Goal: Task Accomplishment & Management: Use online tool/utility

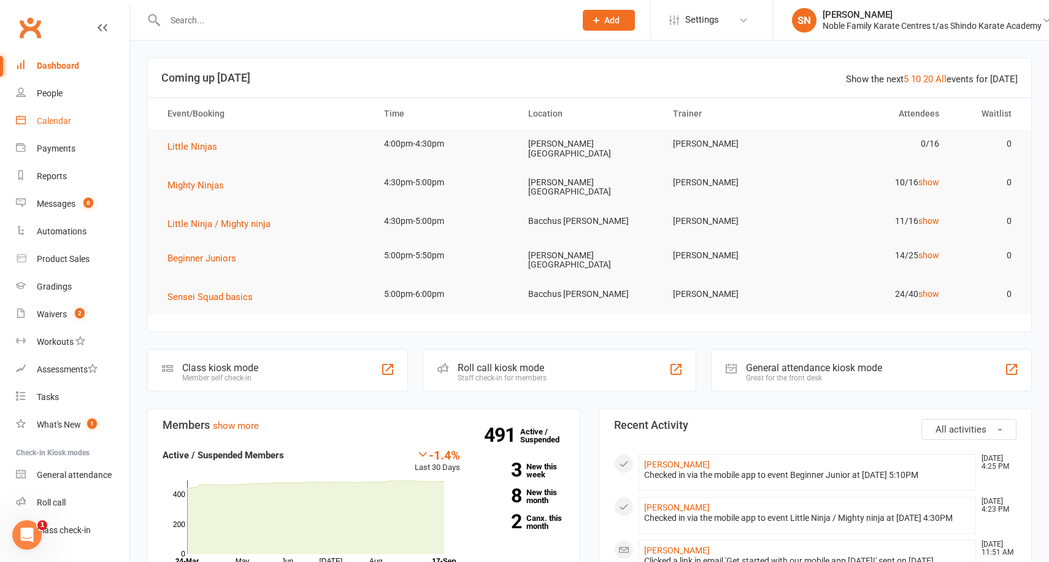
click at [85, 124] on link "Calendar" at bounding box center [72, 121] width 113 height 28
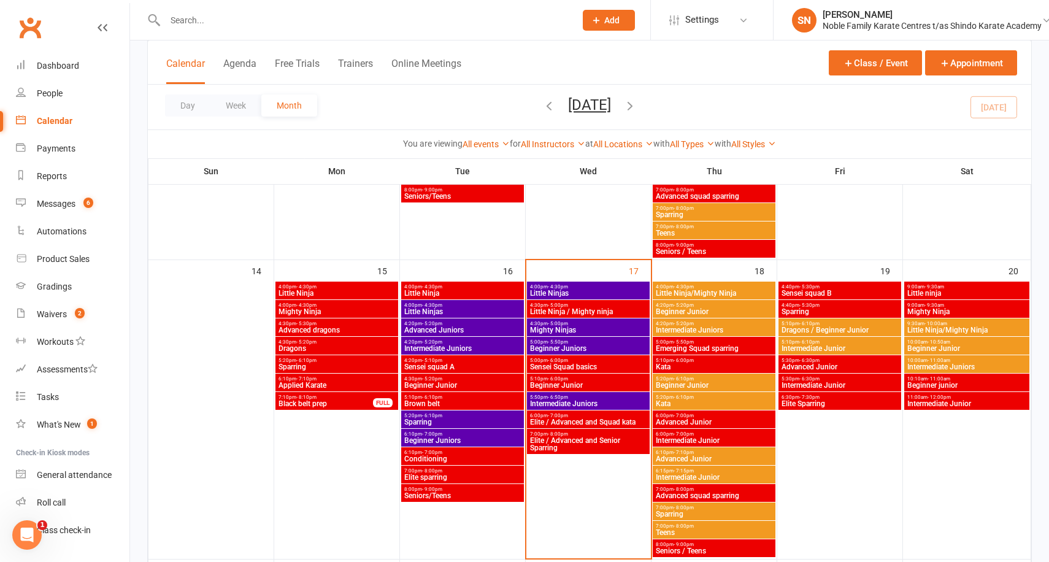
scroll to position [605, 0]
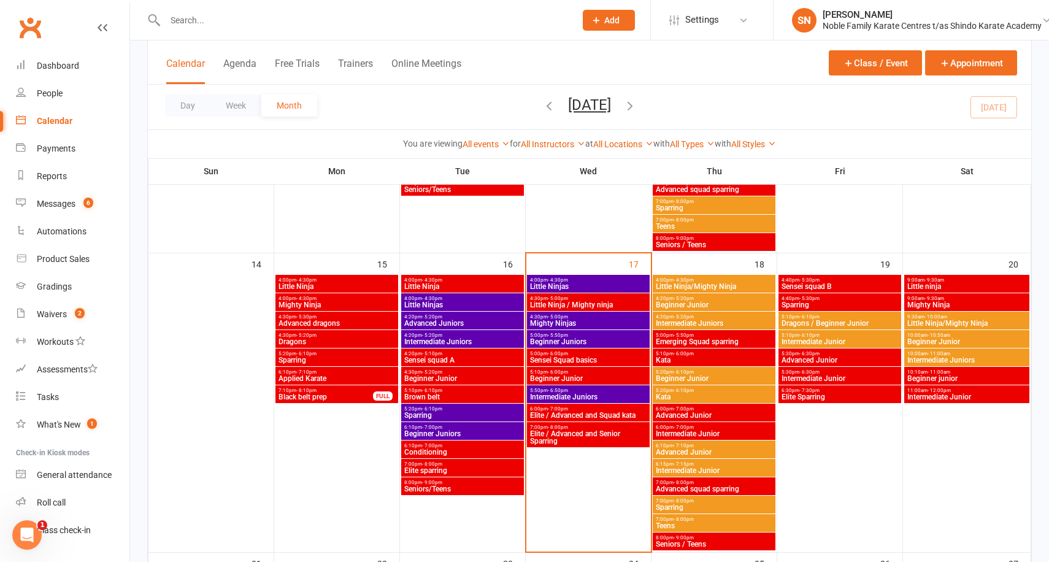
click at [585, 304] on span "Little Ninja / Mighty ninja" at bounding box center [588, 304] width 118 height 7
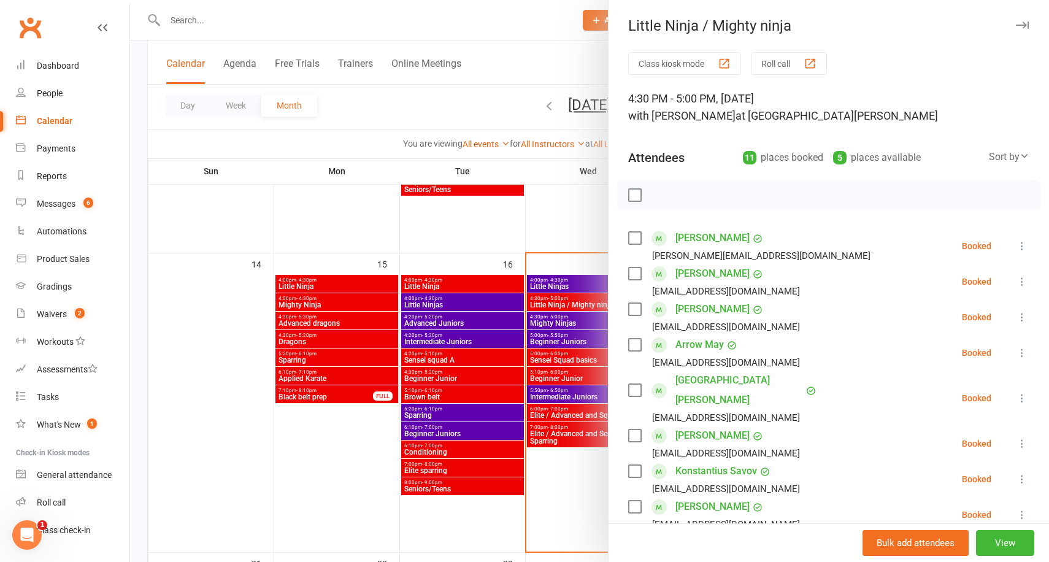
click at [1019, 351] on icon at bounding box center [1022, 353] width 12 height 12
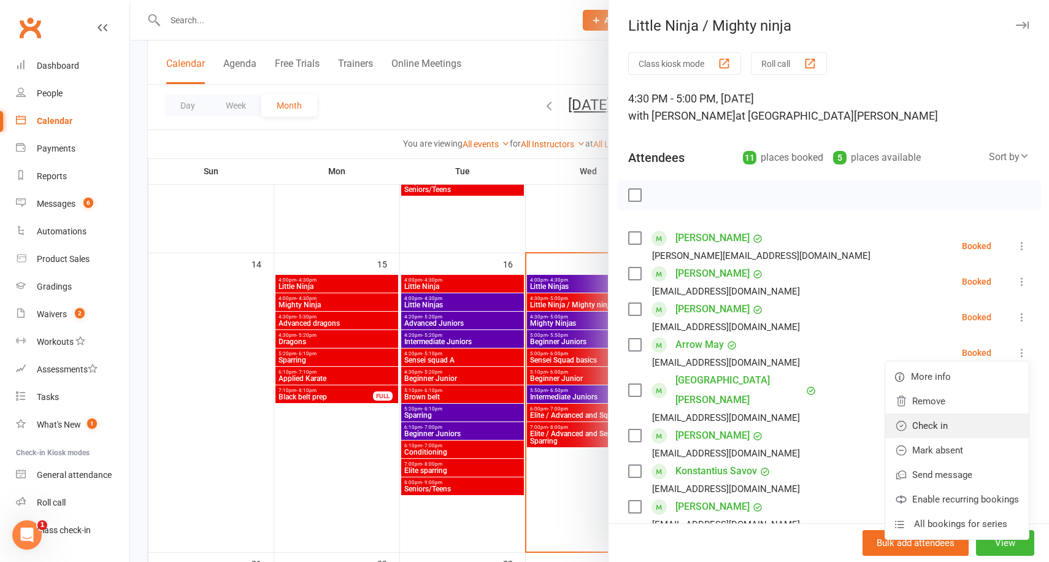
click at [948, 418] on link "Check in" at bounding box center [957, 425] width 144 height 25
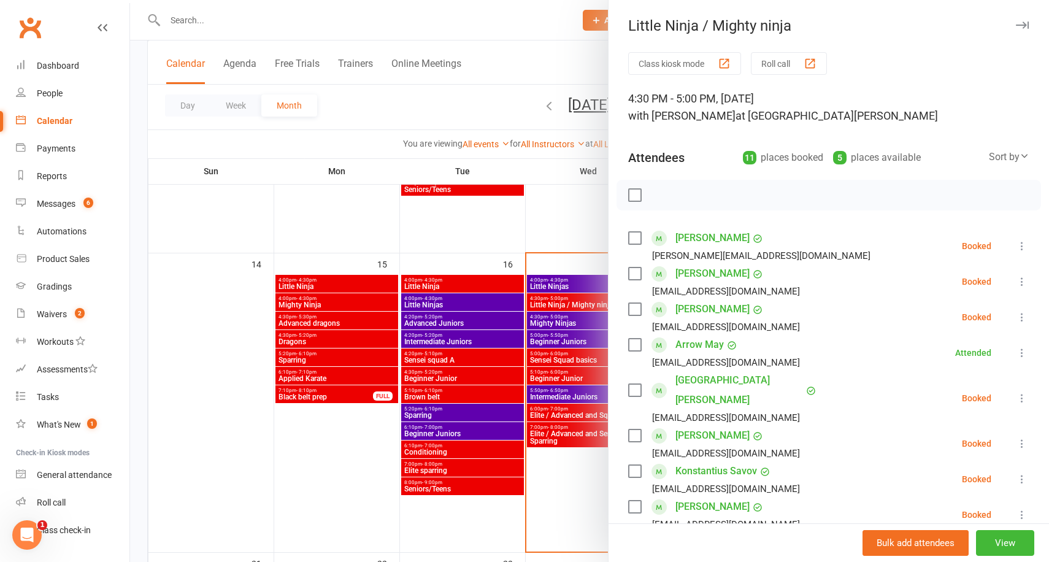
click at [1019, 247] on icon at bounding box center [1022, 246] width 12 height 12
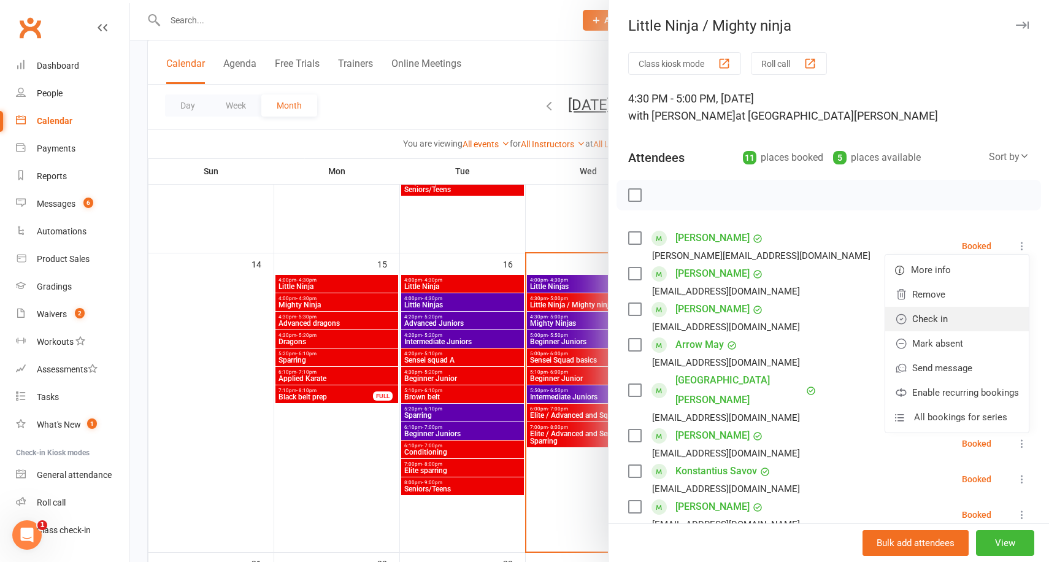
click at [955, 312] on link "Check in" at bounding box center [957, 319] width 144 height 25
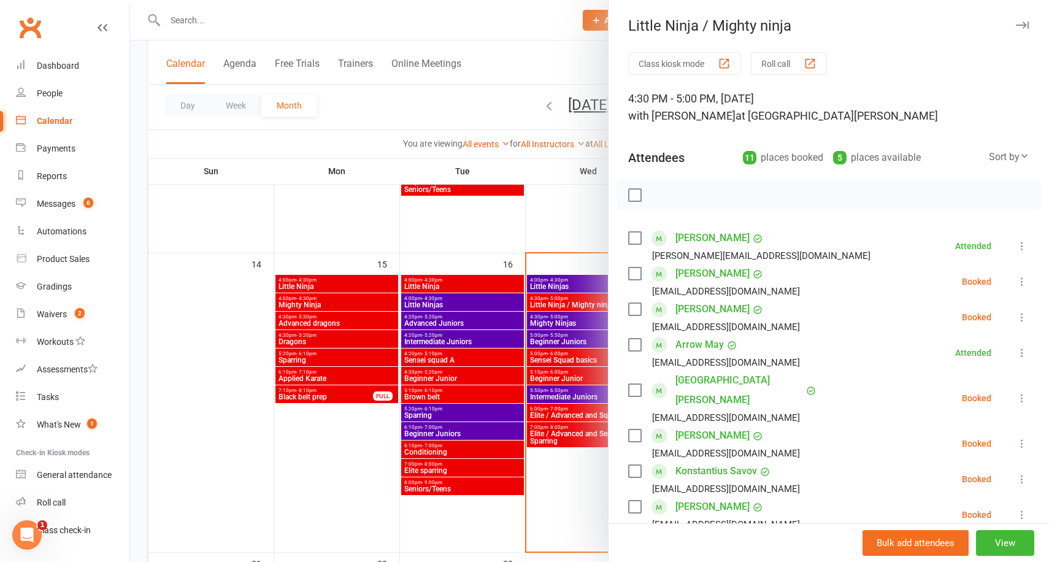
click at [218, 142] on div at bounding box center [589, 281] width 919 height 562
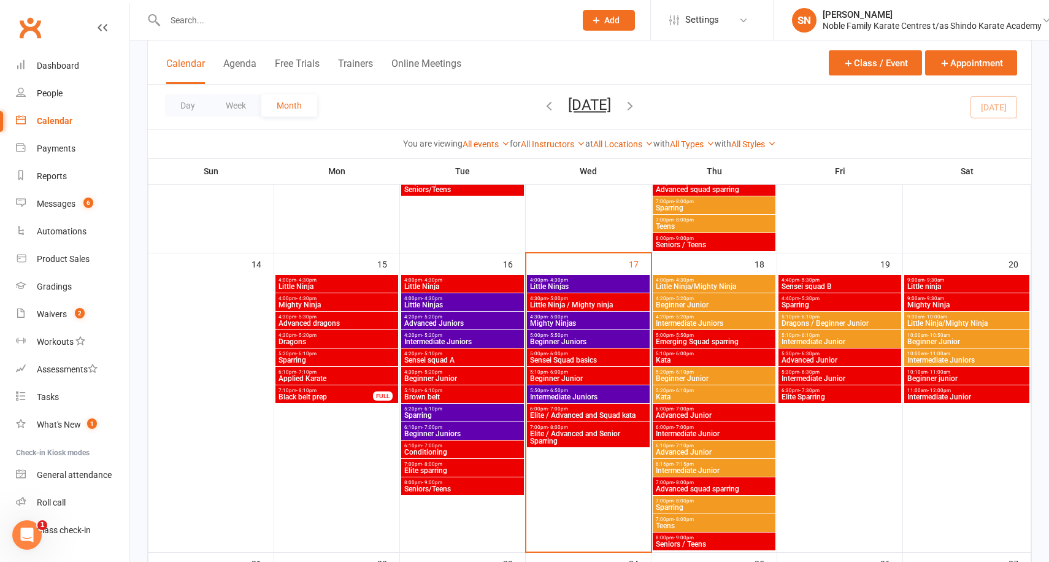
click at [578, 305] on span "Little Ninja / Mighty ninja" at bounding box center [588, 304] width 118 height 7
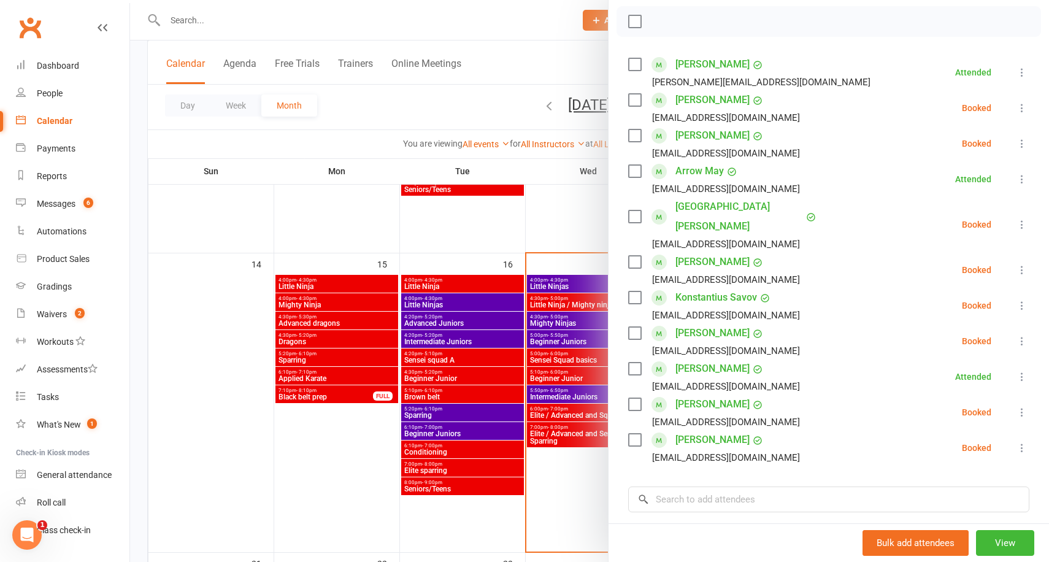
scroll to position [186, 0]
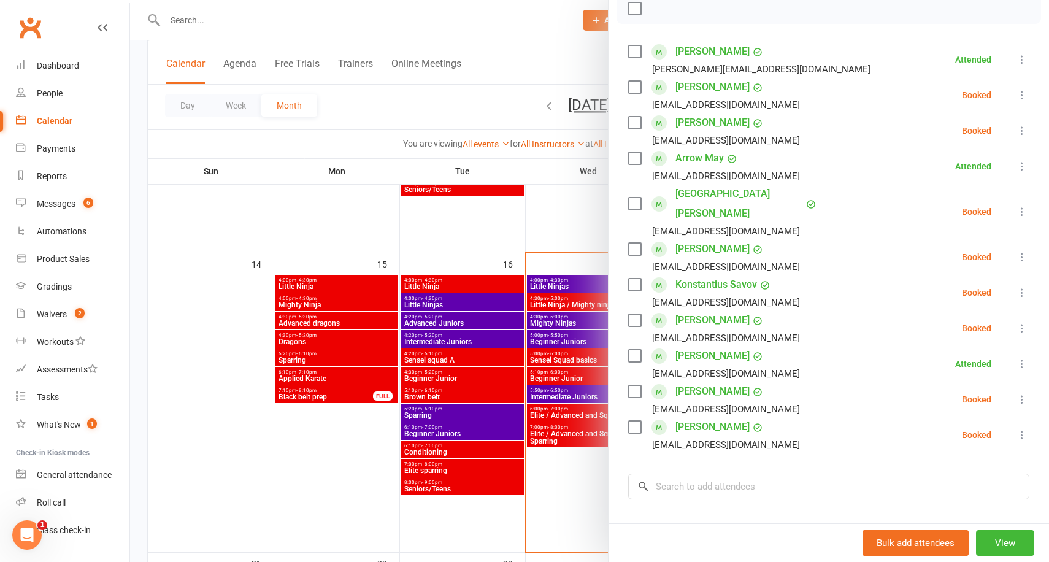
click at [1023, 205] on icon at bounding box center [1022, 211] width 12 height 12
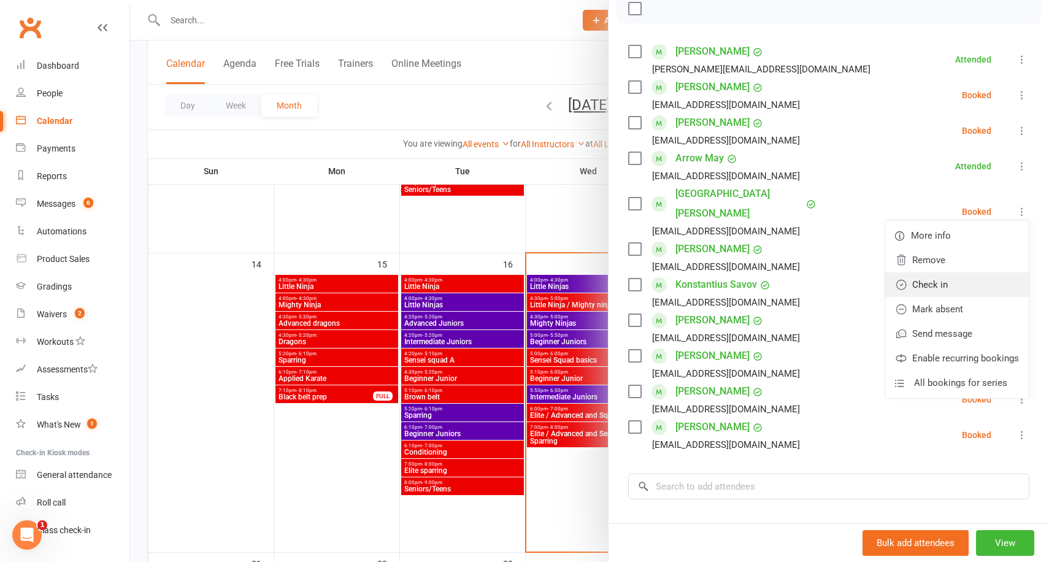
click at [942, 272] on link "Check in" at bounding box center [957, 284] width 144 height 25
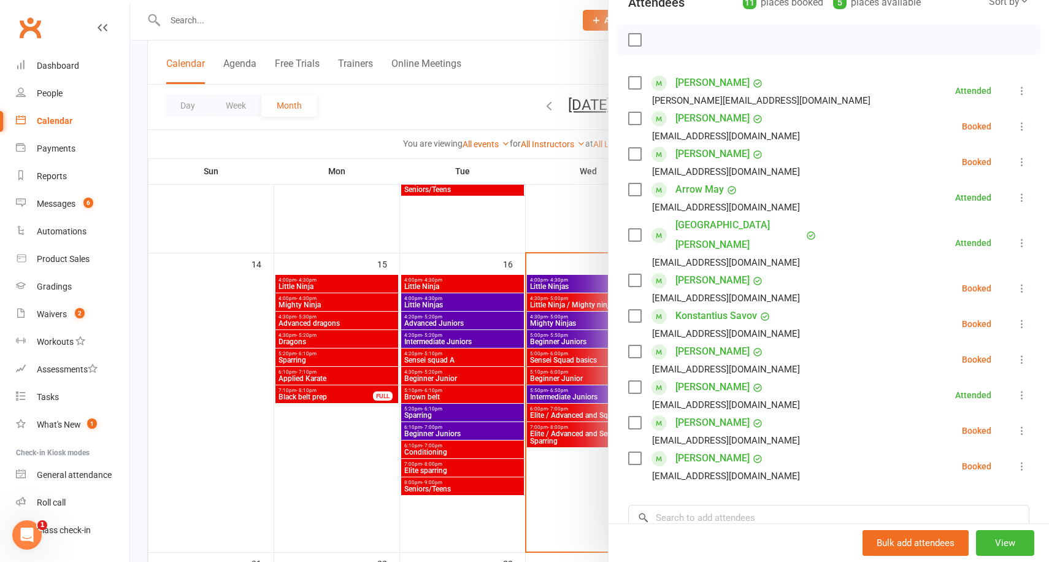
scroll to position [155, 0]
click at [556, 222] on div at bounding box center [589, 281] width 919 height 562
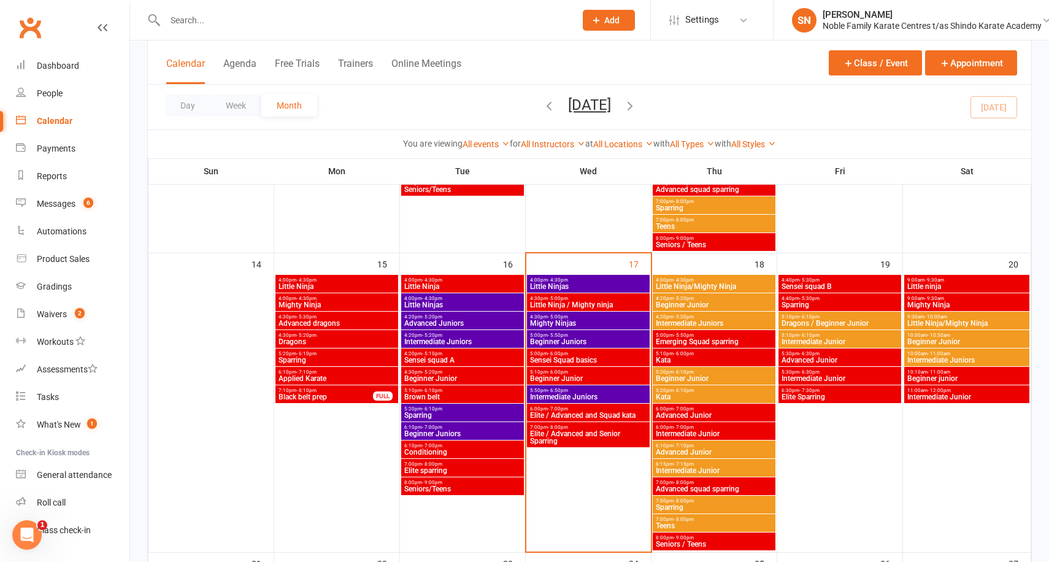
click at [563, 353] on span "- 6:00pm" at bounding box center [558, 354] width 20 height 6
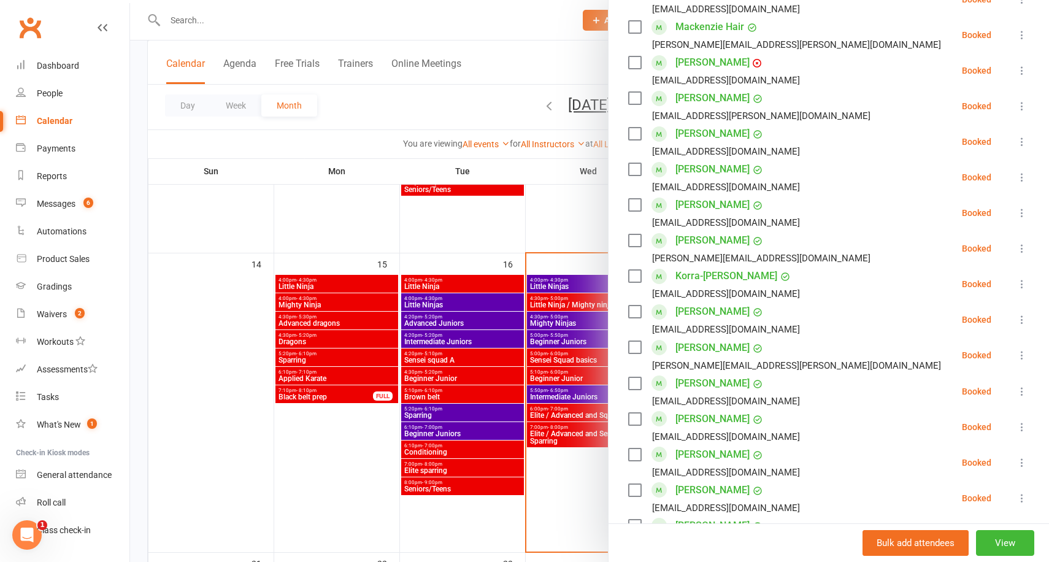
scroll to position [513, 0]
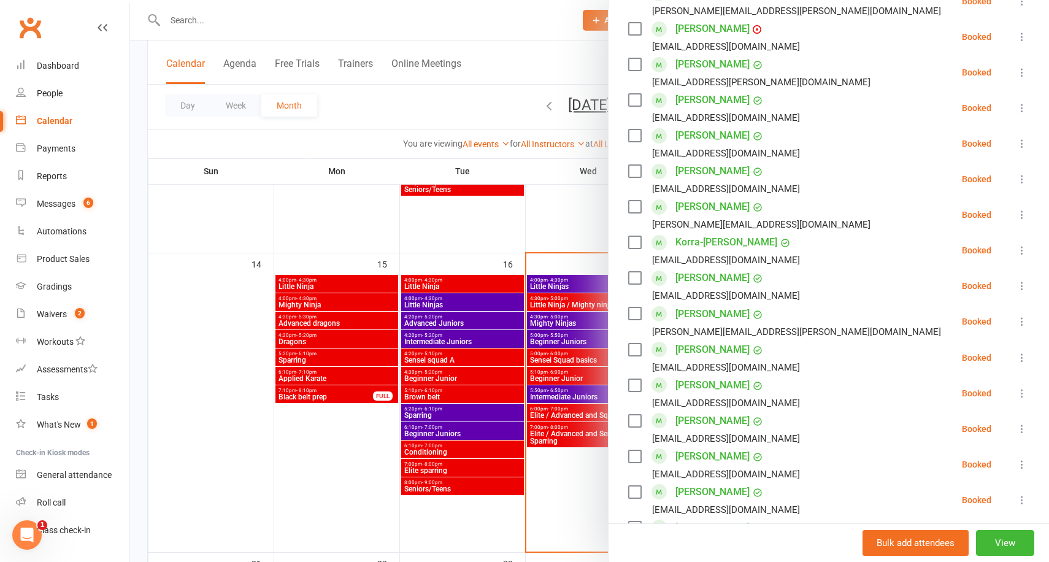
click at [1019, 423] on icon at bounding box center [1022, 429] width 12 height 12
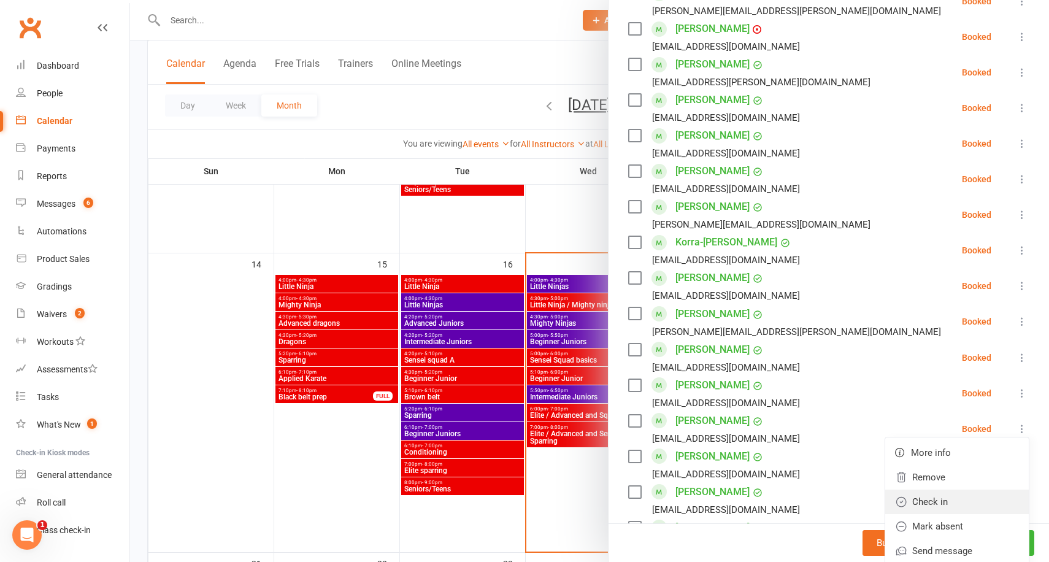
click at [937, 489] on link "Check in" at bounding box center [957, 501] width 144 height 25
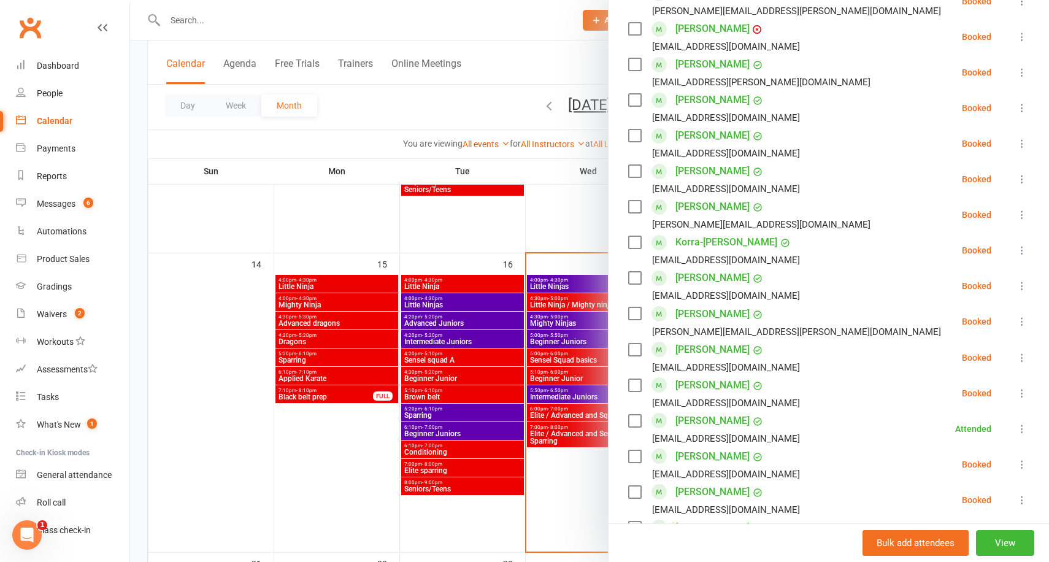
click at [560, 216] on div at bounding box center [589, 281] width 919 height 562
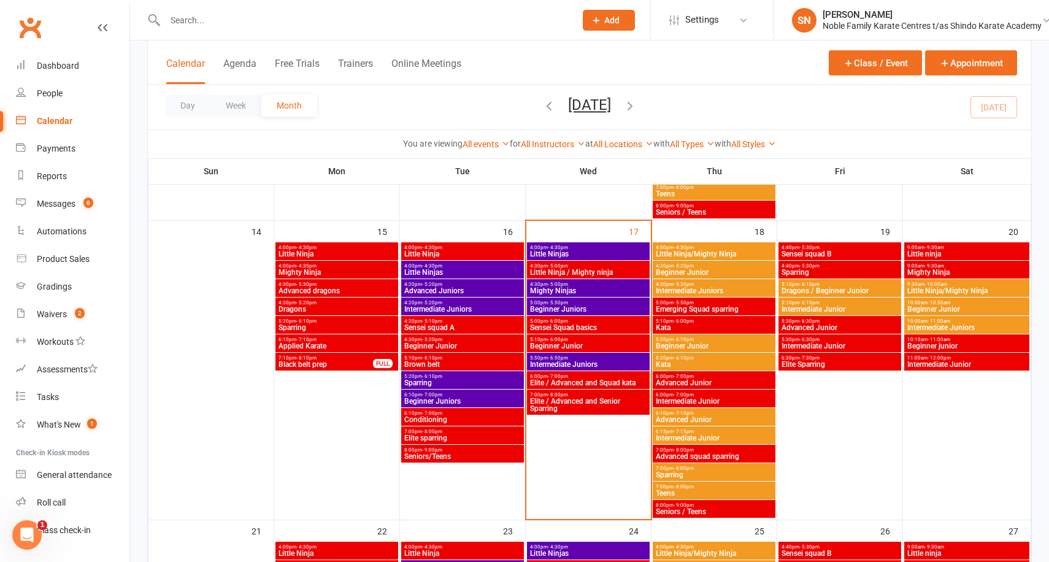
scroll to position [641, 0]
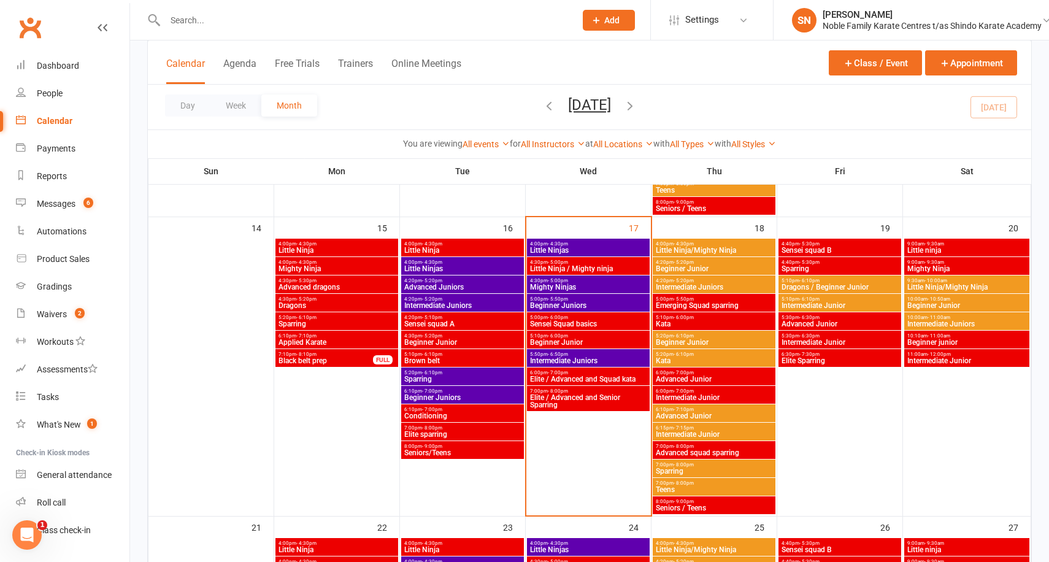
click at [610, 265] on span "Little Ninja / Mighty ninja" at bounding box center [588, 268] width 118 height 7
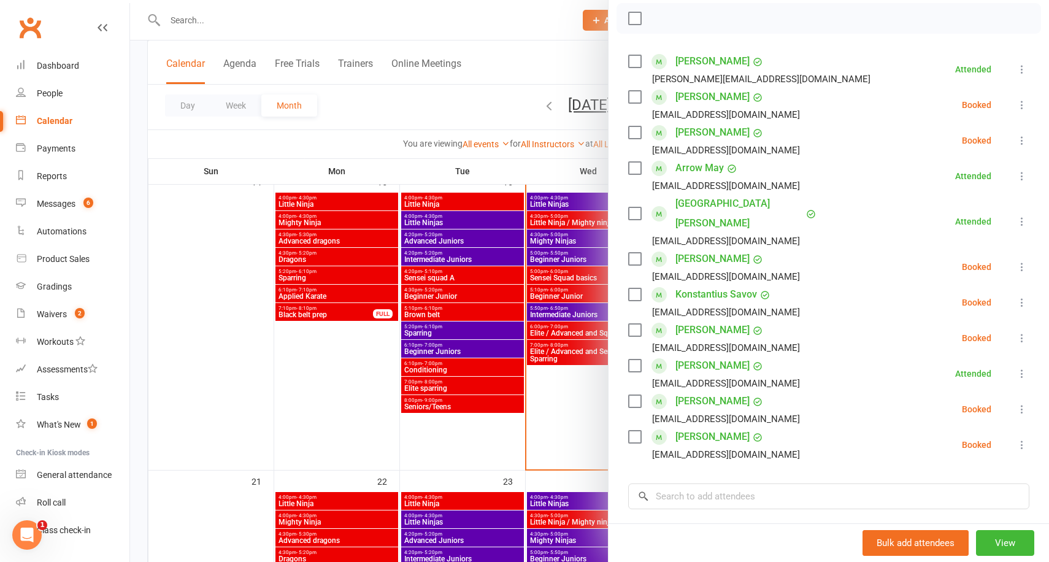
scroll to position [178, 0]
click at [1019, 437] on icon at bounding box center [1022, 443] width 12 height 12
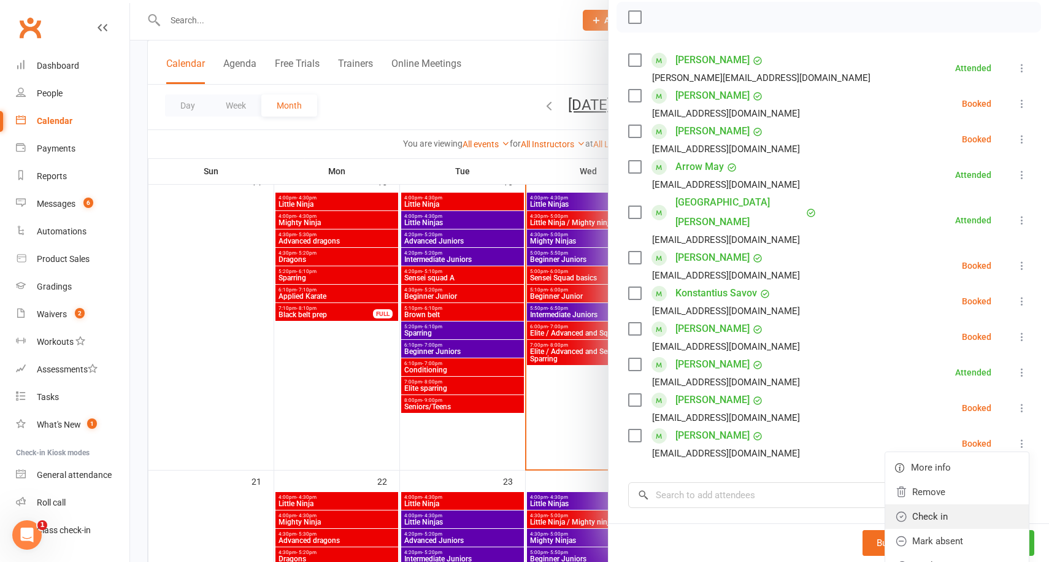
click at [925, 504] on link "Check in" at bounding box center [957, 516] width 144 height 25
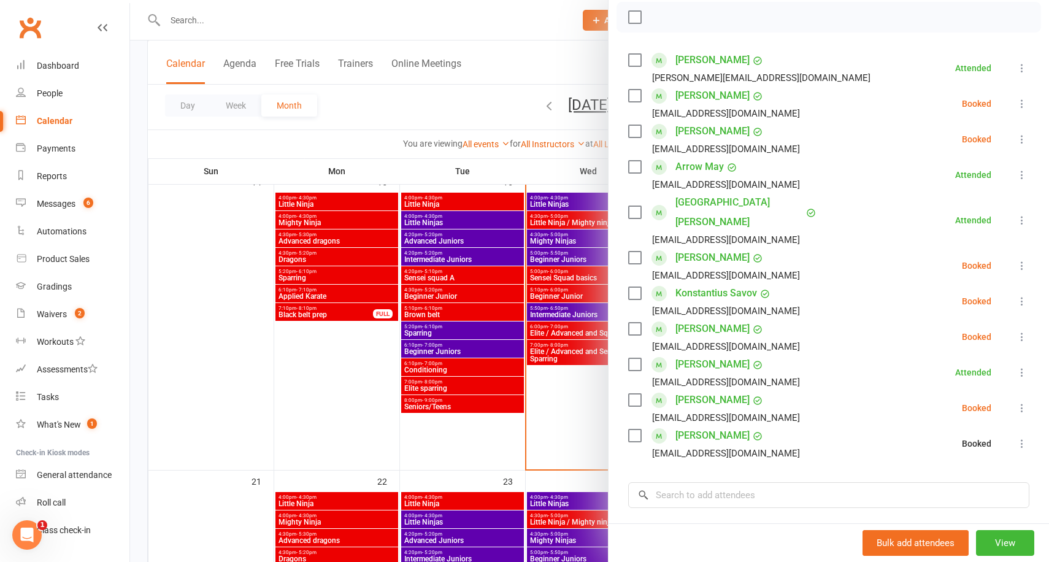
click at [139, 149] on div at bounding box center [589, 281] width 919 height 562
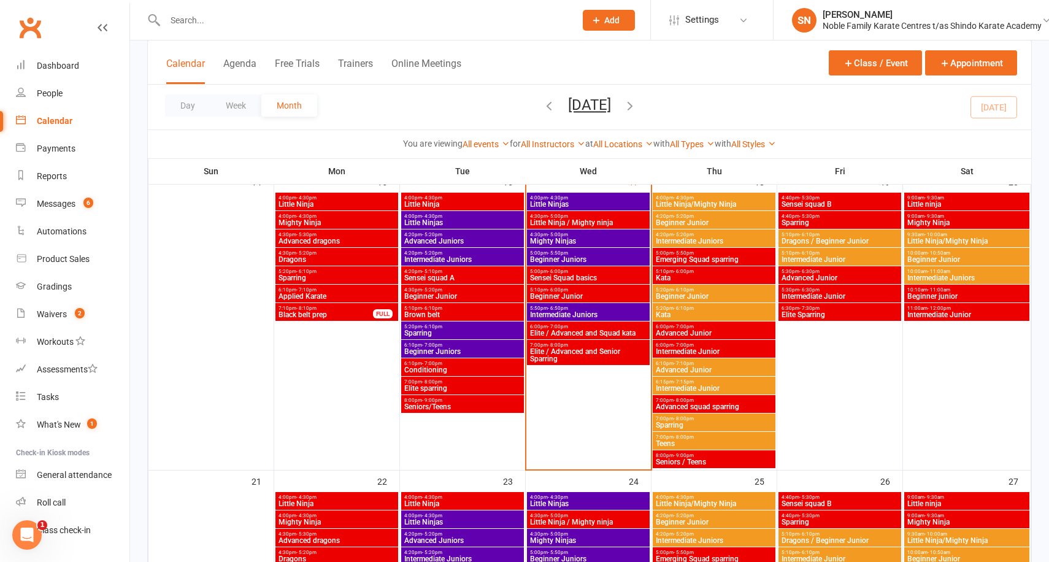
click at [140, 122] on div "Class kiosk mode Member self check-in Roll call kiosk mode Staff check-in for m…" at bounding box center [589, 368] width 919 height 2031
click at [615, 214] on span "4:30pm - 5:00pm" at bounding box center [588, 216] width 118 height 6
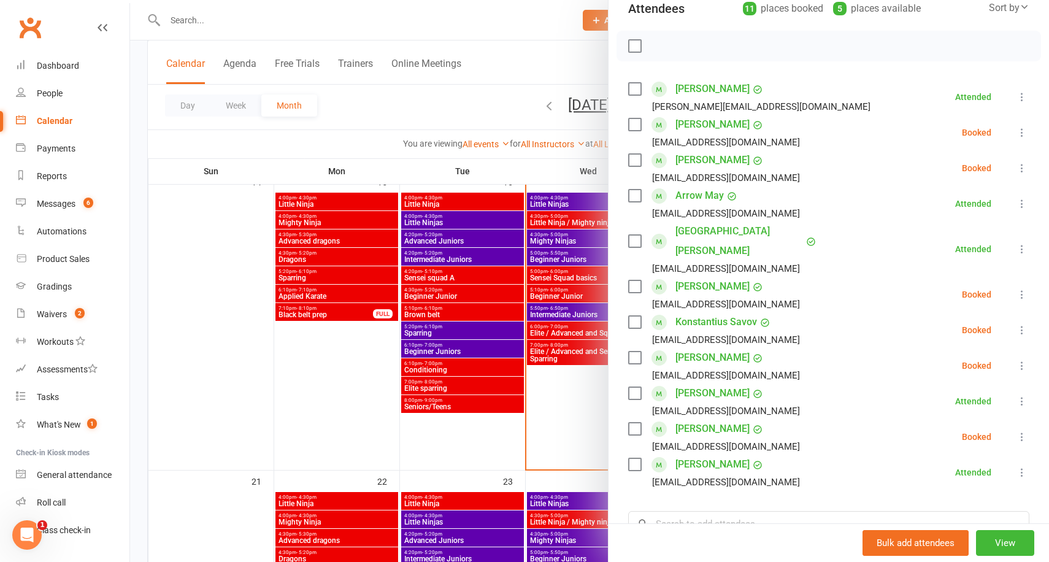
scroll to position [117, 0]
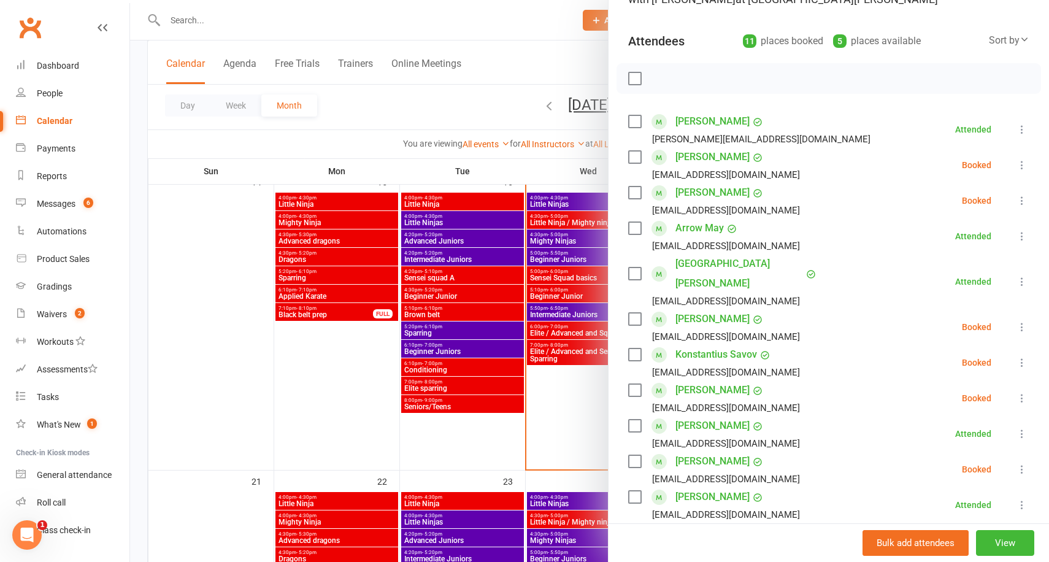
click at [553, 163] on div at bounding box center [589, 281] width 919 height 562
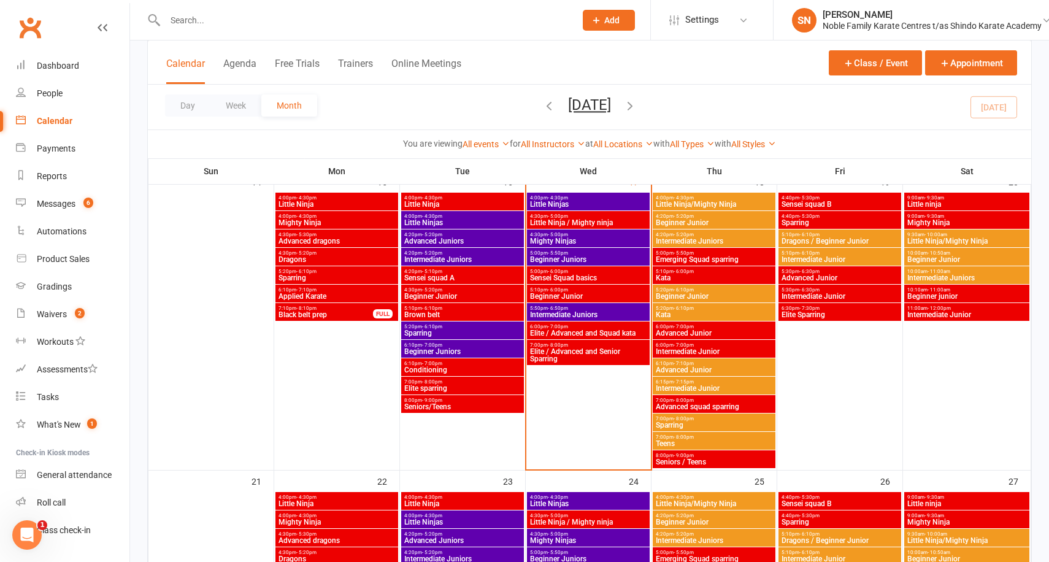
click at [565, 272] on span "- 6:00pm" at bounding box center [558, 272] width 20 height 6
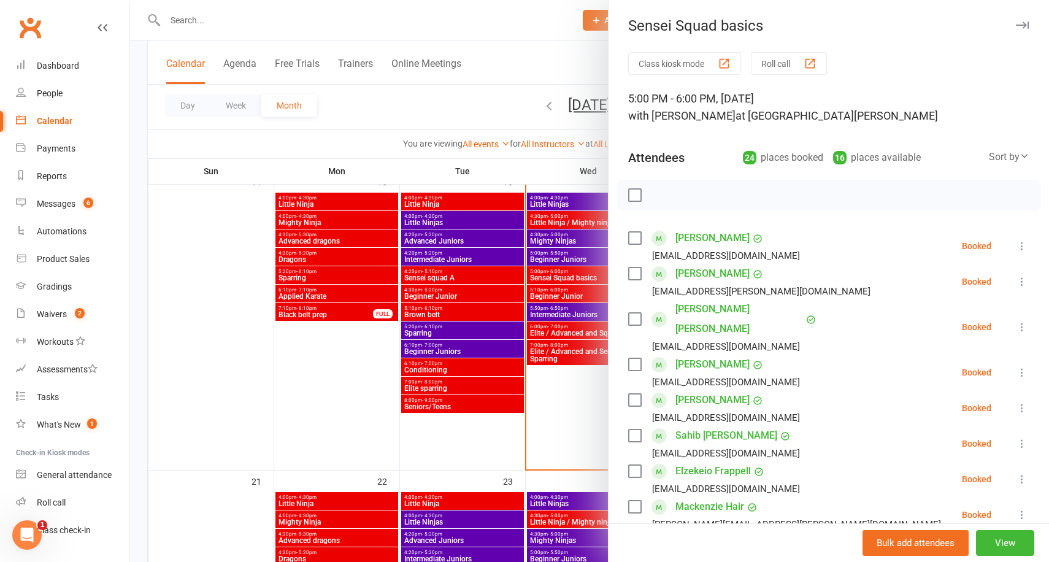
click at [1020, 366] on icon at bounding box center [1022, 372] width 12 height 12
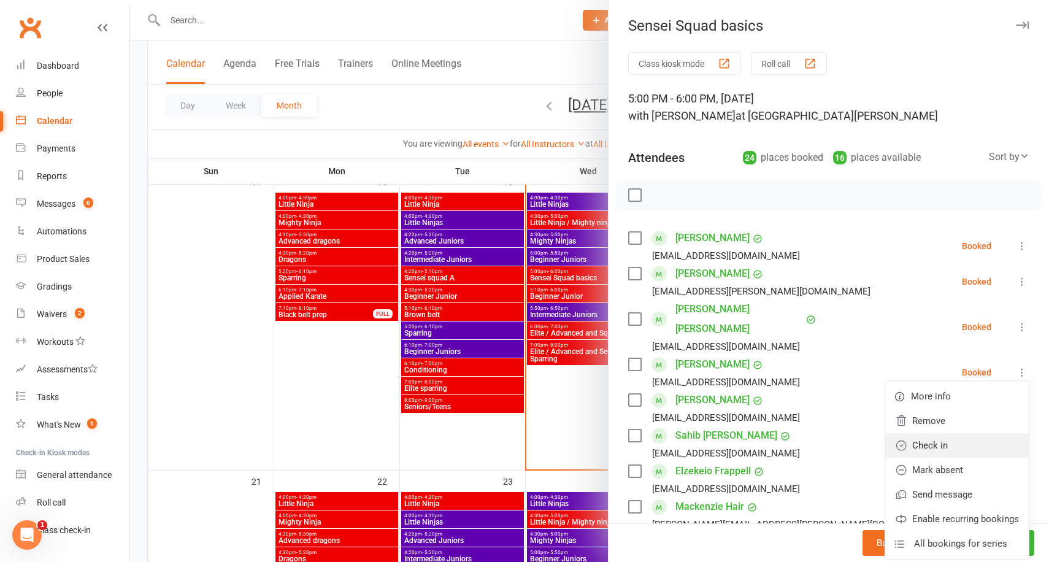
click at [968, 433] on link "Check in" at bounding box center [957, 445] width 144 height 25
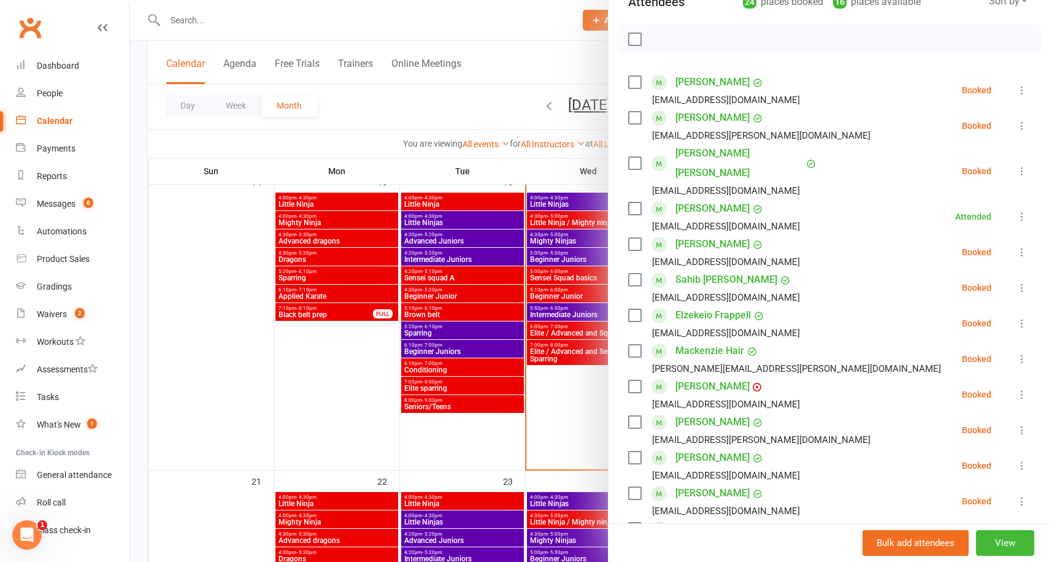
scroll to position [159, 0]
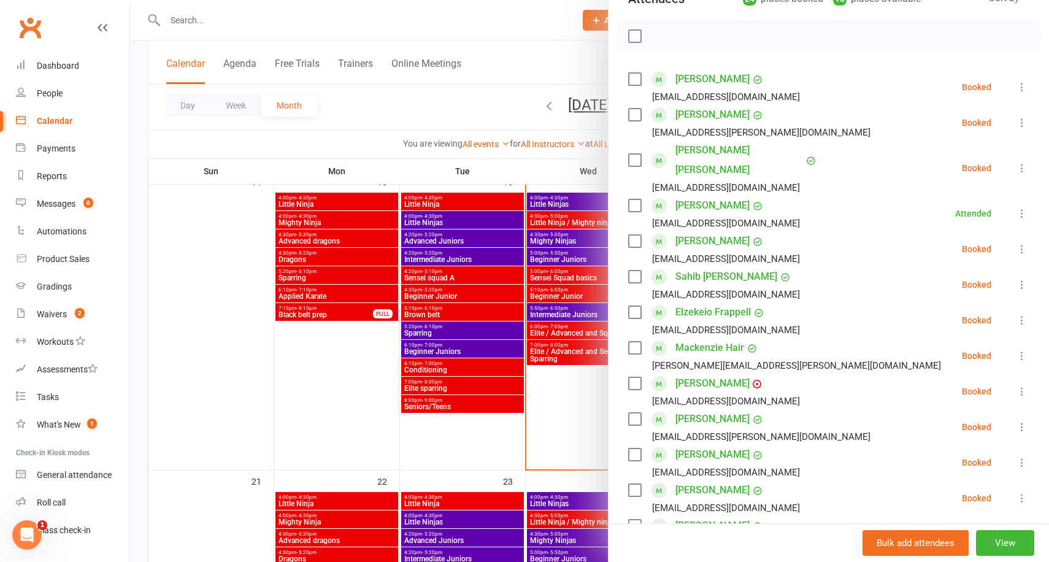
click at [1014, 348] on button at bounding box center [1021, 355] width 15 height 15
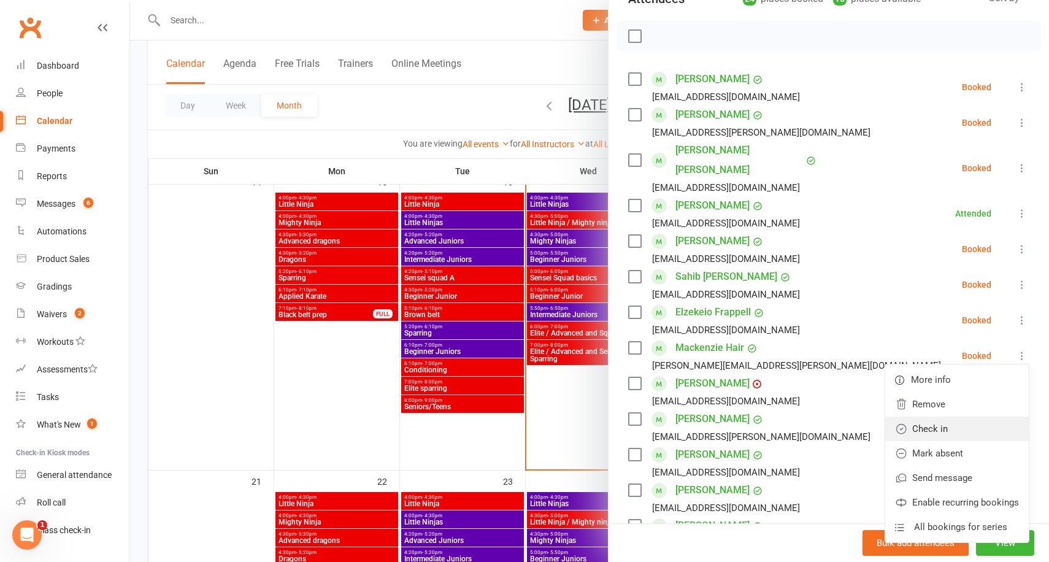
click at [942, 416] on link "Check in" at bounding box center [957, 428] width 144 height 25
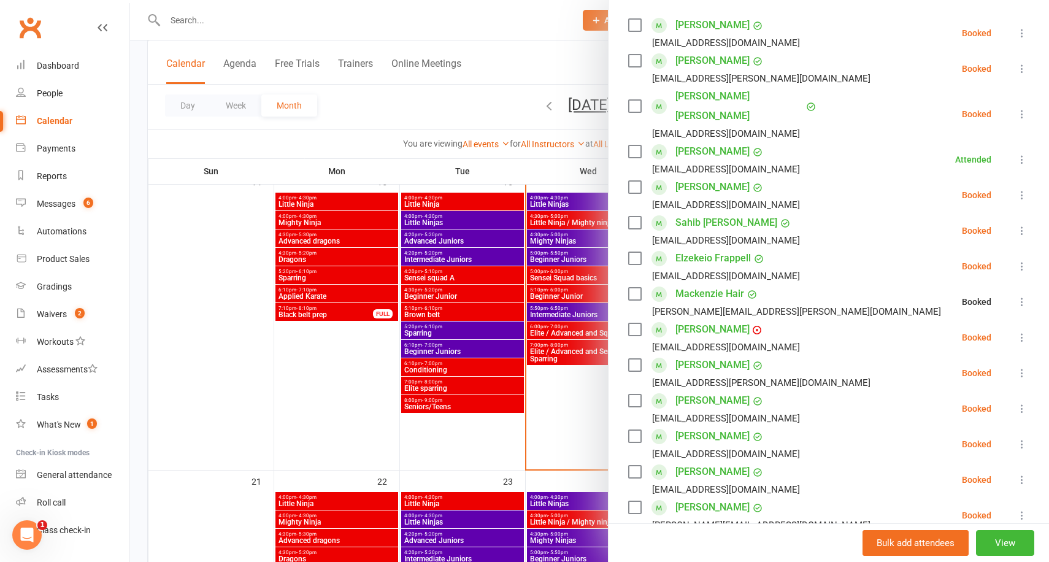
scroll to position [233, 0]
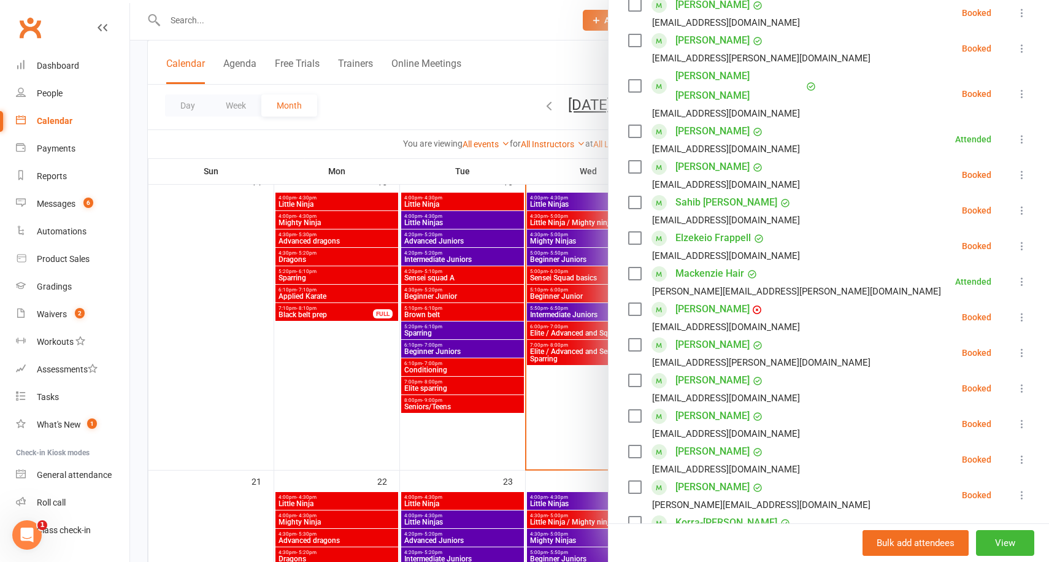
click at [1021, 347] on icon at bounding box center [1022, 353] width 12 height 12
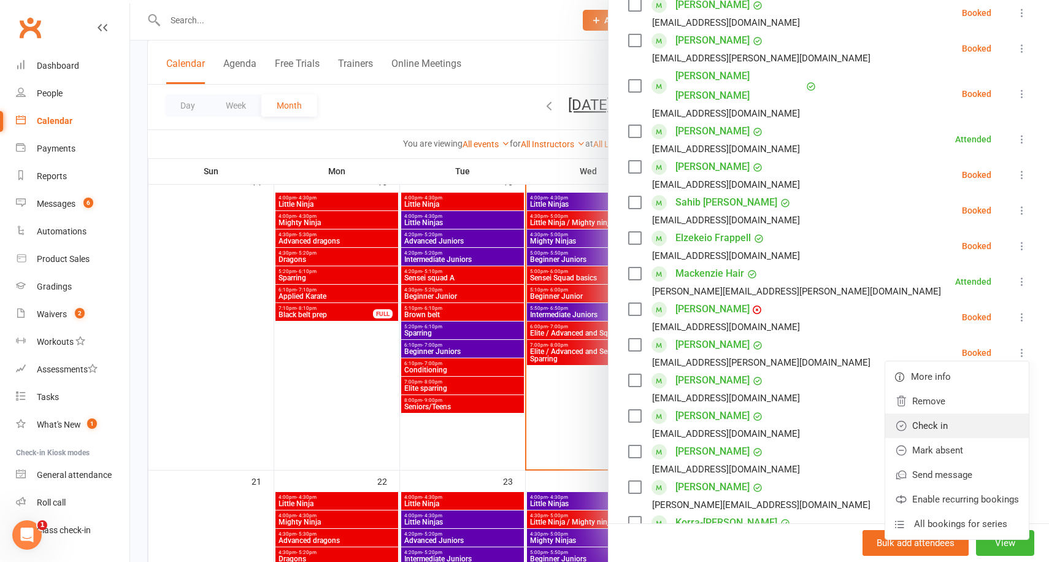
click at [950, 413] on link "Check in" at bounding box center [957, 425] width 144 height 25
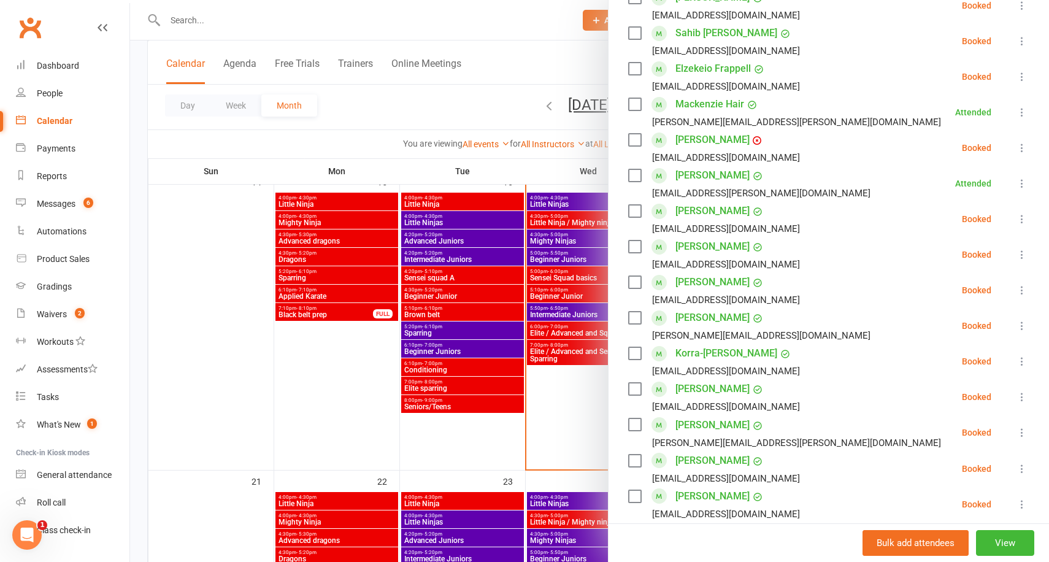
scroll to position [418, 0]
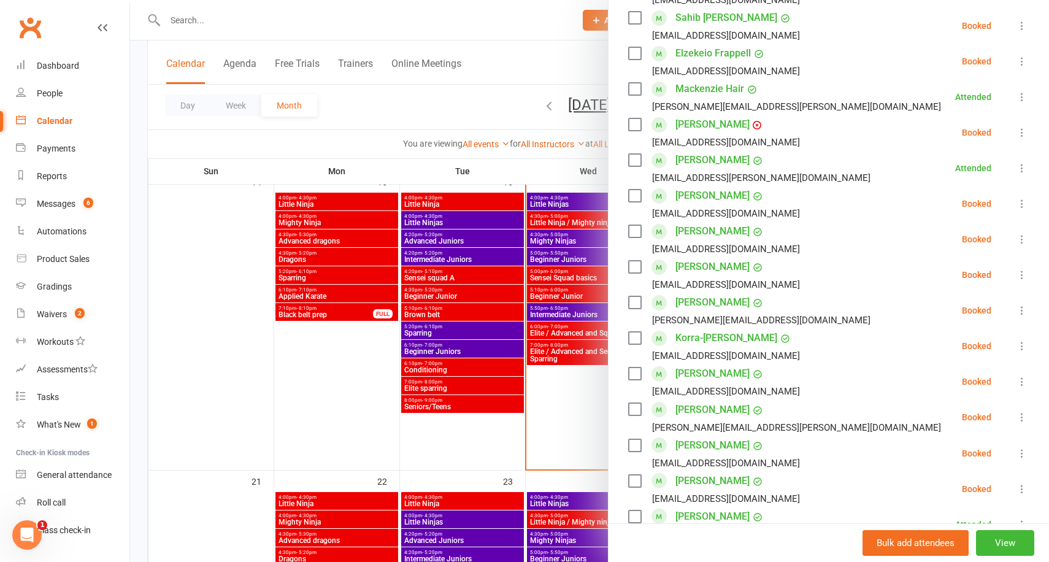
click at [1022, 340] on icon at bounding box center [1022, 346] width 12 height 12
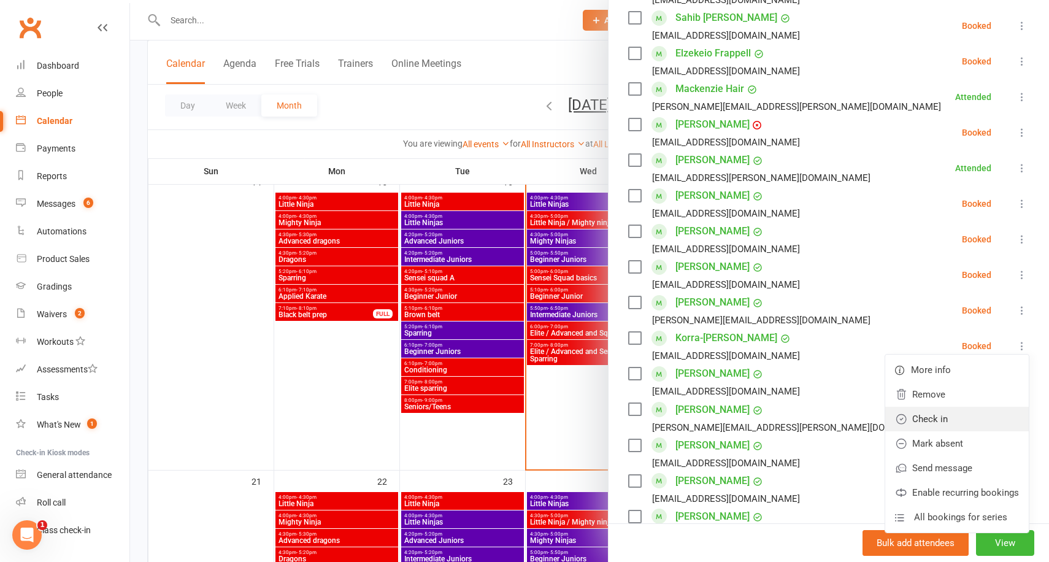
click at [949, 407] on link "Check in" at bounding box center [957, 419] width 144 height 25
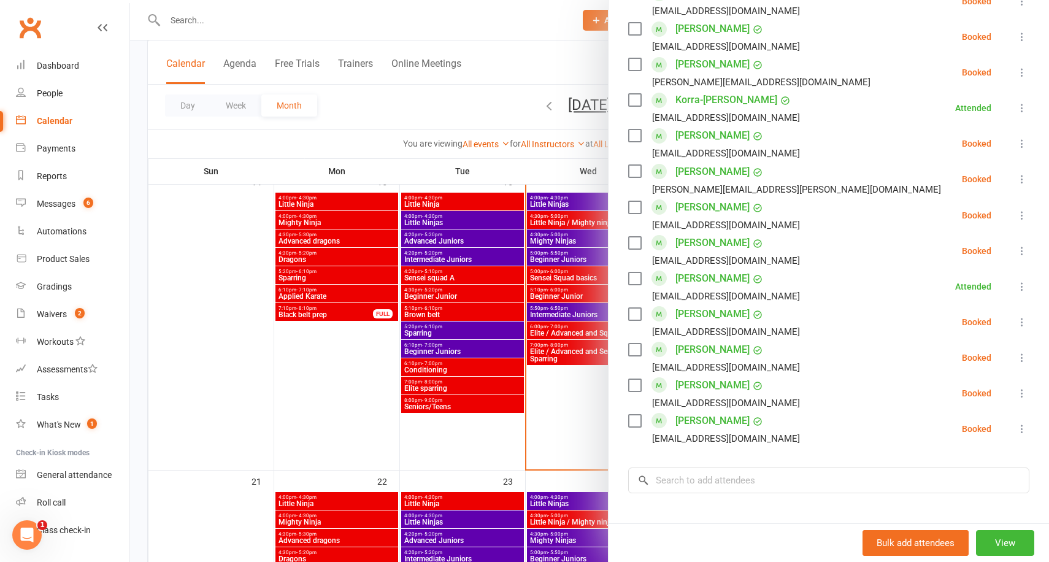
scroll to position [658, 0]
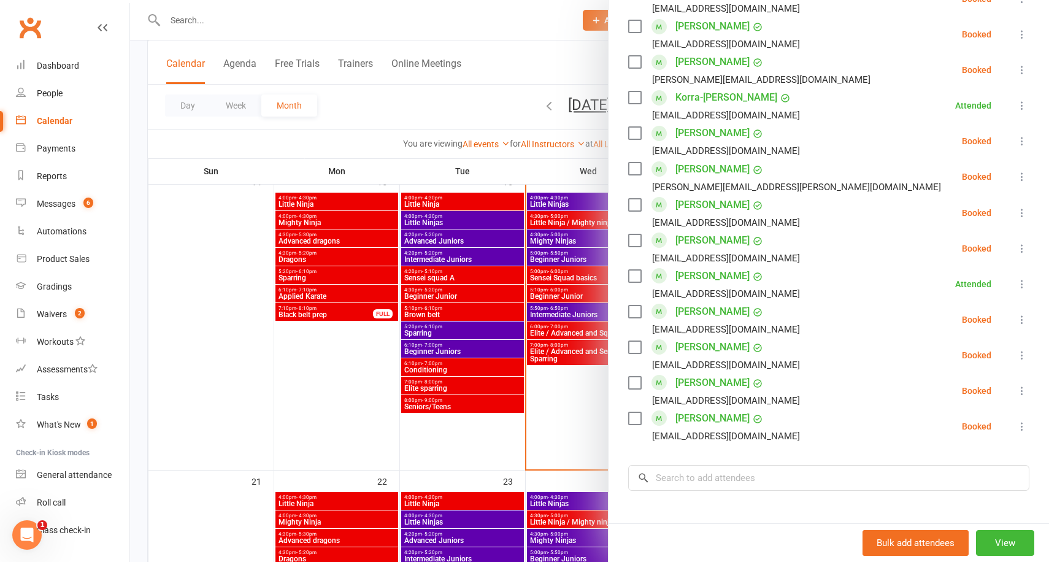
click at [1018, 313] on icon at bounding box center [1022, 319] width 12 height 12
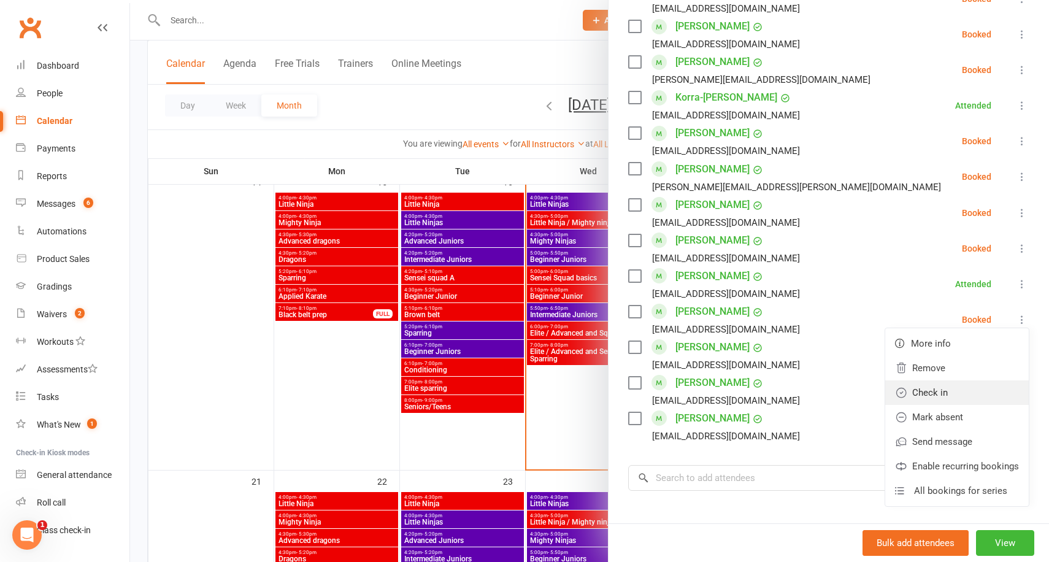
click at [960, 380] on link "Check in" at bounding box center [957, 392] width 144 height 25
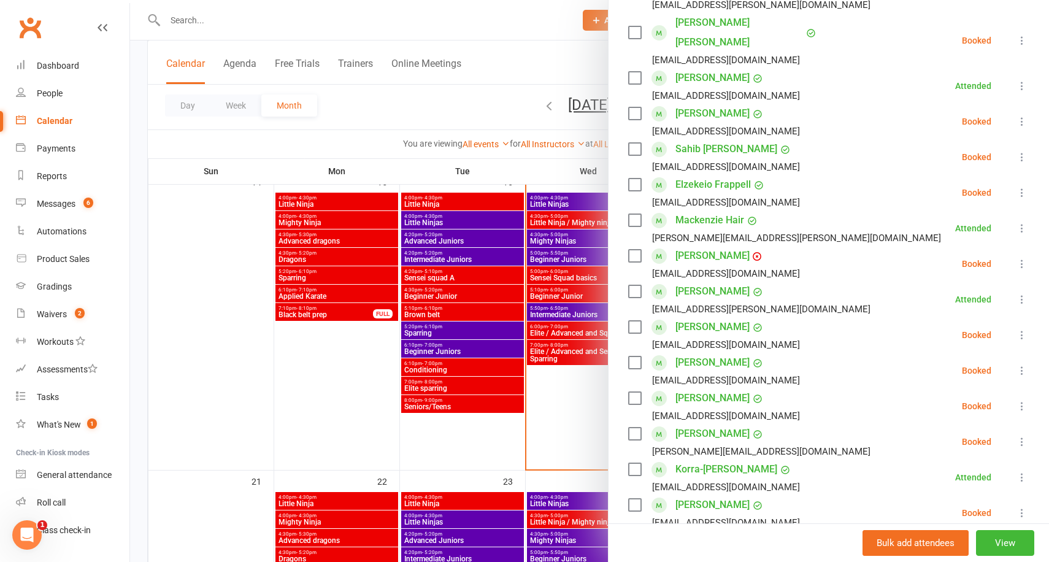
scroll to position [0, 0]
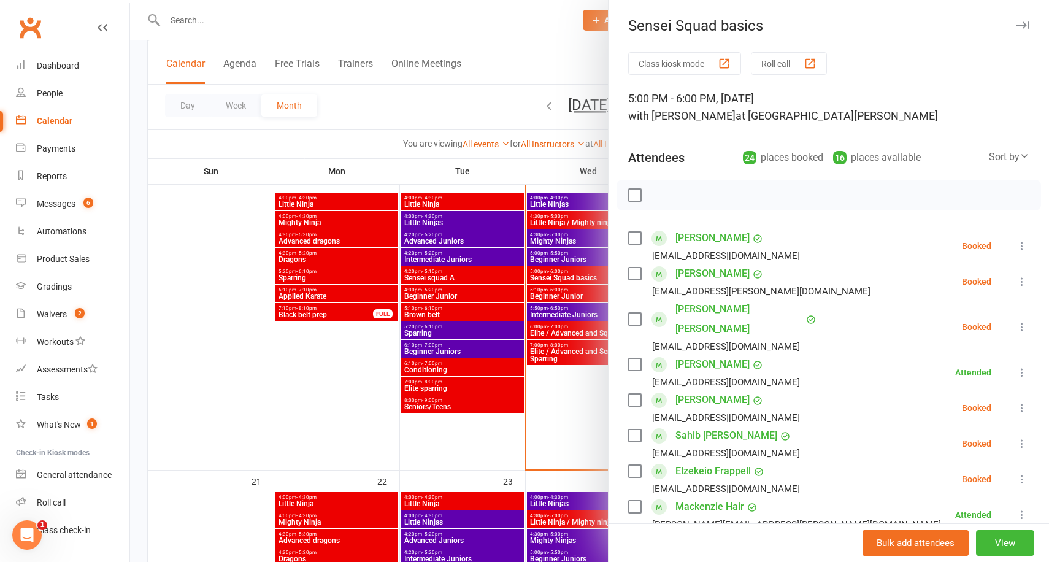
click at [1026, 321] on icon at bounding box center [1022, 327] width 12 height 12
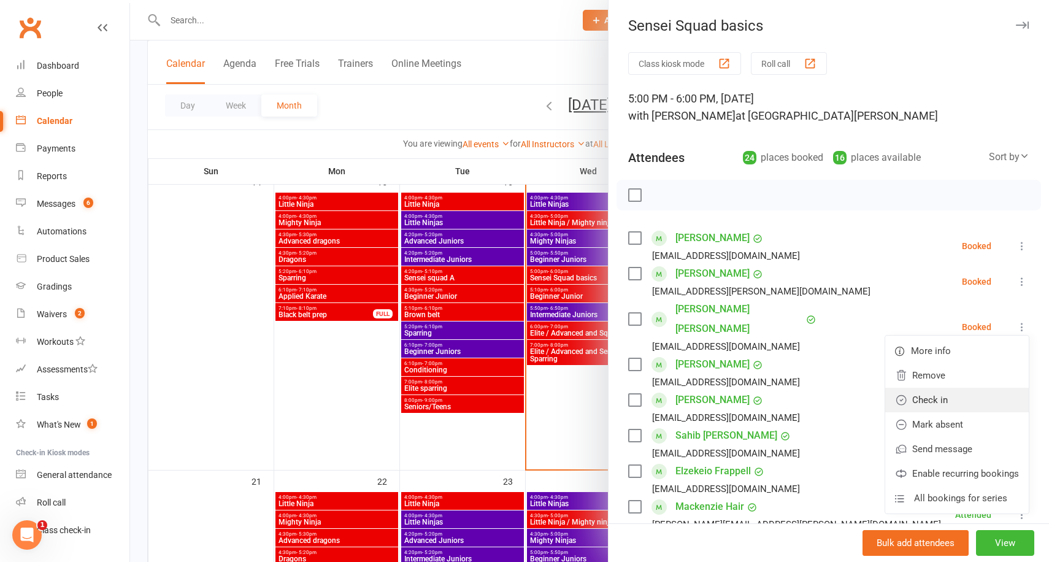
click at [941, 388] on link "Check in" at bounding box center [957, 400] width 144 height 25
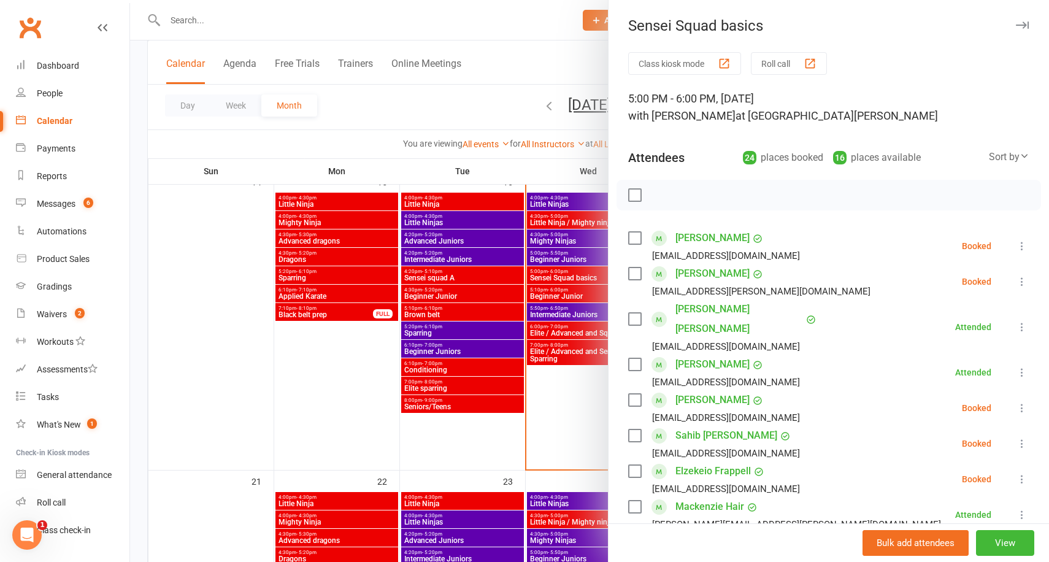
click at [479, 49] on div at bounding box center [589, 281] width 919 height 562
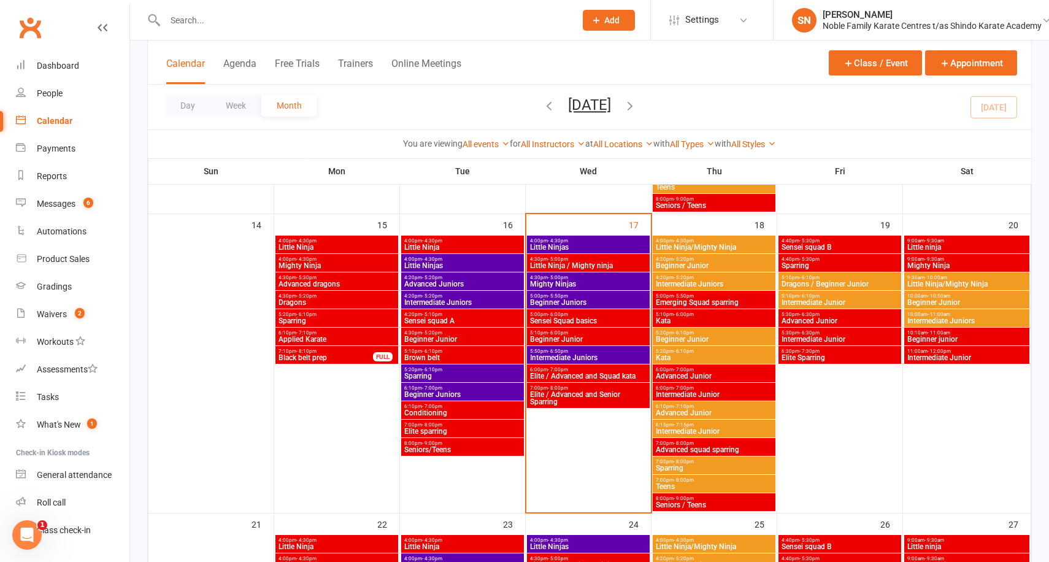
scroll to position [644, 0]
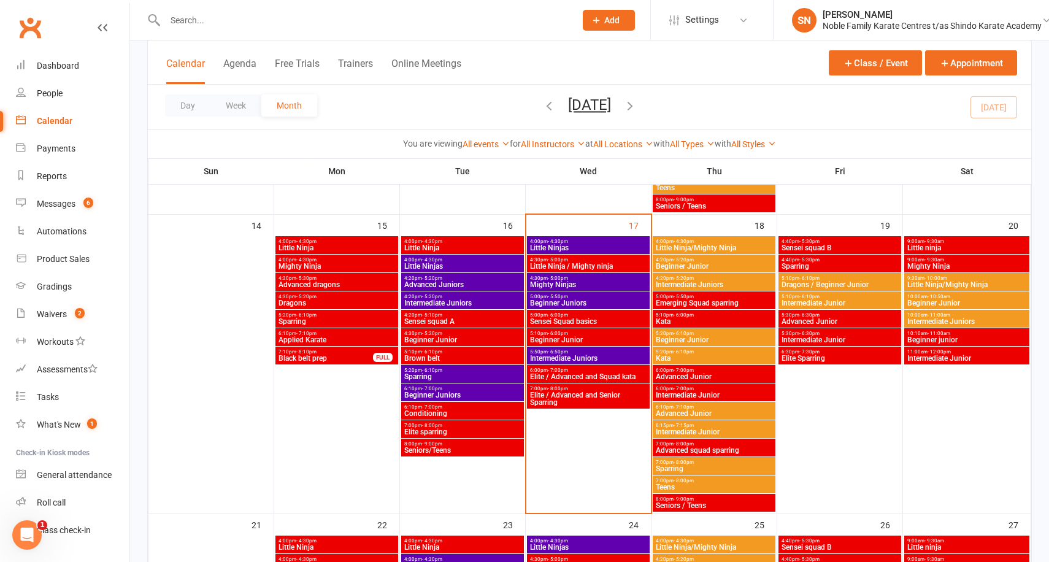
click at [585, 320] on span "Sensei Squad basics" at bounding box center [588, 321] width 118 height 7
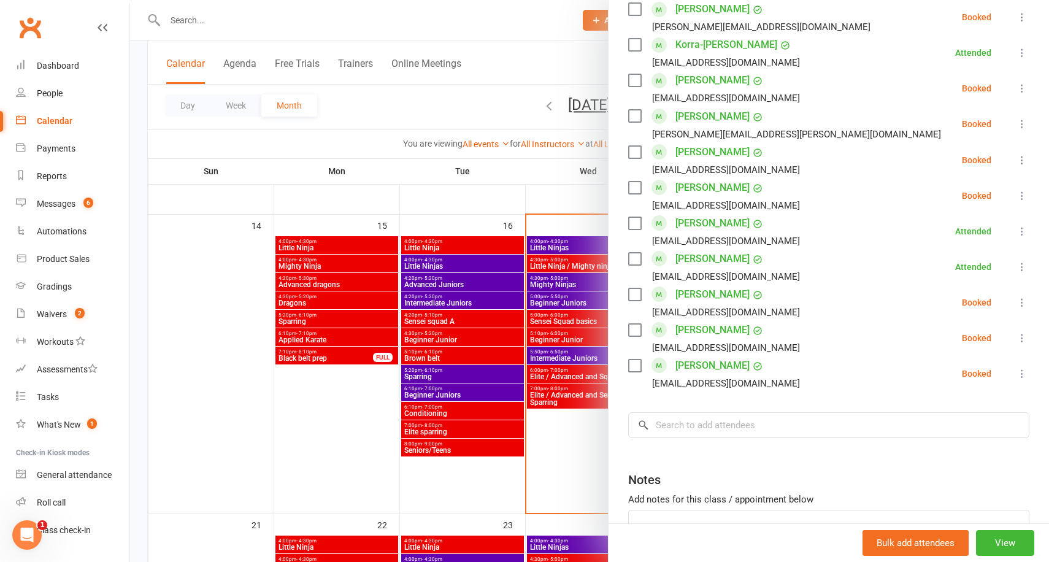
scroll to position [711, 0]
click at [1023, 296] on icon at bounding box center [1022, 302] width 12 height 12
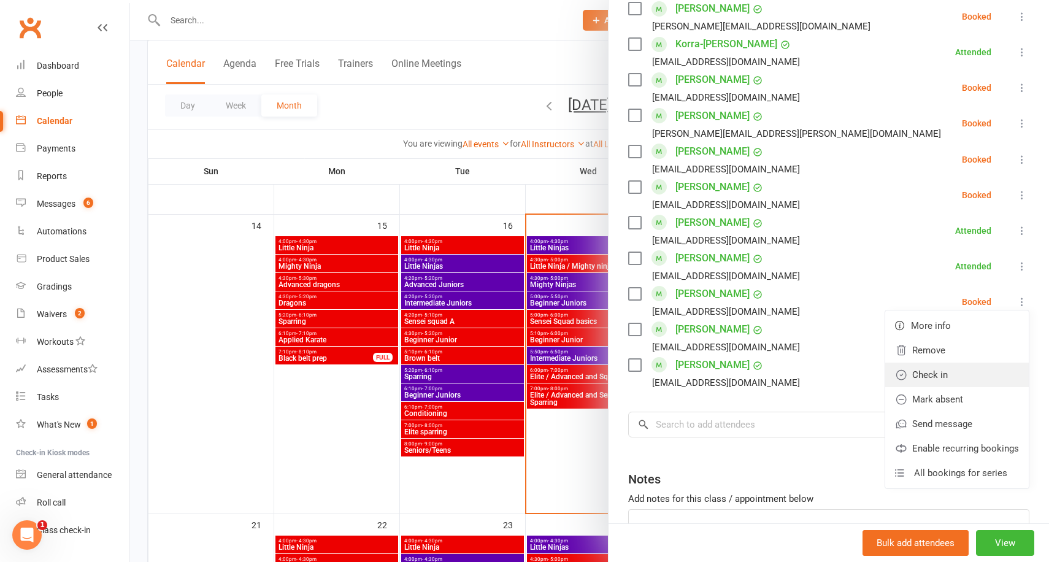
click at [944, 362] on link "Check in" at bounding box center [957, 374] width 144 height 25
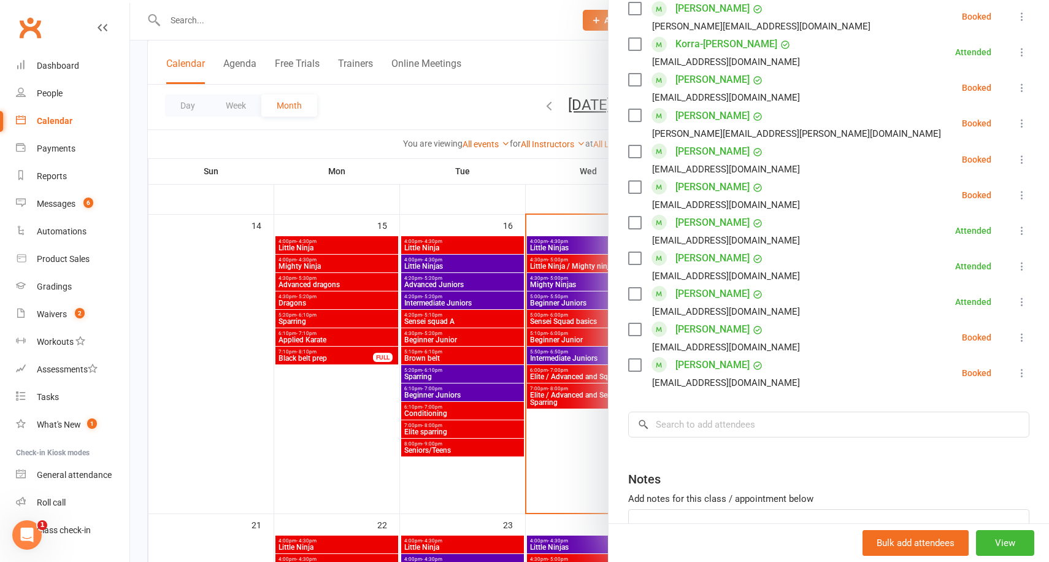
click at [139, 158] on div at bounding box center [589, 281] width 919 height 562
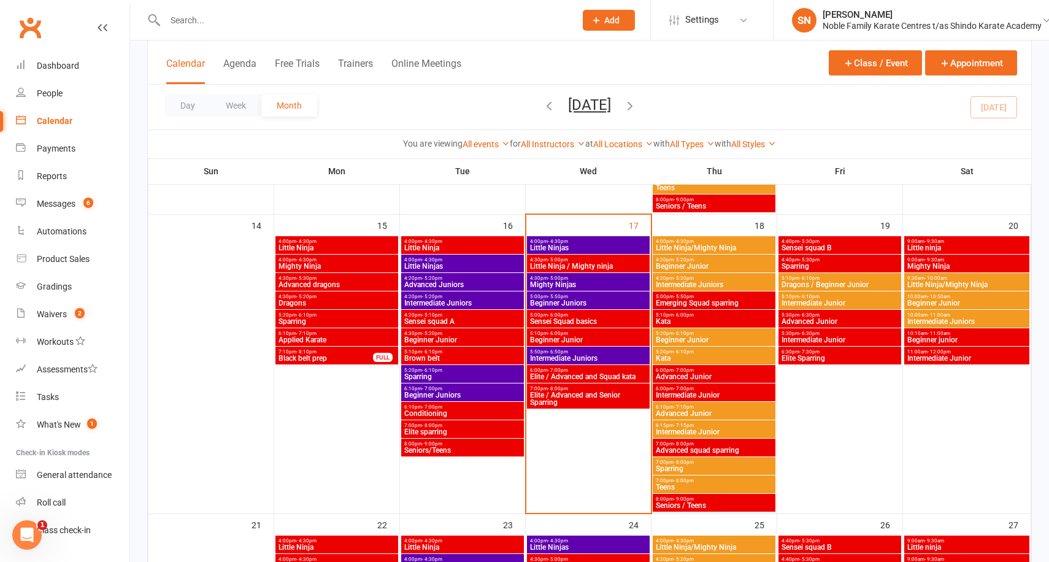
click at [597, 315] on span "5:00pm - 6:00pm" at bounding box center [588, 315] width 118 height 6
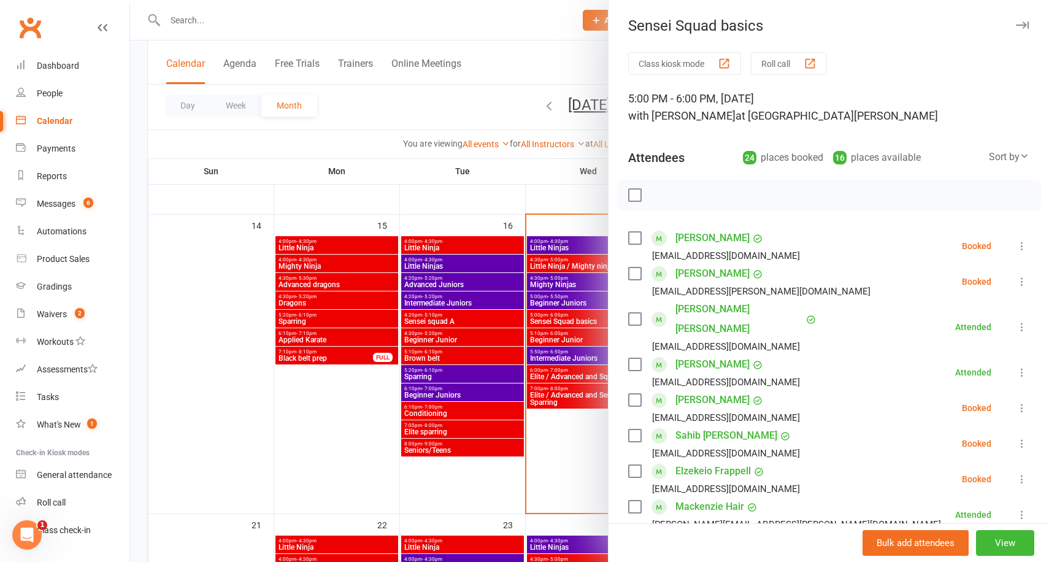
click at [566, 181] on div at bounding box center [589, 281] width 919 height 562
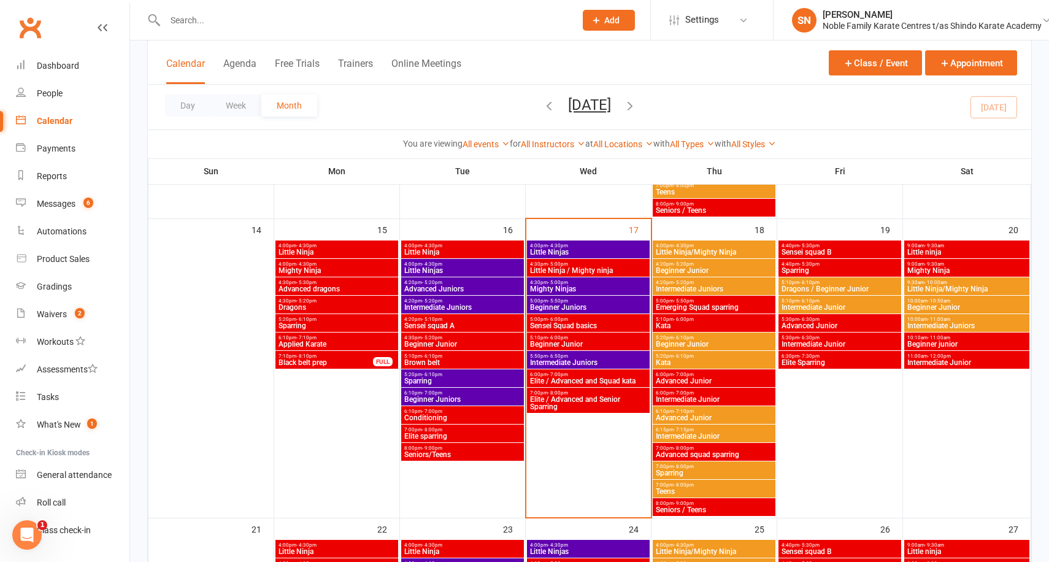
scroll to position [639, 0]
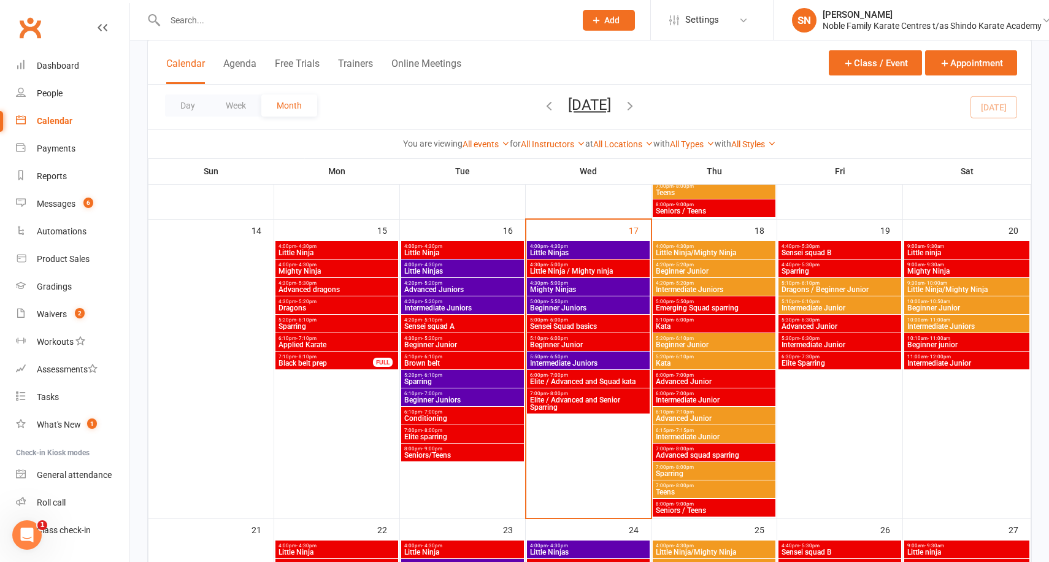
click at [580, 324] on span "Sensei Squad basics" at bounding box center [588, 326] width 118 height 7
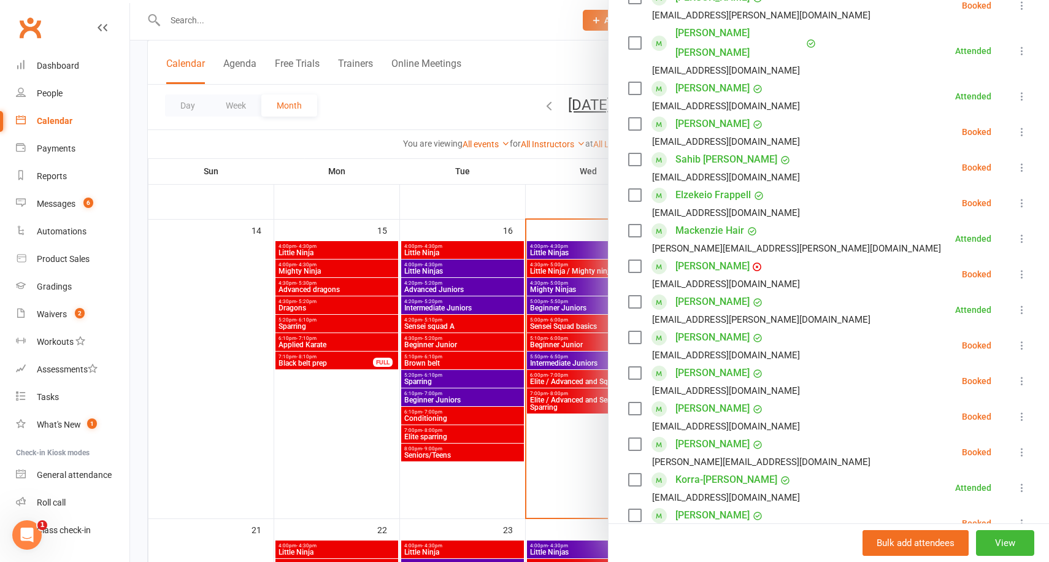
scroll to position [280, 0]
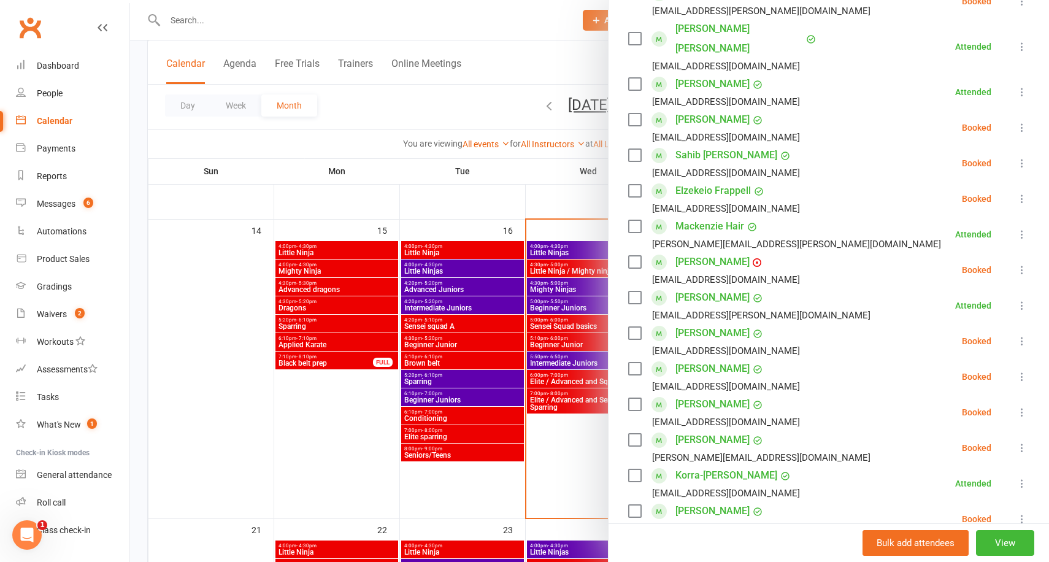
click at [1024, 406] on icon at bounding box center [1022, 412] width 12 height 12
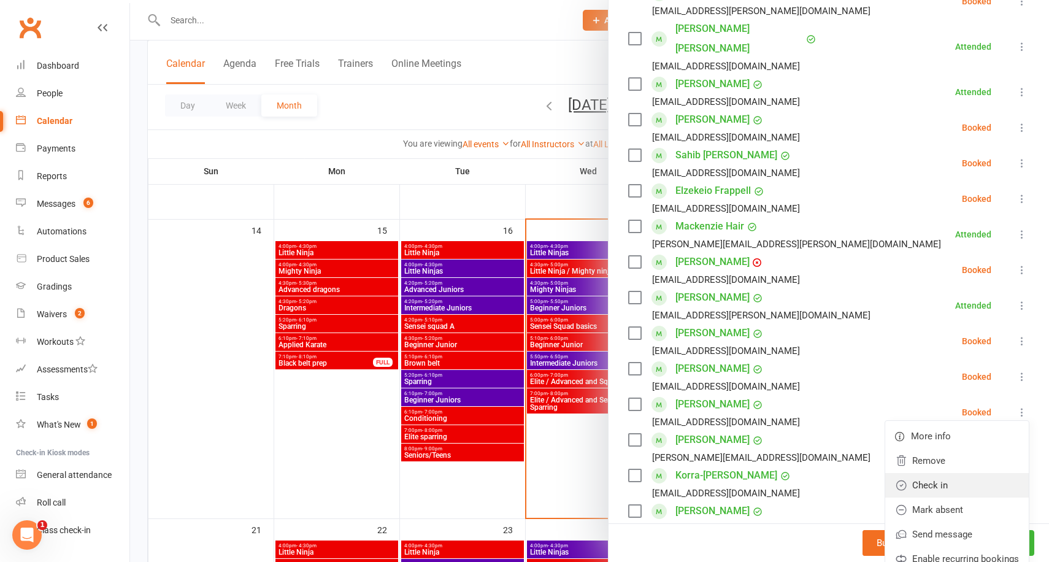
click at [945, 473] on link "Check in" at bounding box center [957, 485] width 144 height 25
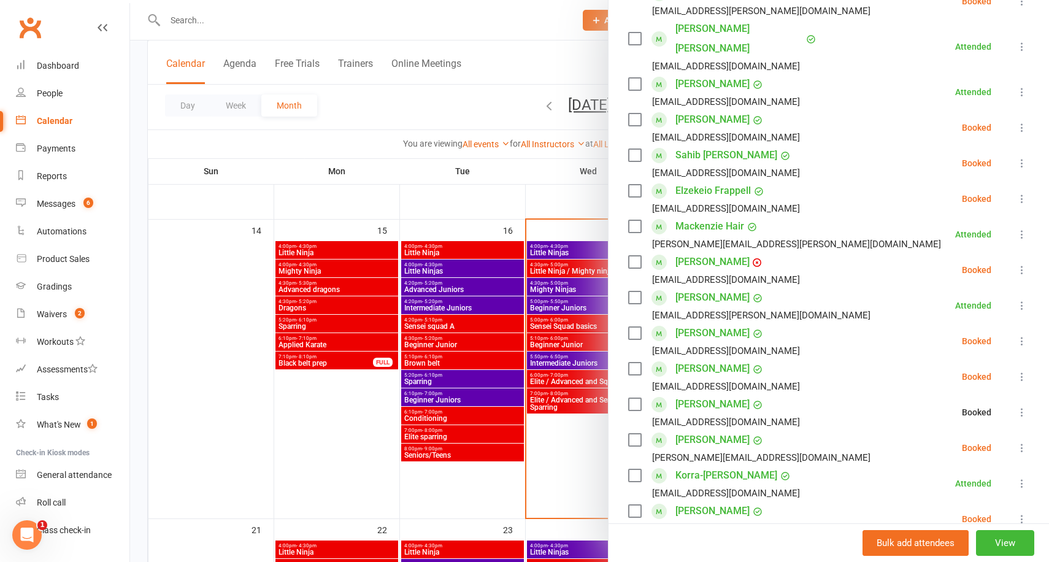
click at [570, 182] on div at bounding box center [589, 281] width 919 height 562
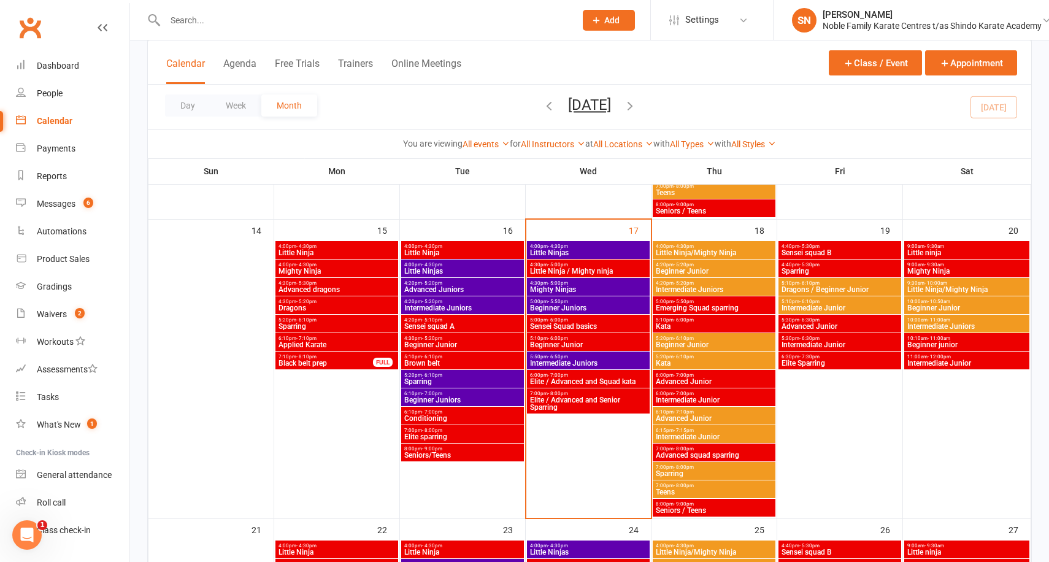
click at [575, 344] on span "Beginner Junior" at bounding box center [588, 344] width 118 height 7
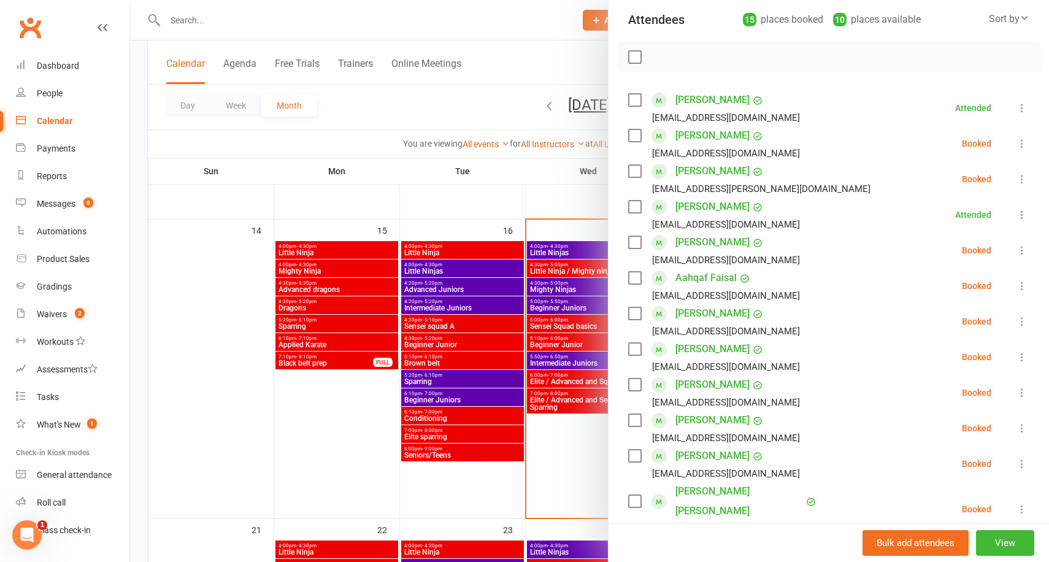
scroll to position [150, 0]
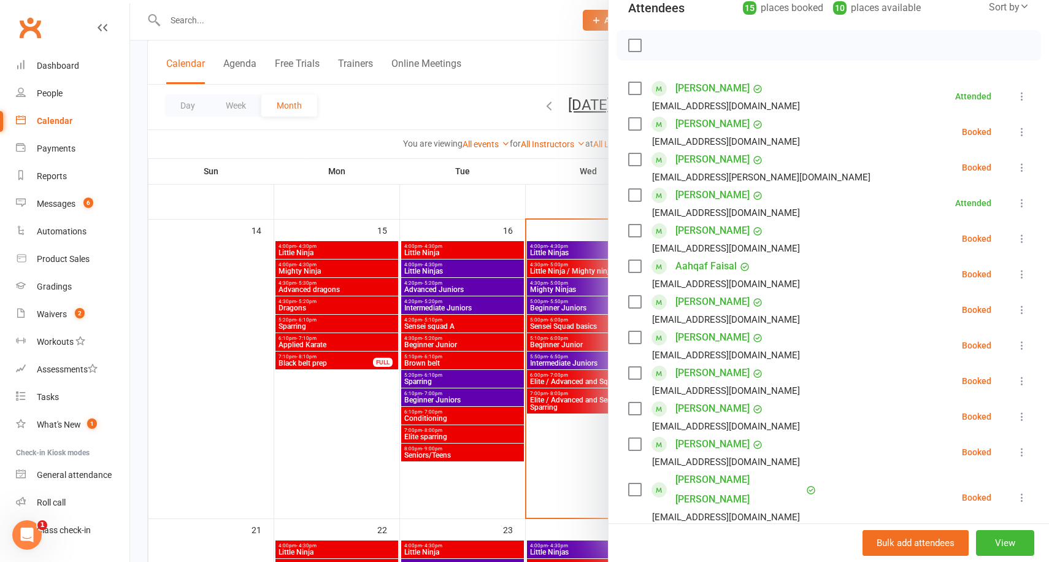
click at [1022, 345] on icon at bounding box center [1022, 345] width 12 height 12
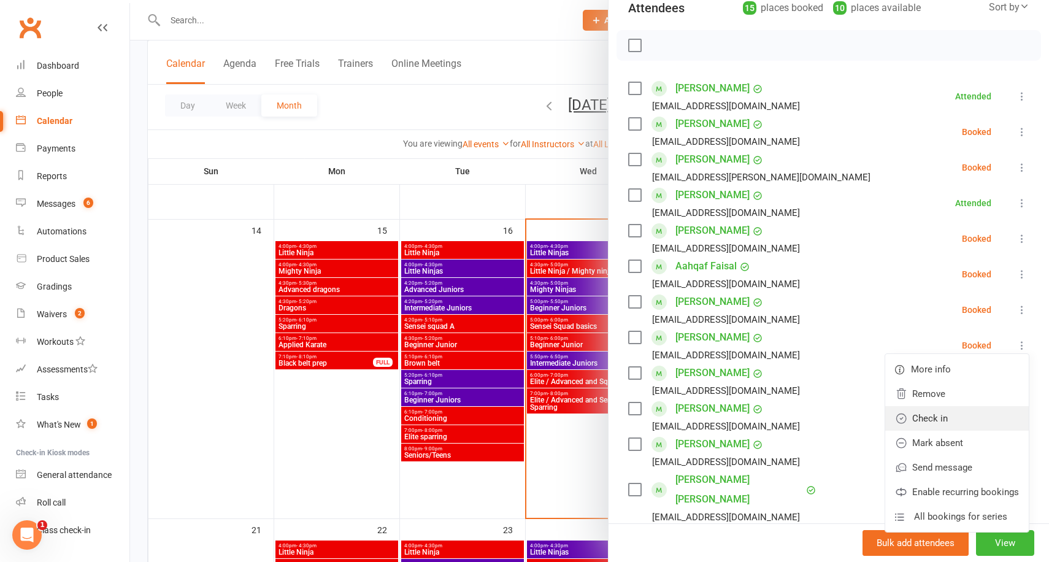
click at [947, 416] on link "Check in" at bounding box center [957, 418] width 144 height 25
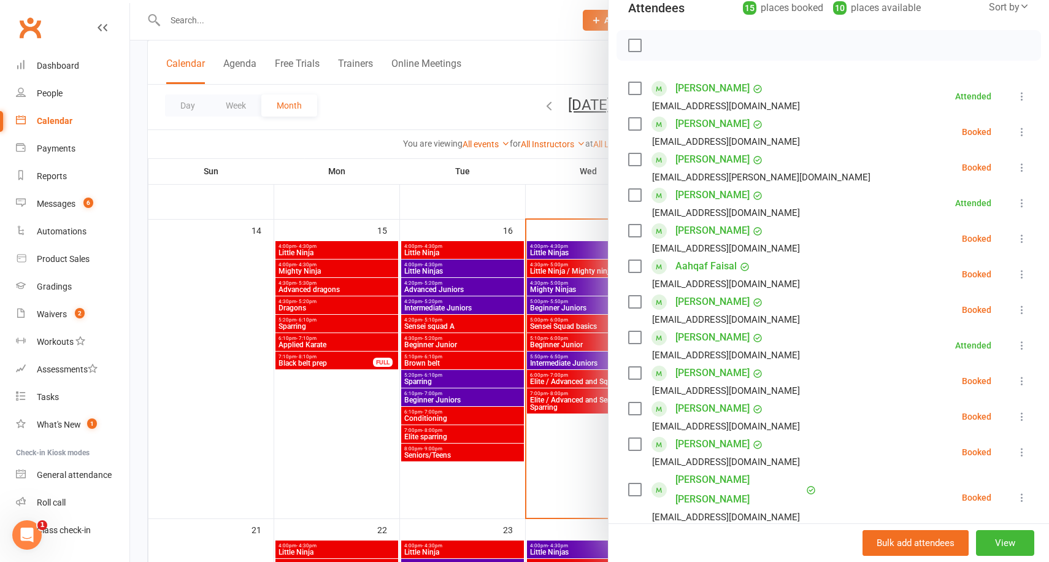
click at [432, 110] on div at bounding box center [589, 281] width 919 height 562
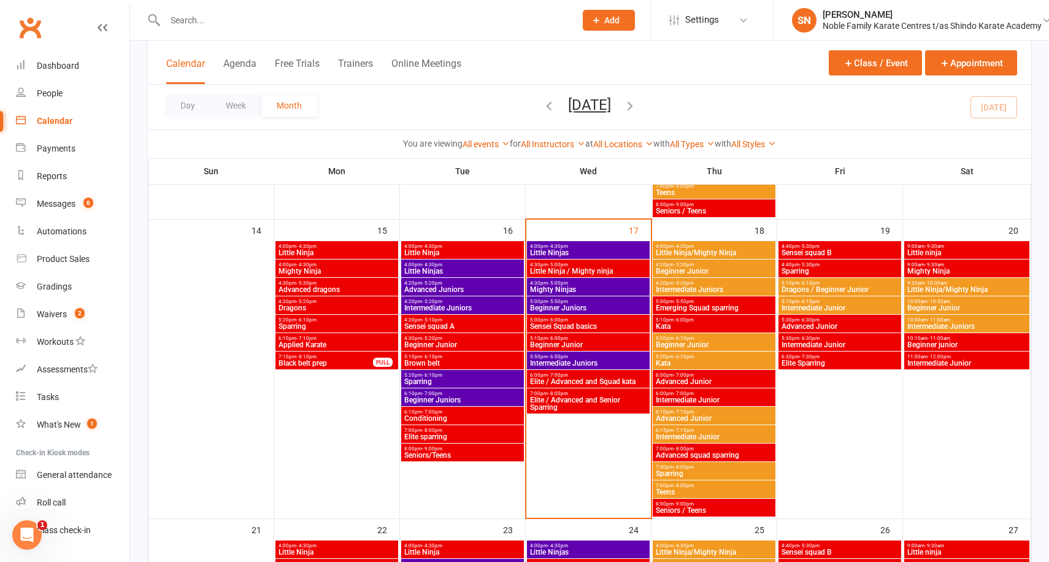
click at [591, 324] on span "Sensei Squad basics" at bounding box center [588, 326] width 118 height 7
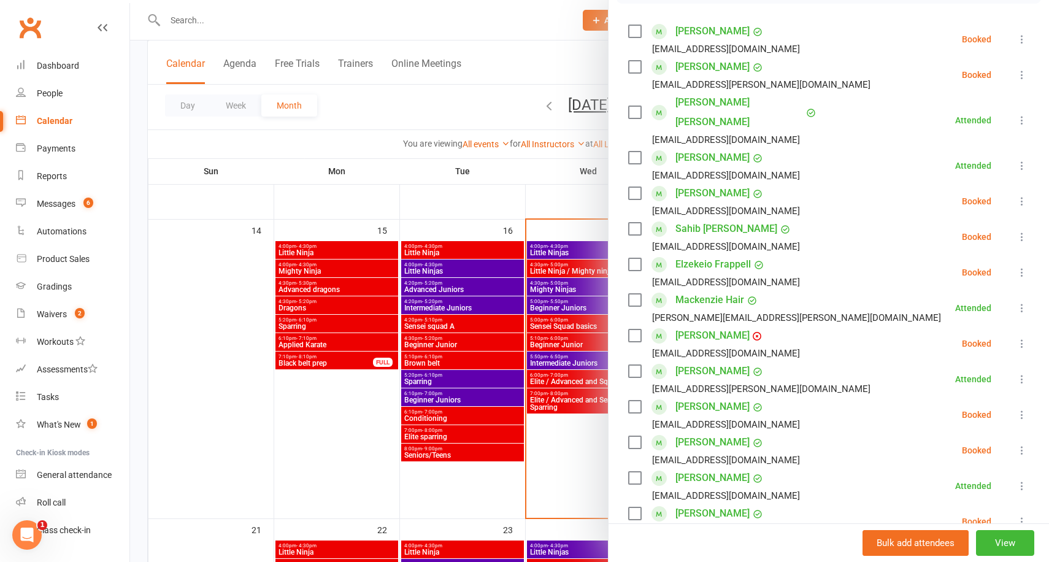
scroll to position [192, 0]
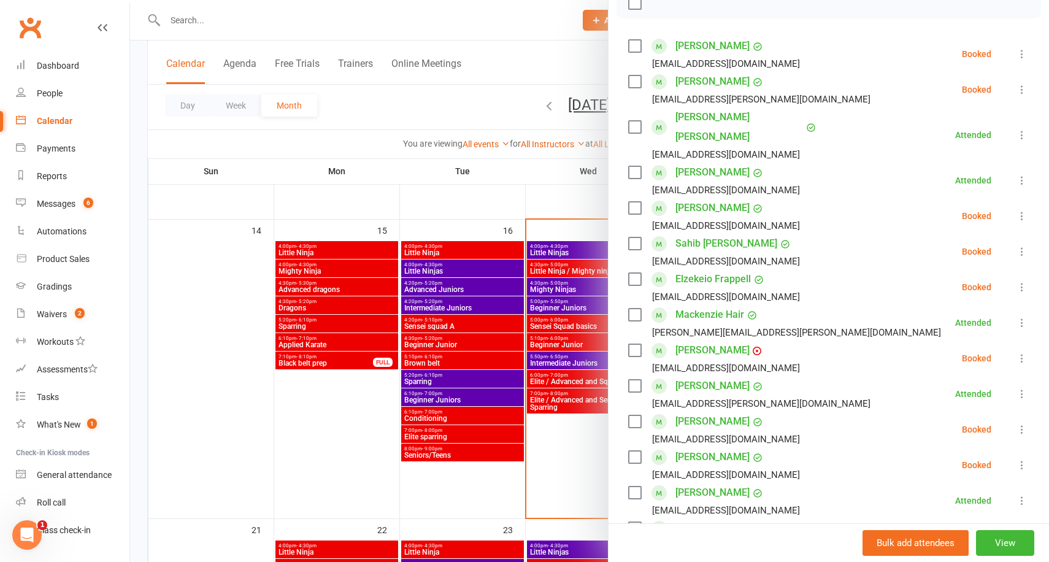
click at [553, 191] on div at bounding box center [589, 281] width 919 height 562
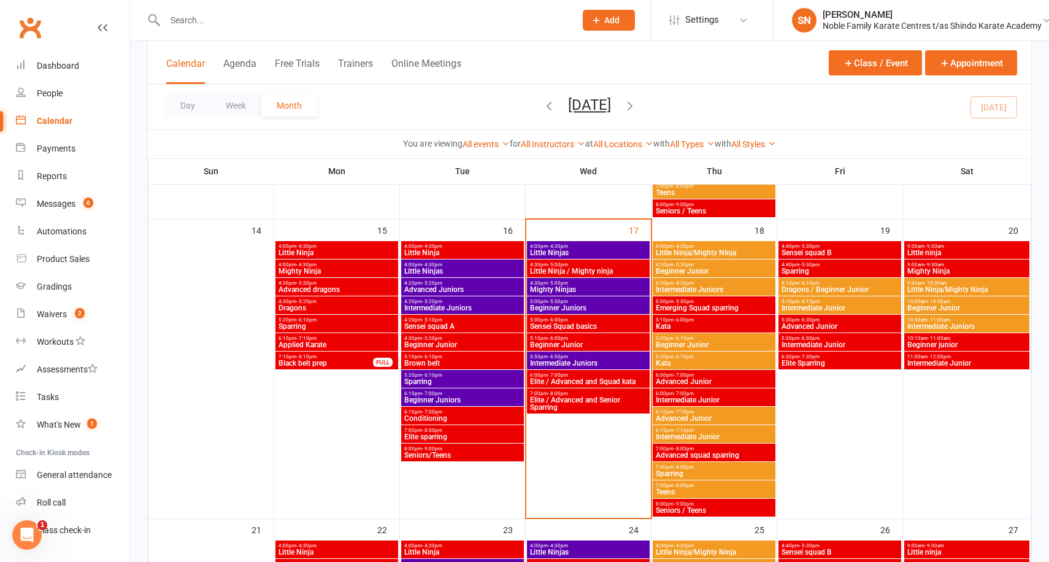
click at [588, 378] on span "Elite / Advanced and Squad kata" at bounding box center [588, 381] width 118 height 7
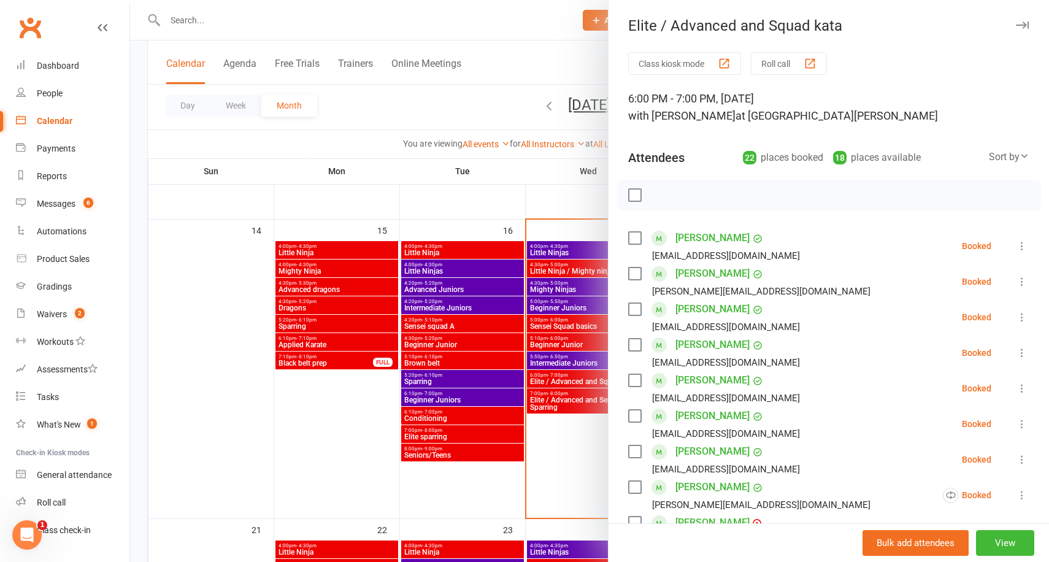
click at [1020, 240] on icon at bounding box center [1022, 246] width 12 height 12
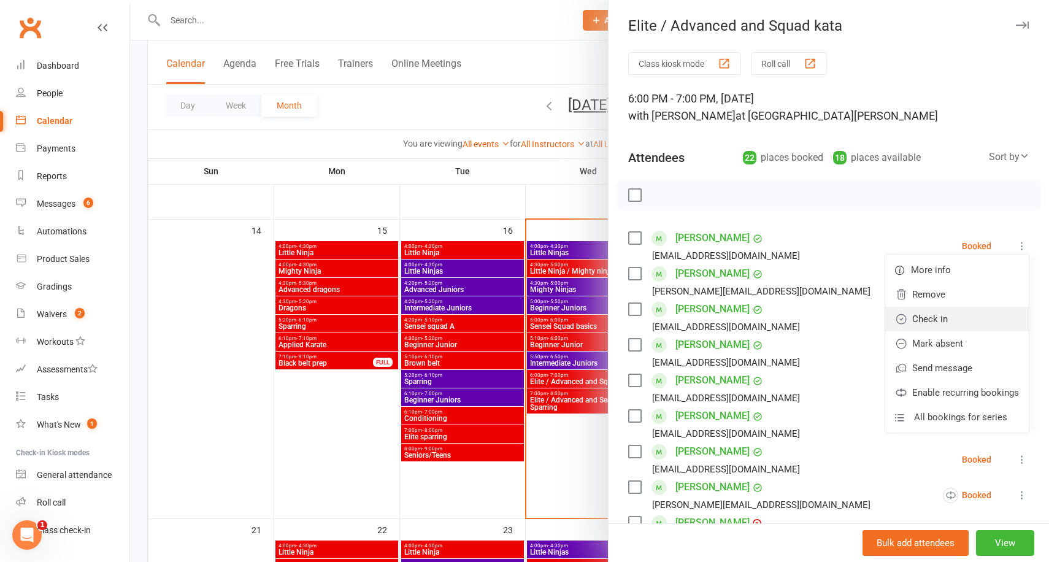
click at [957, 318] on link "Check in" at bounding box center [957, 319] width 144 height 25
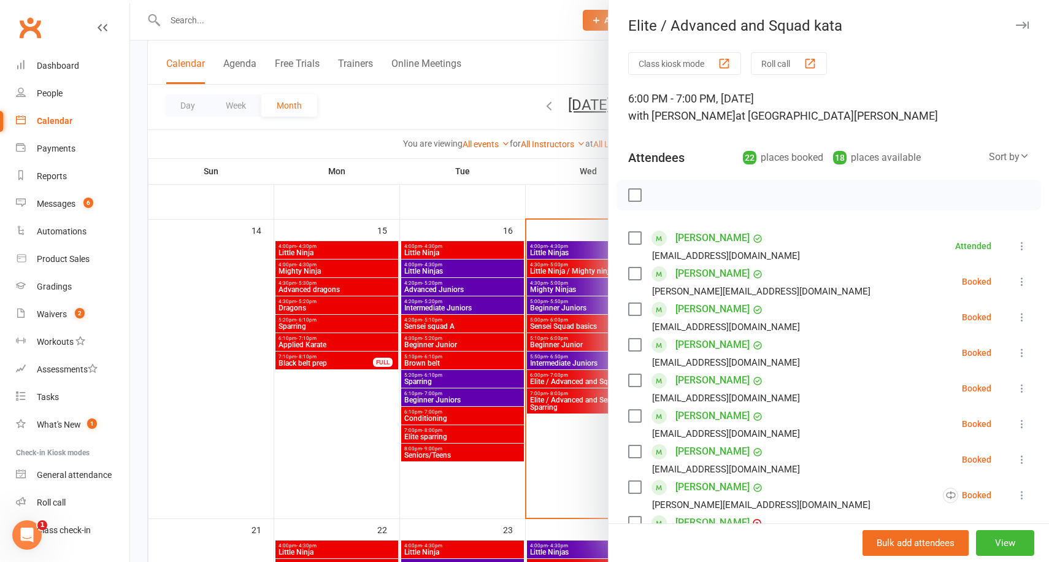
click at [504, 173] on div at bounding box center [589, 281] width 919 height 562
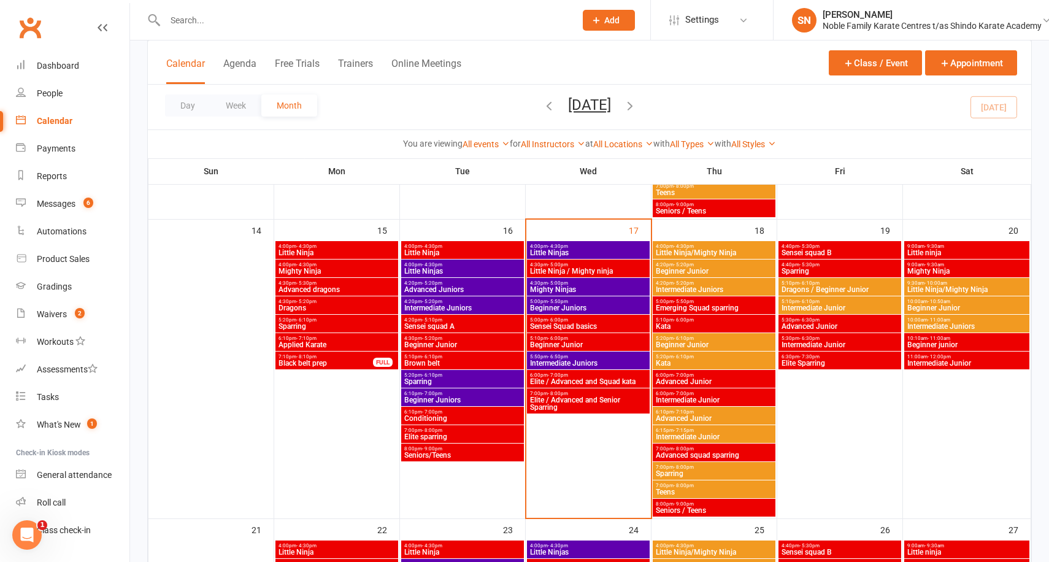
click at [578, 342] on span "Beginner Junior" at bounding box center [588, 344] width 118 height 7
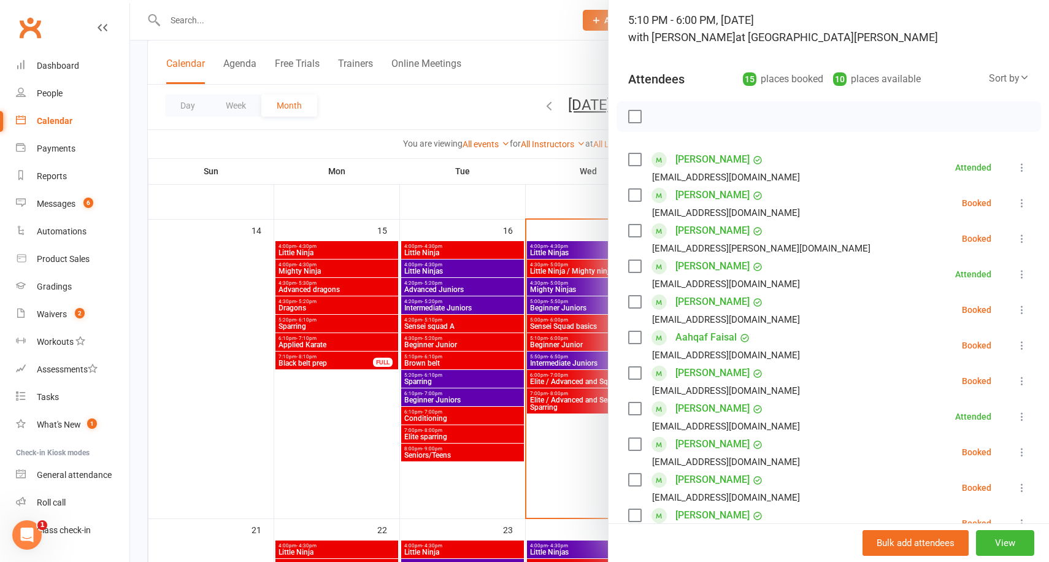
scroll to position [89, 0]
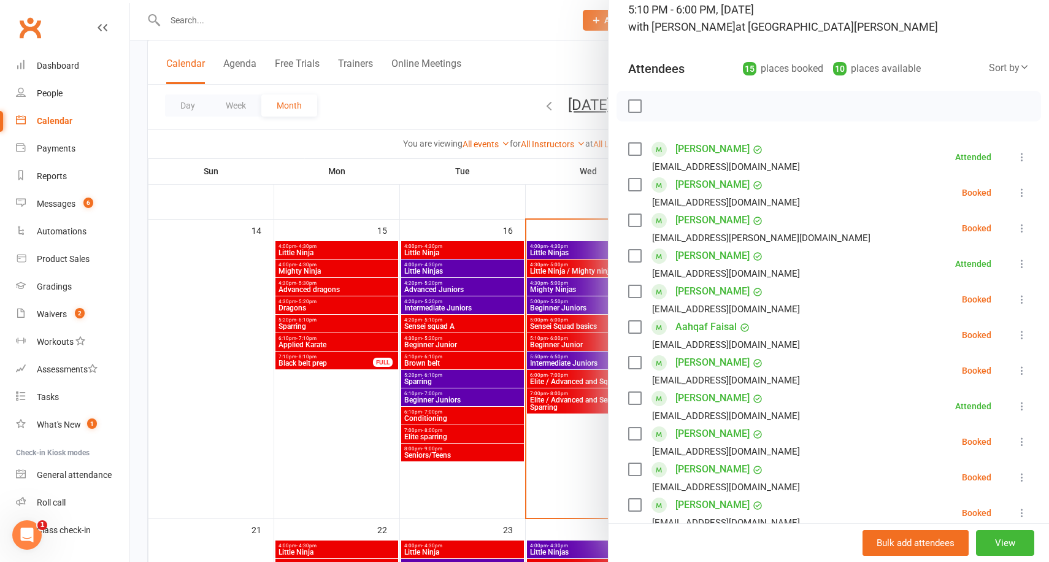
click at [1024, 299] on icon at bounding box center [1022, 299] width 12 height 12
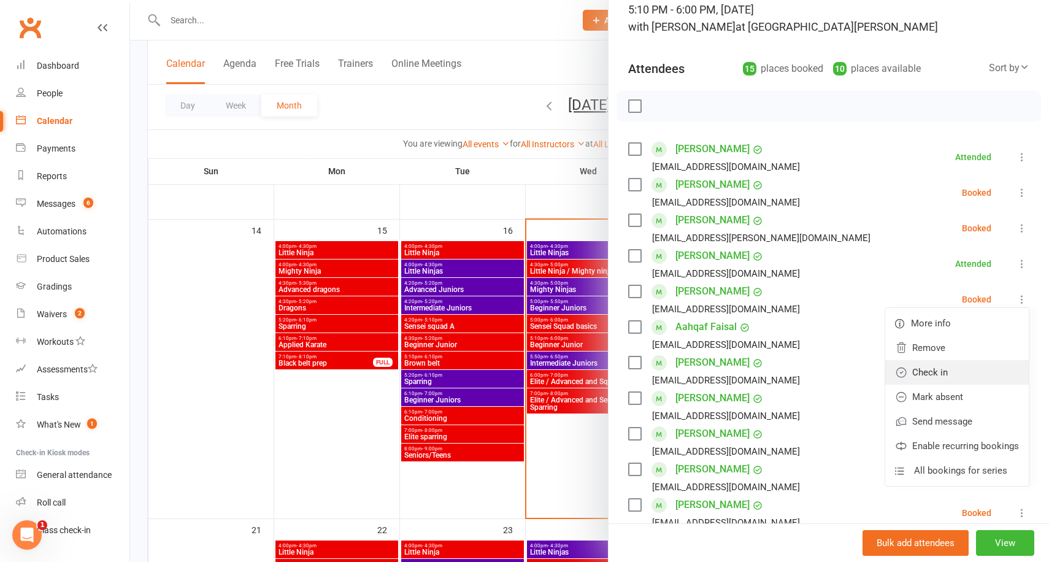
click at [959, 371] on link "Check in" at bounding box center [957, 372] width 144 height 25
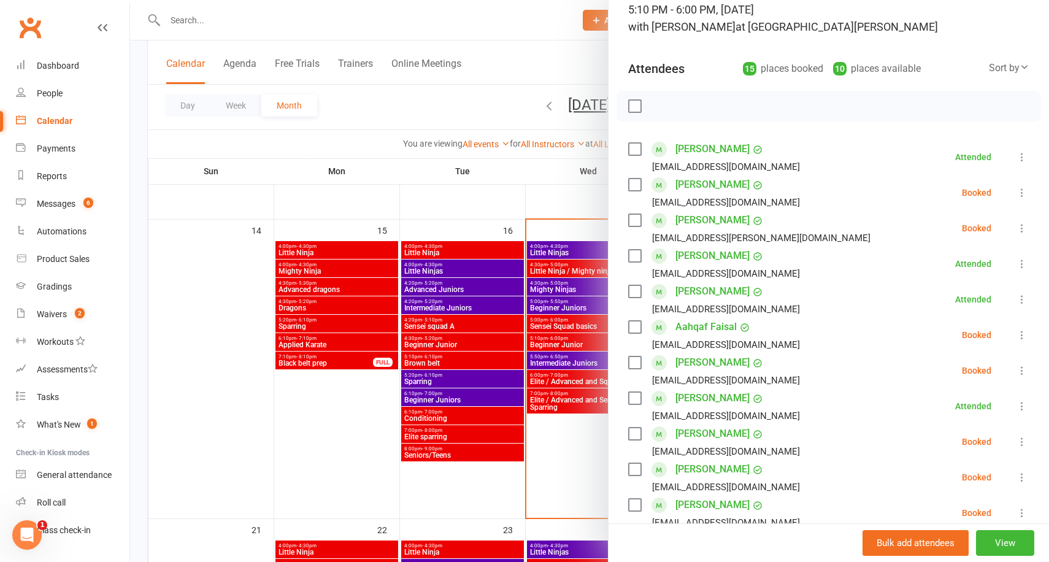
click at [526, 58] on div at bounding box center [589, 281] width 919 height 562
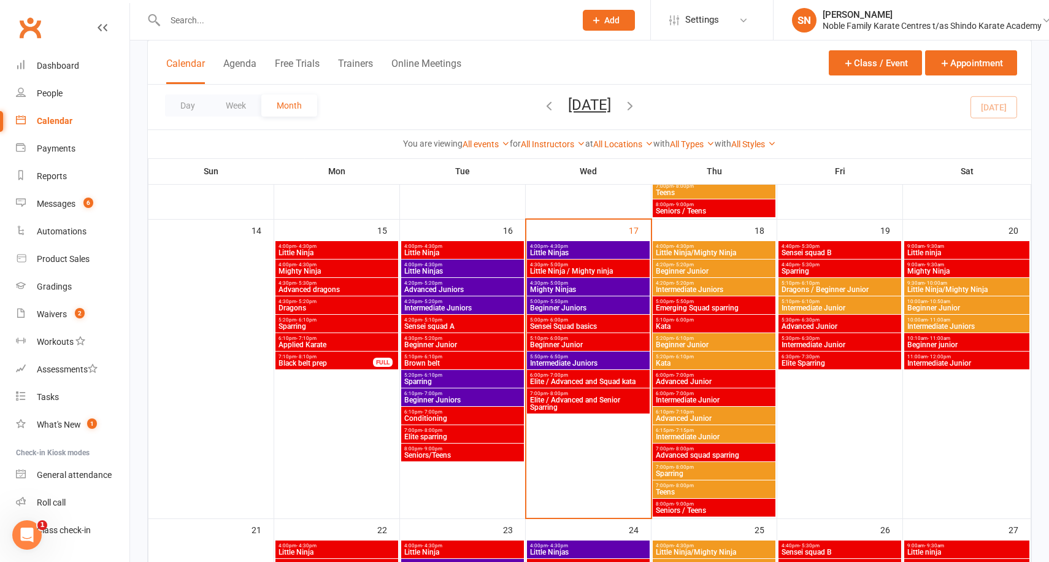
click at [592, 341] on span "Beginner Junior" at bounding box center [588, 344] width 118 height 7
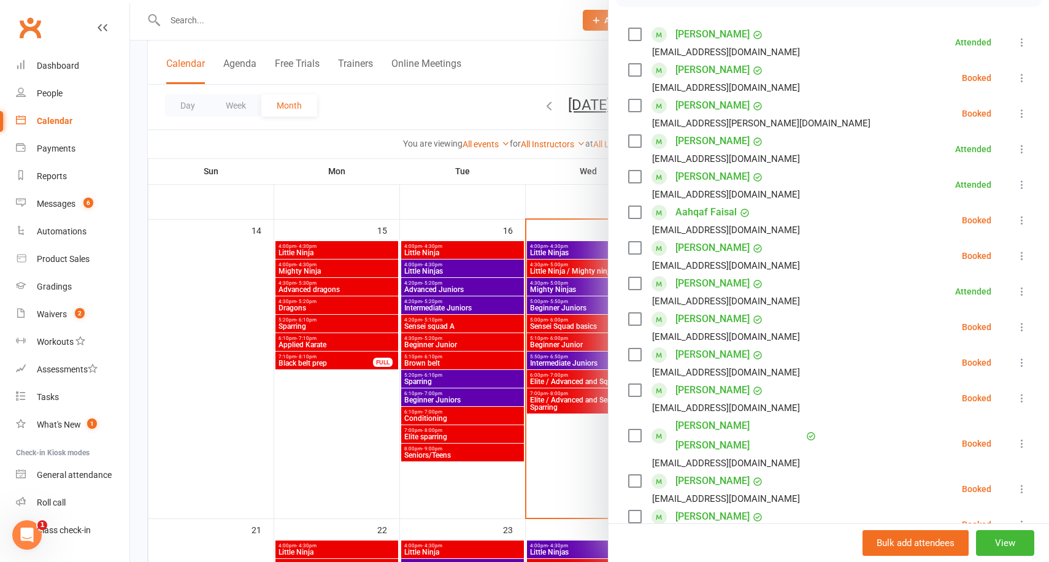
scroll to position [0, 0]
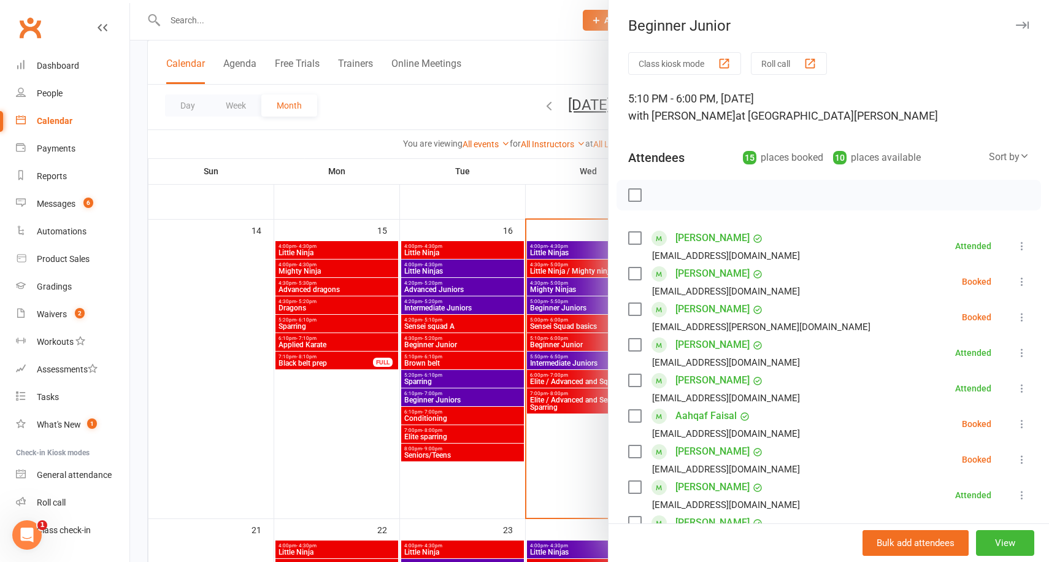
click at [142, 201] on div at bounding box center [589, 281] width 919 height 562
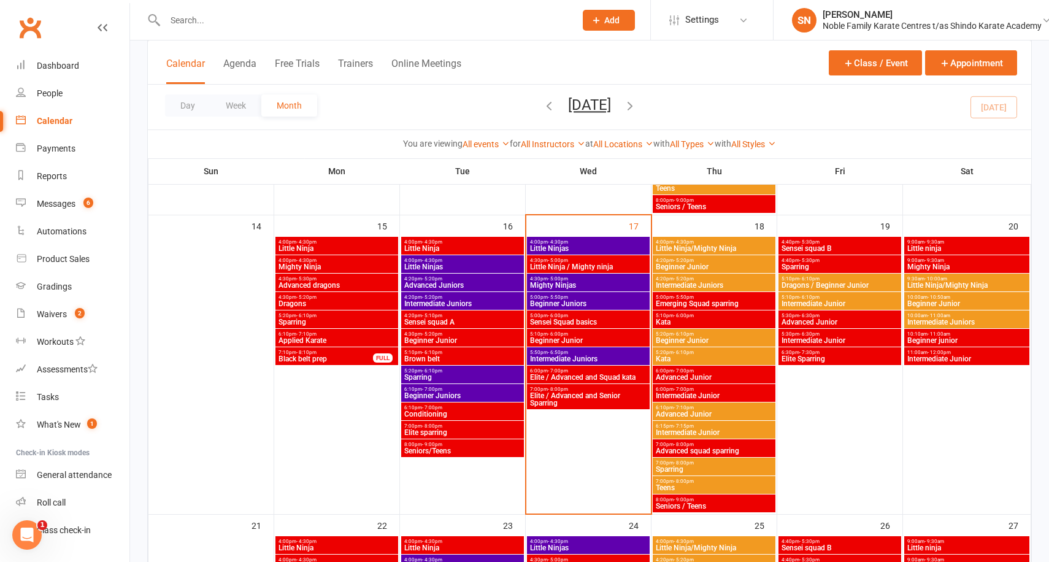
scroll to position [644, 0]
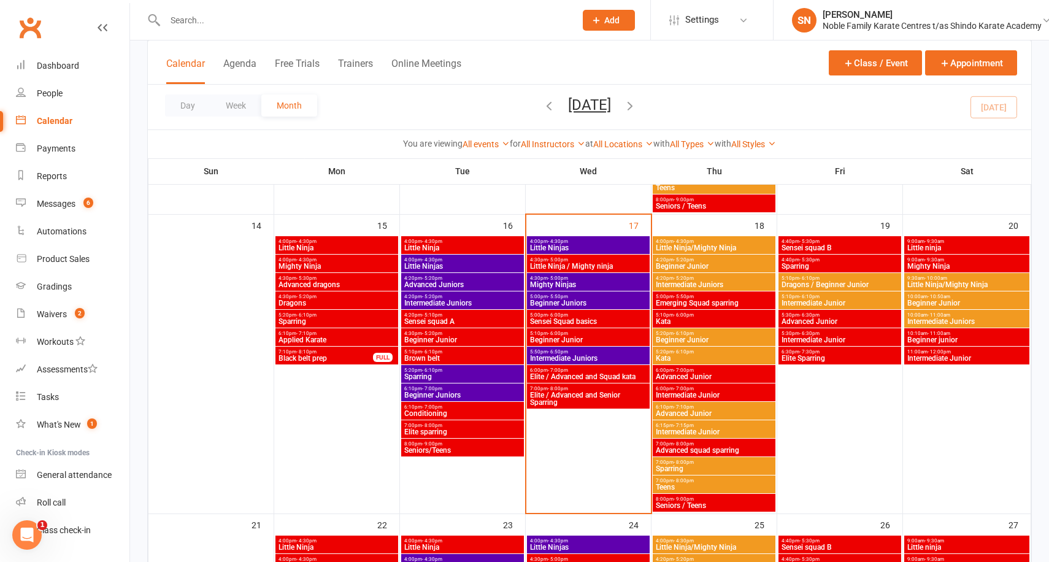
click at [448, 320] on span "Sensei squad A" at bounding box center [463, 321] width 118 height 7
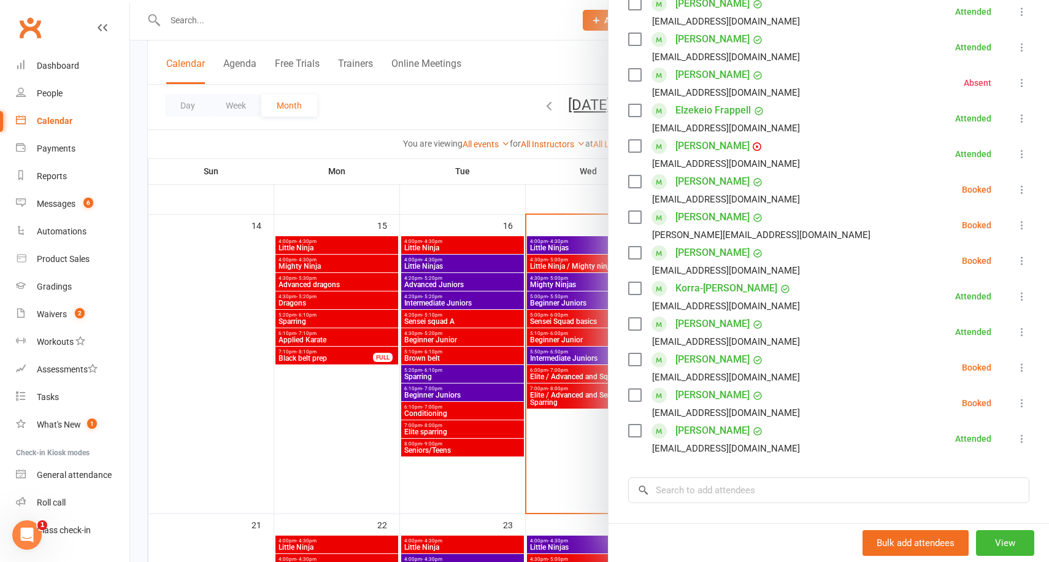
scroll to position [0, 0]
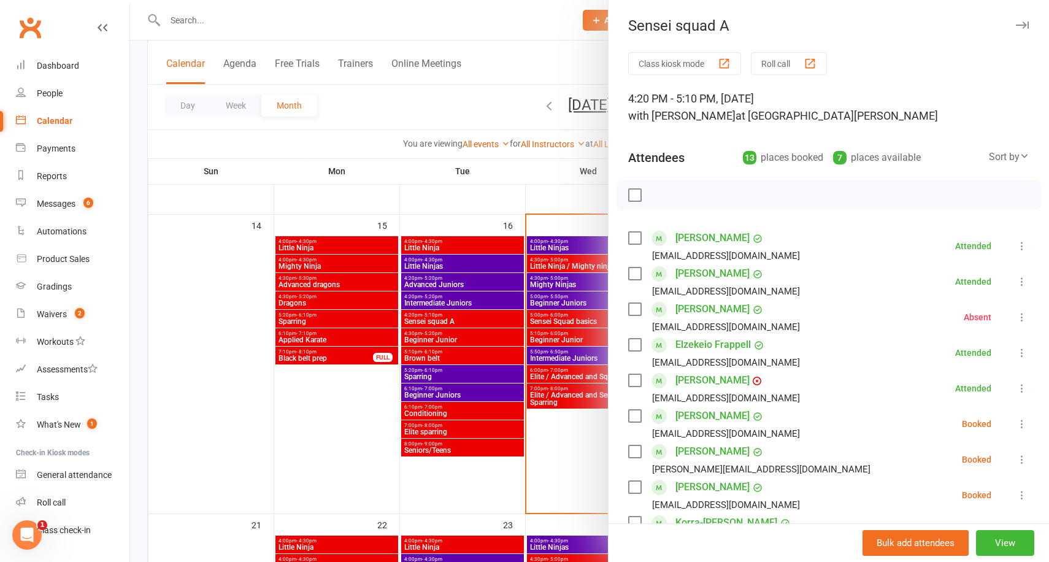
click at [450, 191] on div at bounding box center [589, 281] width 919 height 562
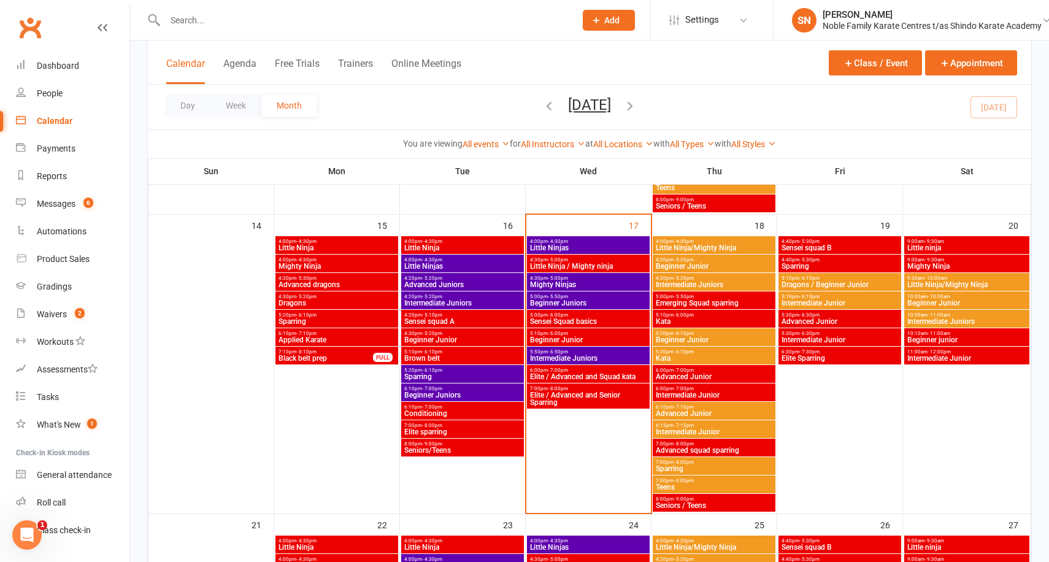
click at [448, 318] on span "Sensei squad A" at bounding box center [463, 321] width 118 height 7
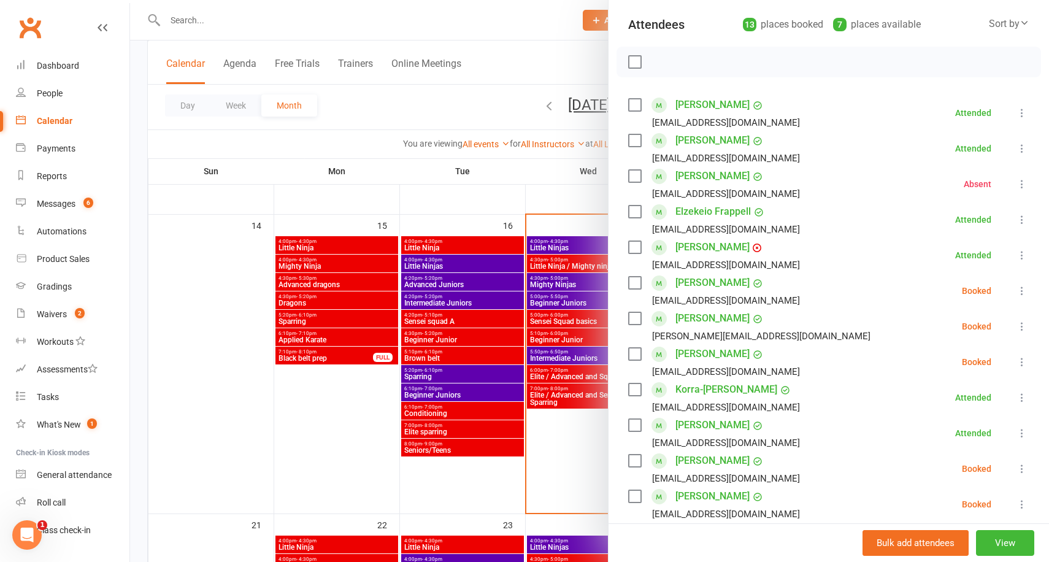
scroll to position [129, 0]
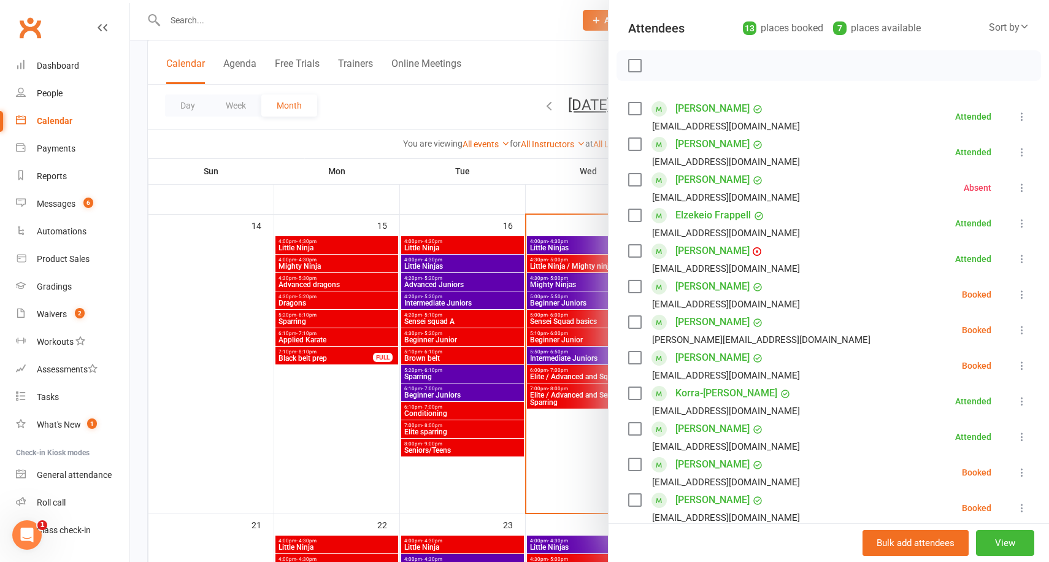
click at [712, 177] on link "Hayley Celi" at bounding box center [712, 180] width 74 height 20
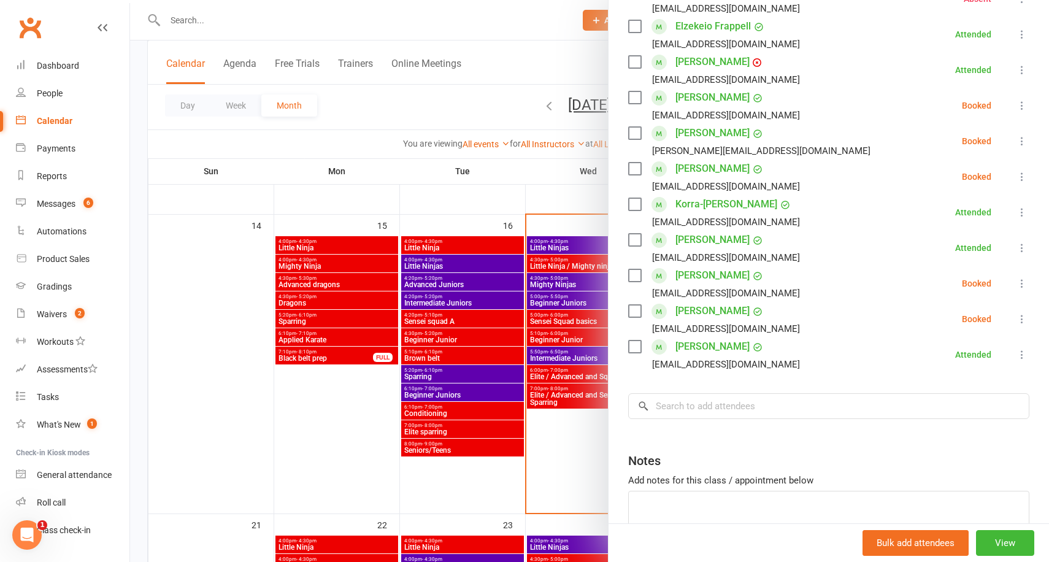
scroll to position [326, 0]
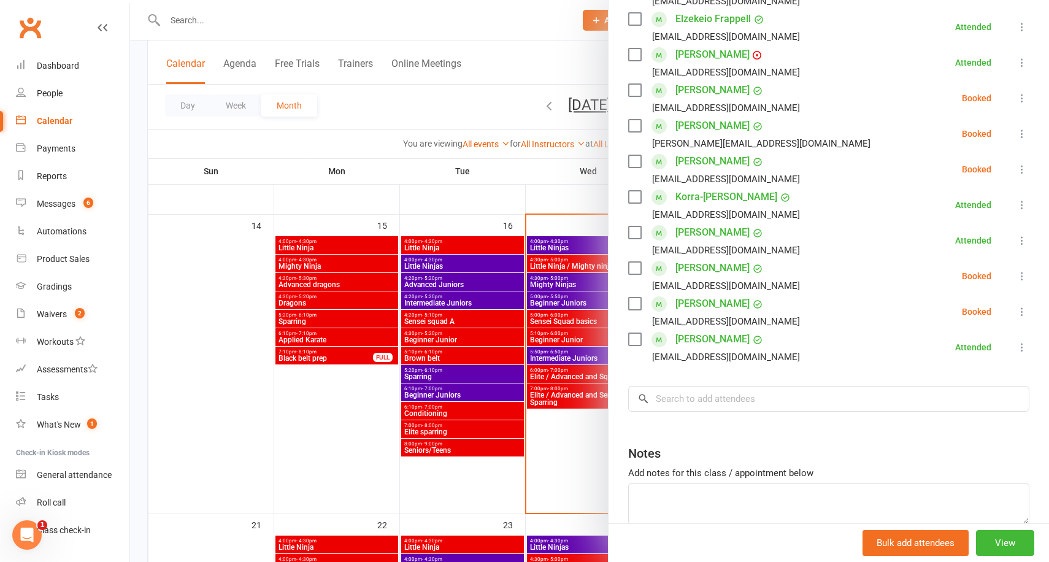
click at [692, 340] on link "[PERSON_NAME]" at bounding box center [712, 339] width 74 height 20
click at [470, 196] on div at bounding box center [589, 281] width 919 height 562
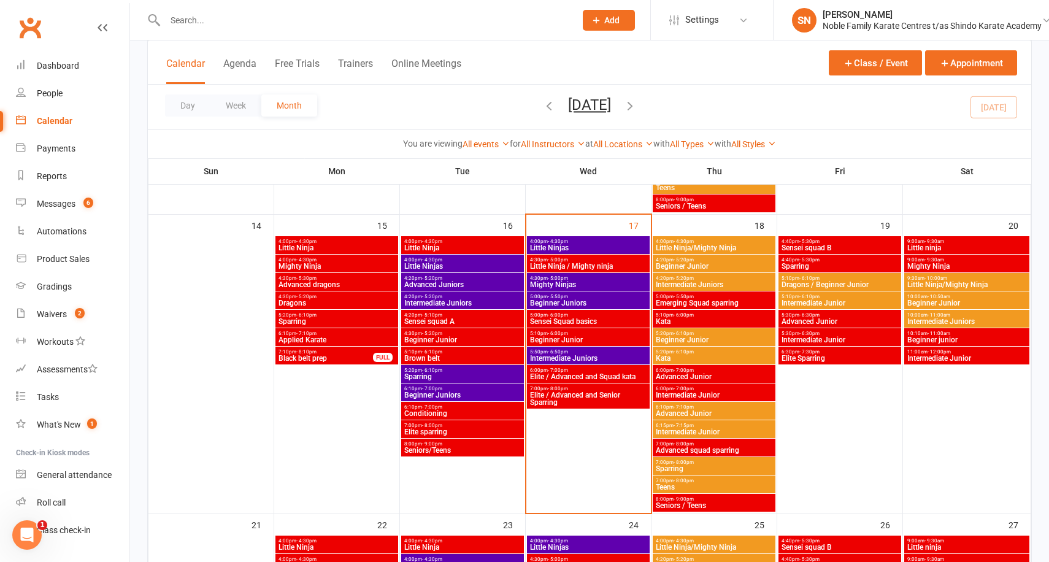
click at [583, 318] on span "Sensei Squad basics" at bounding box center [588, 321] width 118 height 7
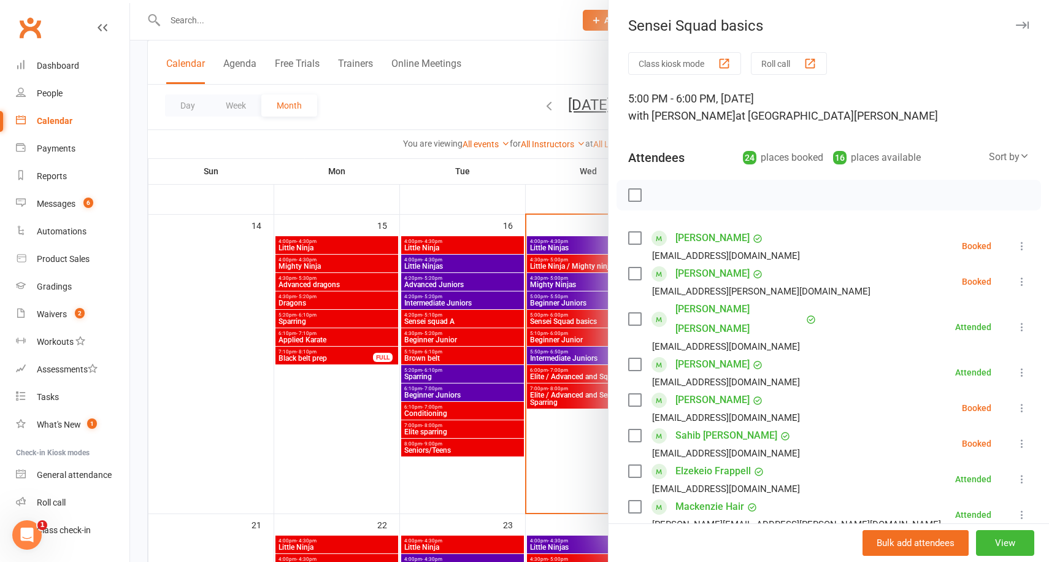
click at [536, 182] on div at bounding box center [589, 281] width 919 height 562
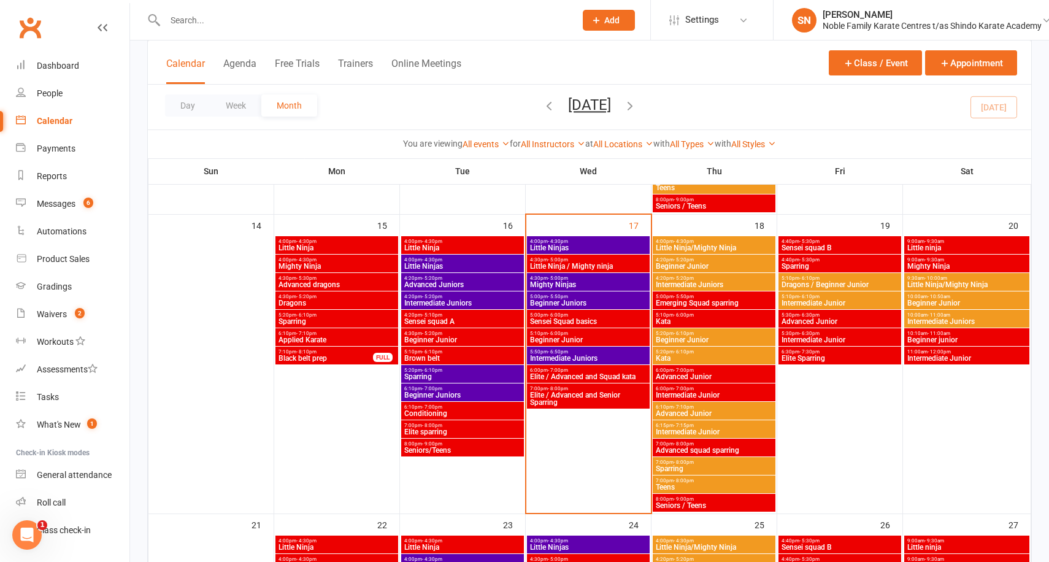
click at [691, 301] on span "Emerging Squad sparring" at bounding box center [714, 302] width 118 height 7
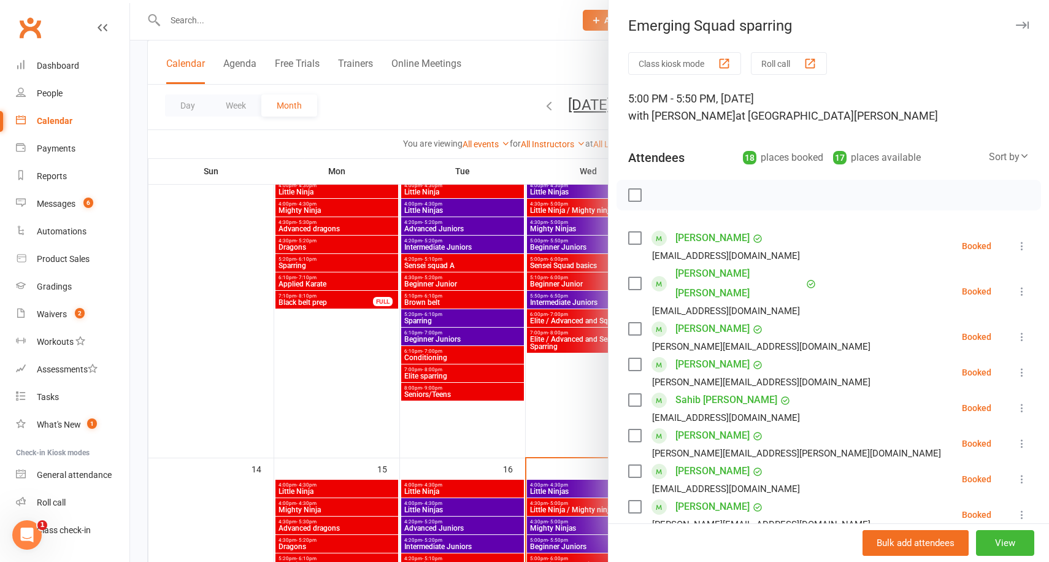
scroll to position [375, 0]
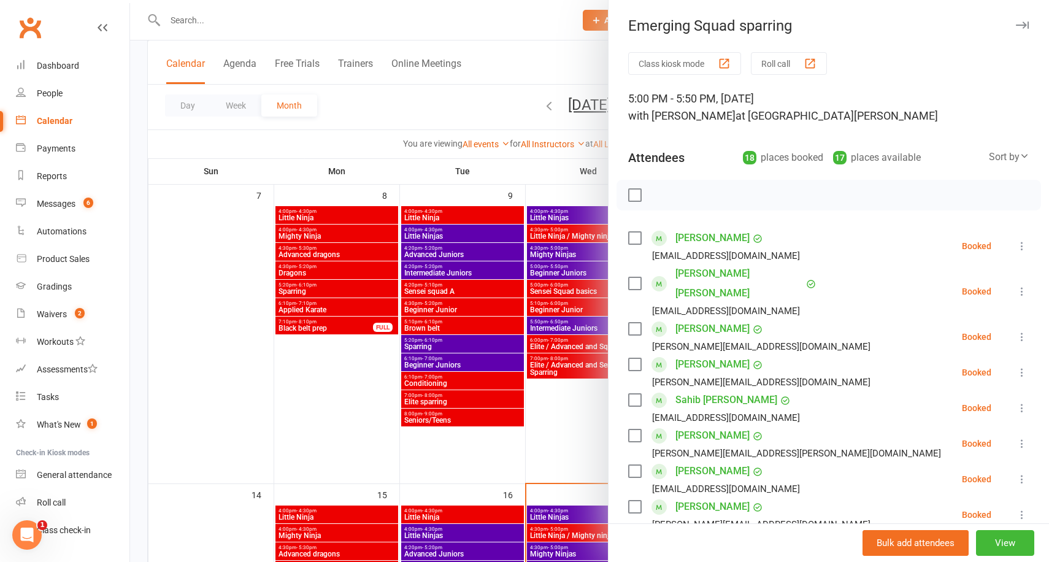
click at [258, 396] on div at bounding box center [589, 281] width 919 height 562
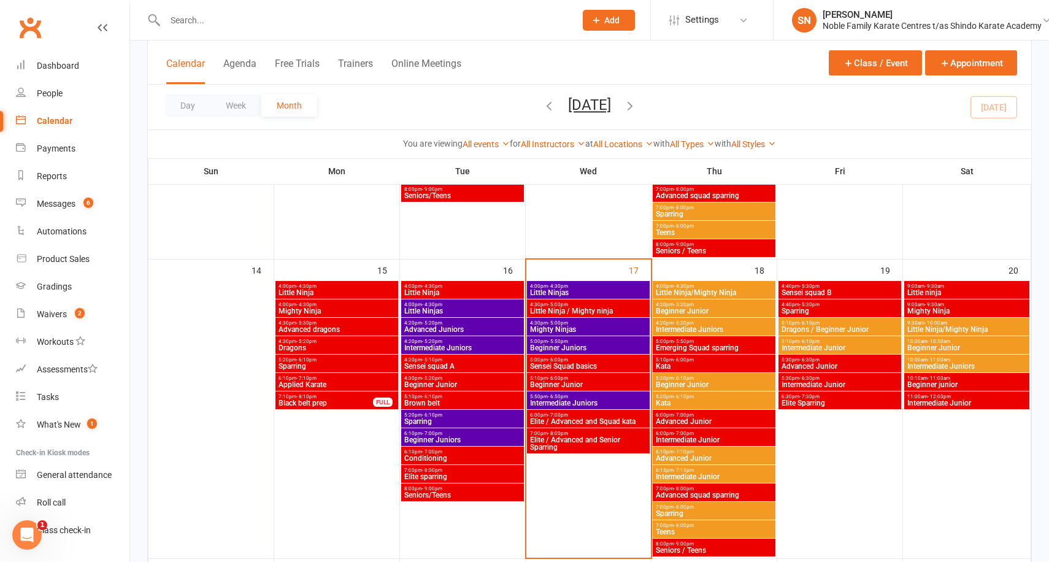
scroll to position [600, 0]
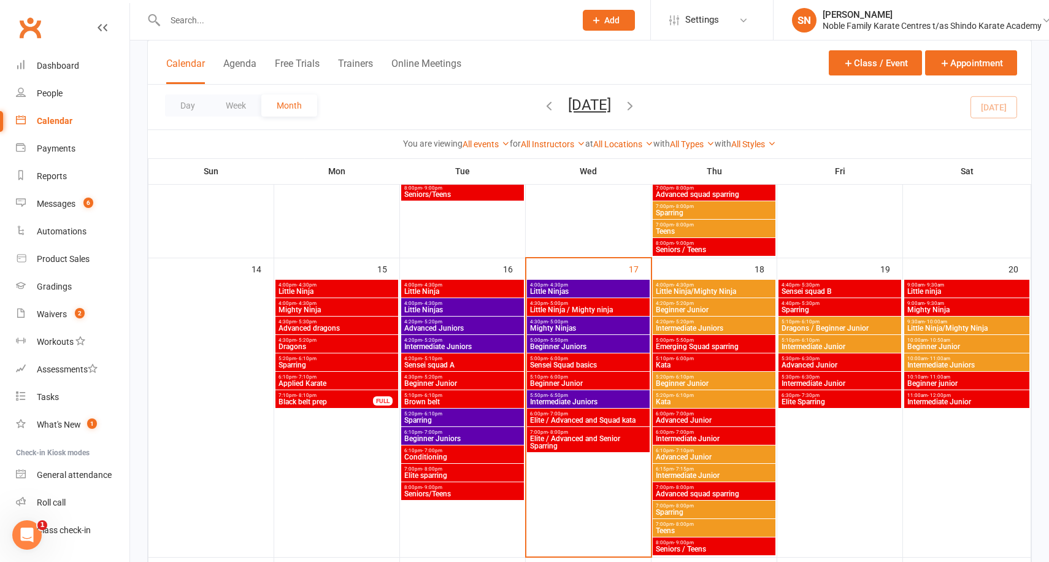
click at [570, 418] on span "Elite / Advanced and Squad kata" at bounding box center [588, 419] width 118 height 7
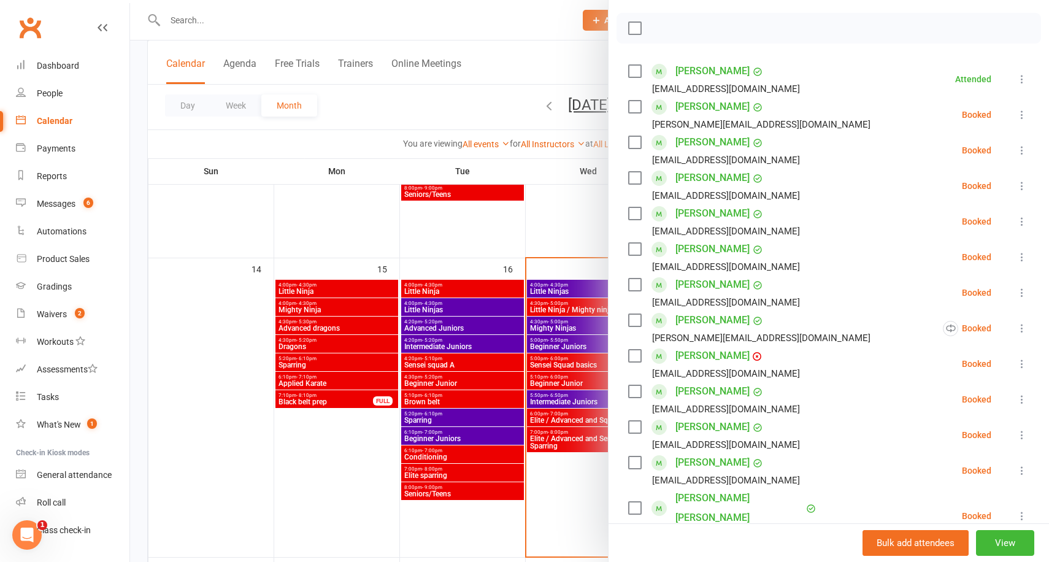
scroll to position [0, 0]
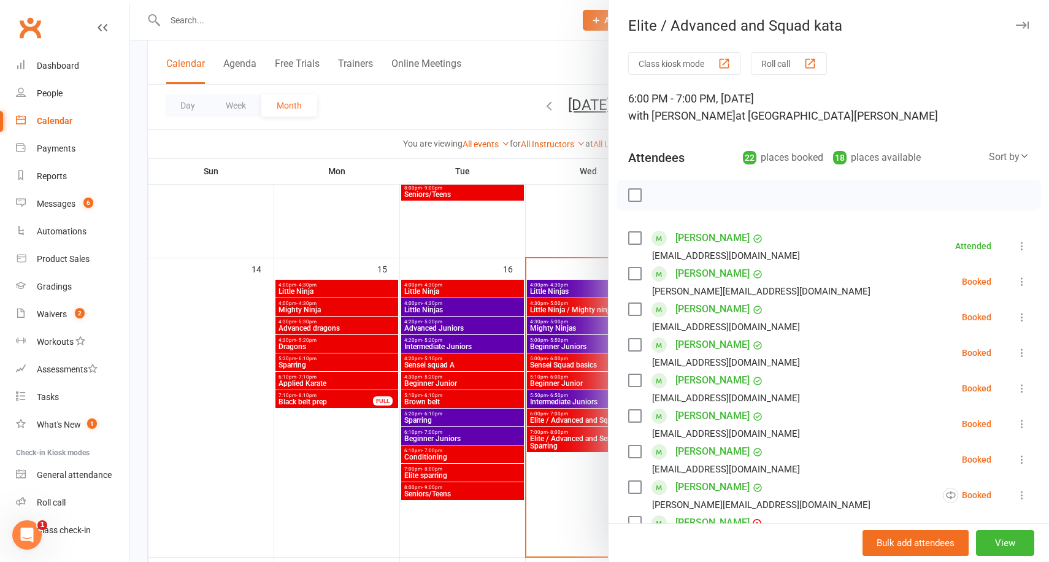
click at [578, 470] on div at bounding box center [589, 281] width 919 height 562
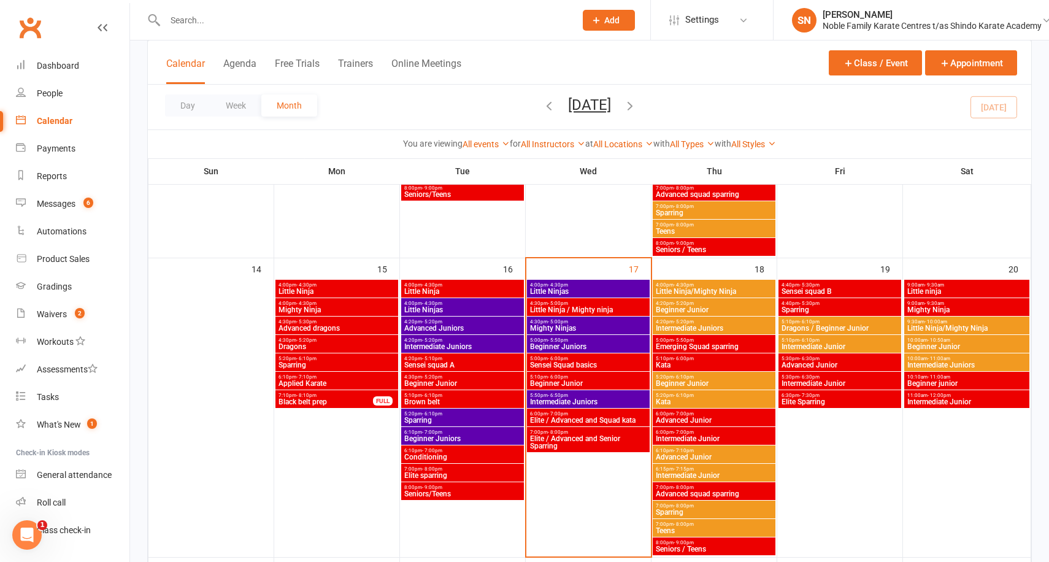
click at [578, 435] on span "Elite / Advanced and Senior Sparring" at bounding box center [588, 442] width 118 height 15
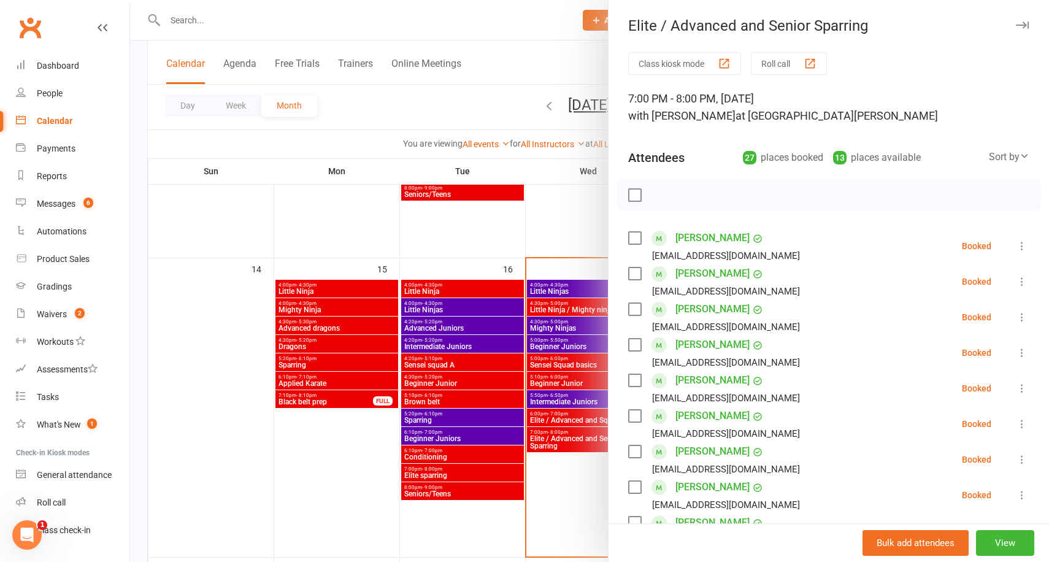
click at [586, 214] on div at bounding box center [589, 281] width 919 height 562
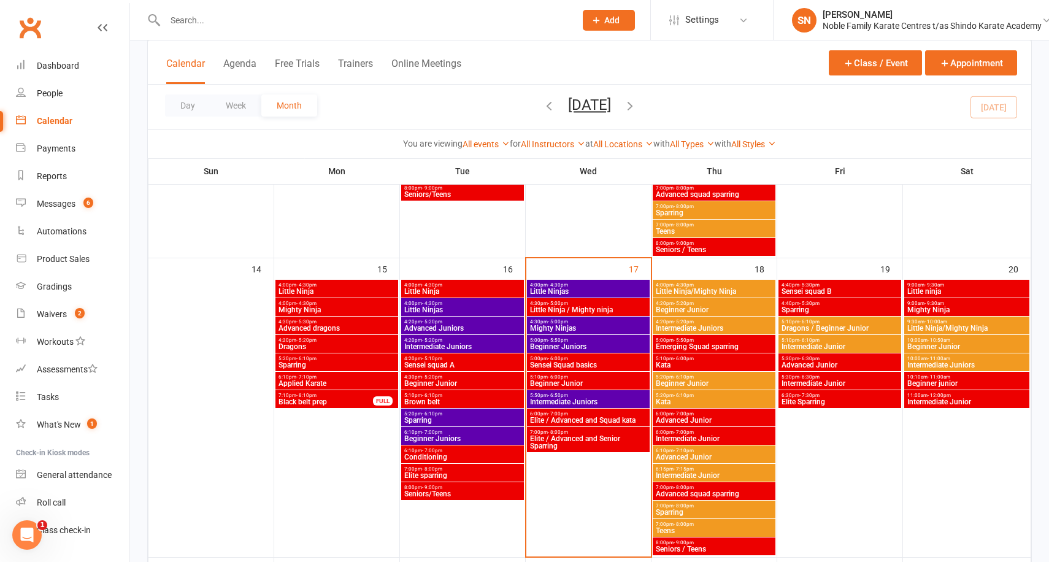
click at [591, 416] on span "Elite / Advanced and Squad kata" at bounding box center [588, 419] width 118 height 7
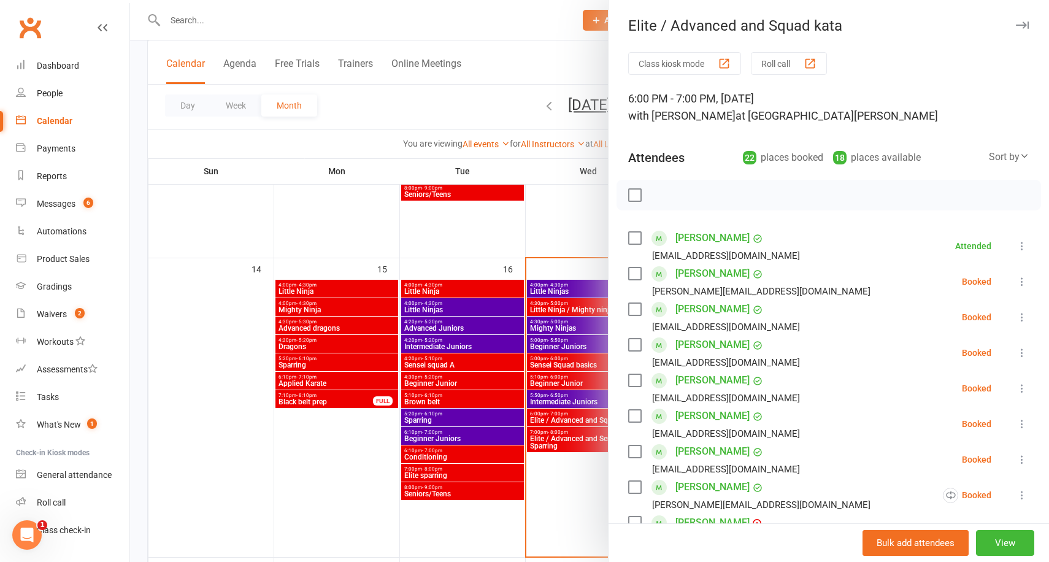
click at [559, 203] on div at bounding box center [589, 281] width 919 height 562
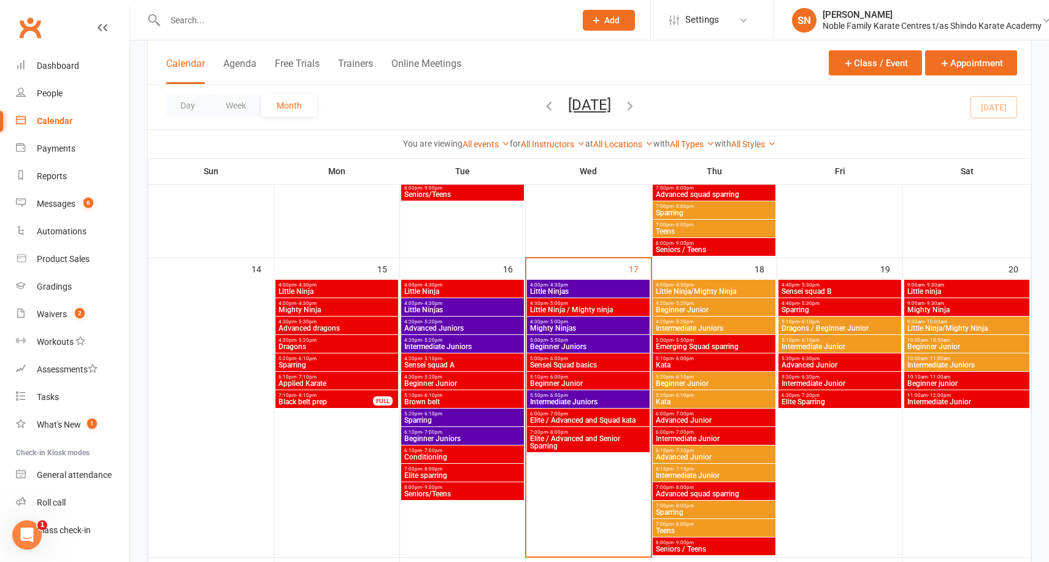
click at [816, 105] on div "Day Week Month September 2025 September 2025 Sun Mon Tue Wed Thu Fri Sat 31 01 …" at bounding box center [589, 107] width 883 height 45
click at [557, 416] on span "Elite / Advanced and Squad kata" at bounding box center [588, 419] width 118 height 7
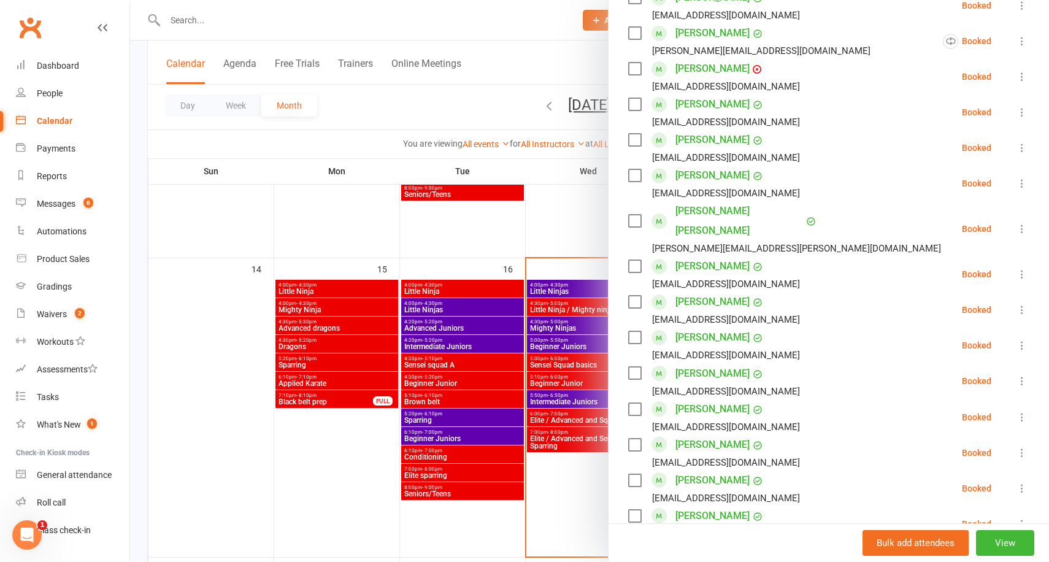
scroll to position [556, 0]
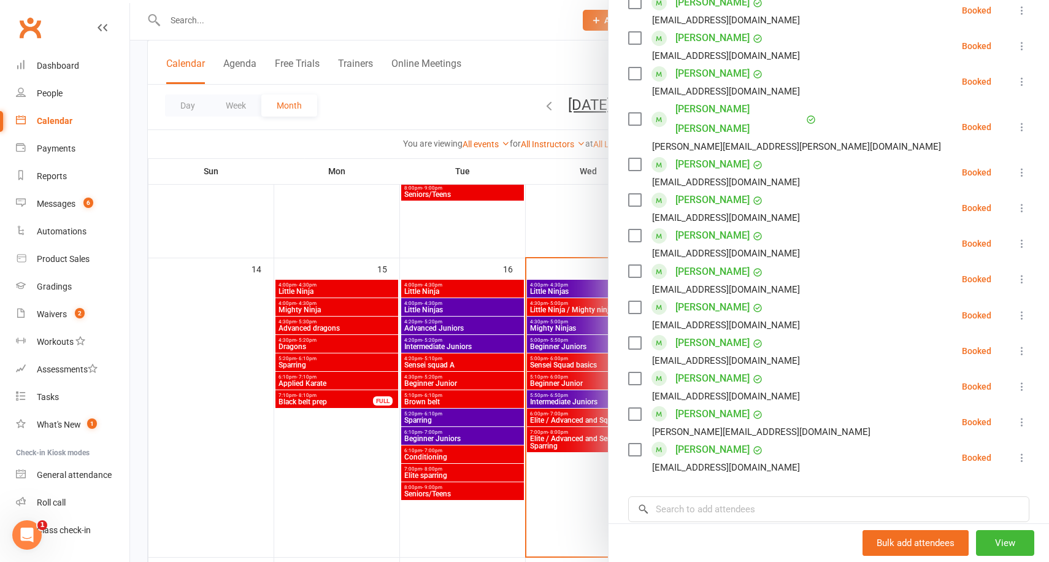
click at [1025, 309] on icon at bounding box center [1022, 315] width 12 height 12
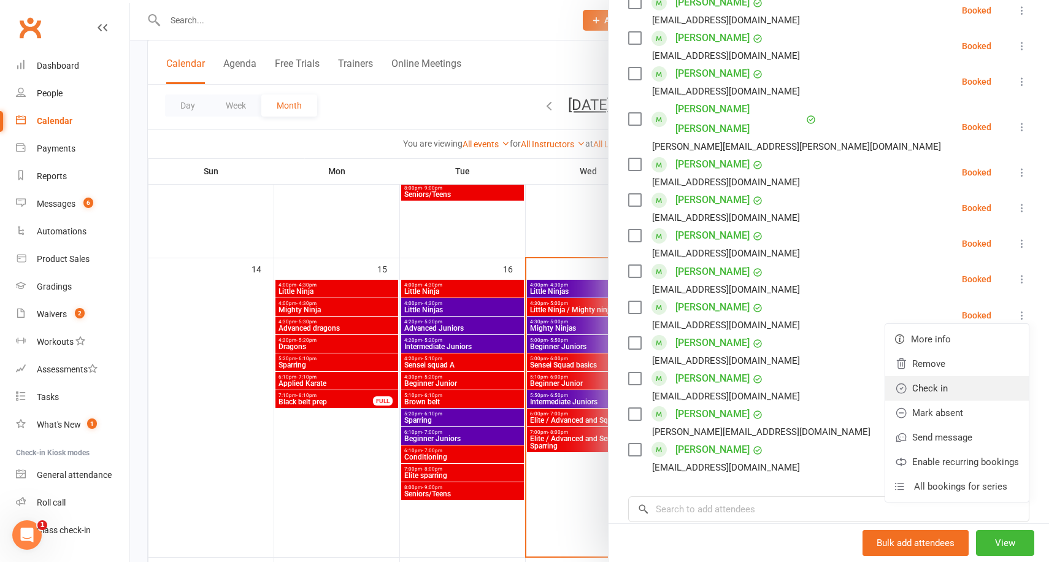
click at [941, 376] on link "Check in" at bounding box center [957, 388] width 144 height 25
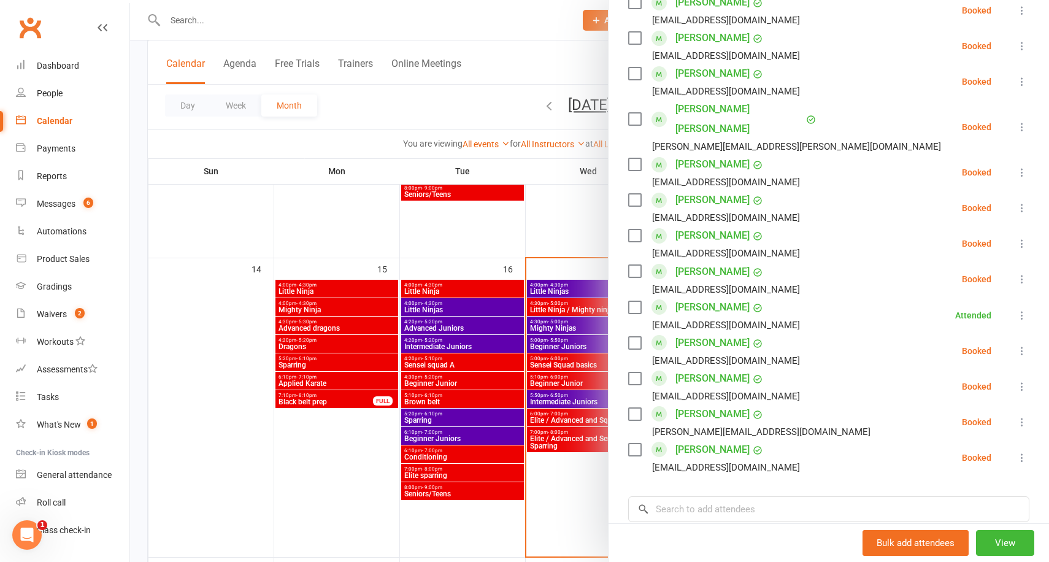
click at [137, 193] on div at bounding box center [589, 281] width 919 height 562
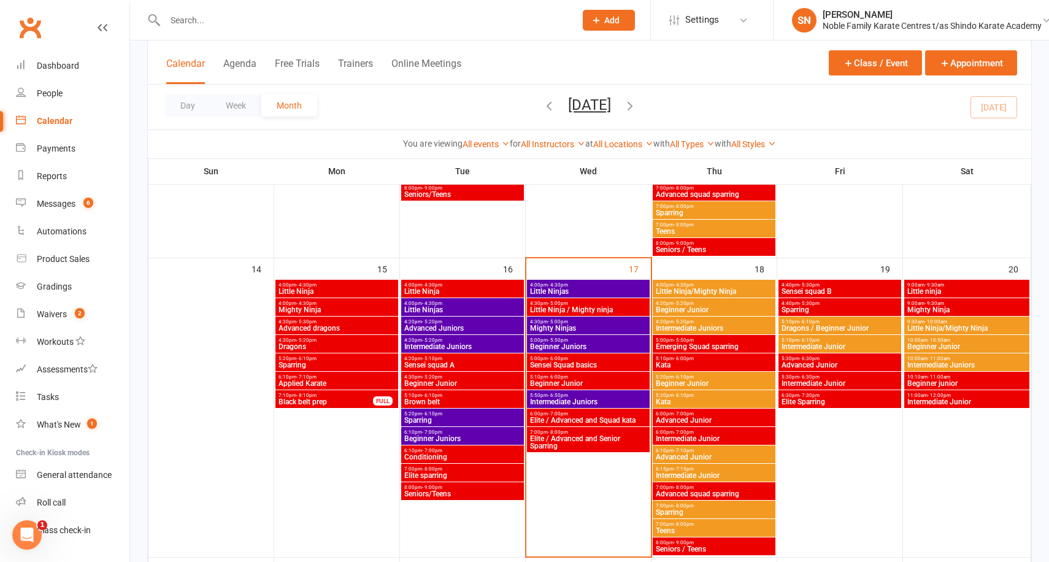
click at [192, 24] on input "text" at bounding box center [363, 20] width 405 height 17
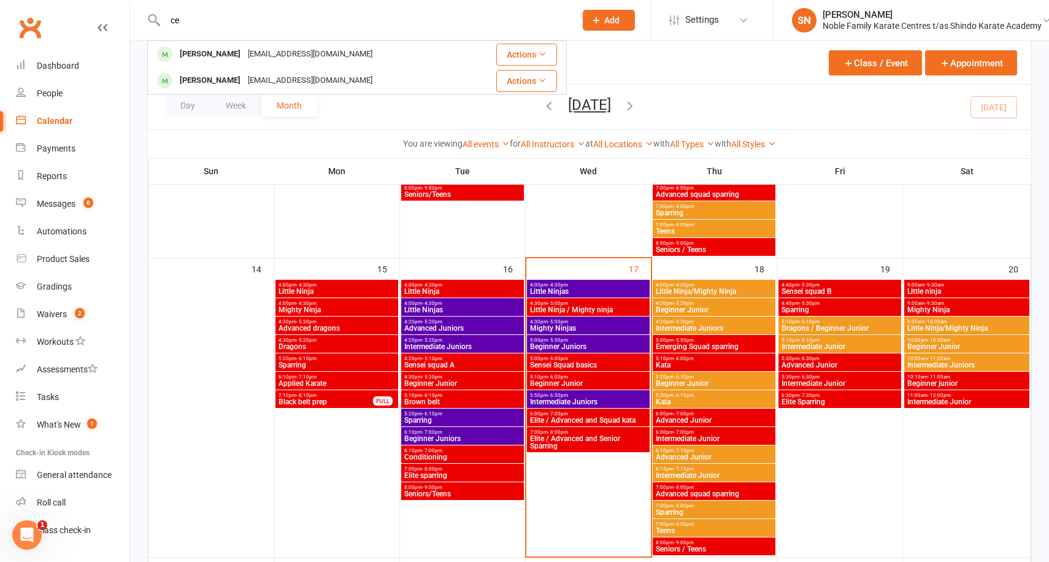
type input "c"
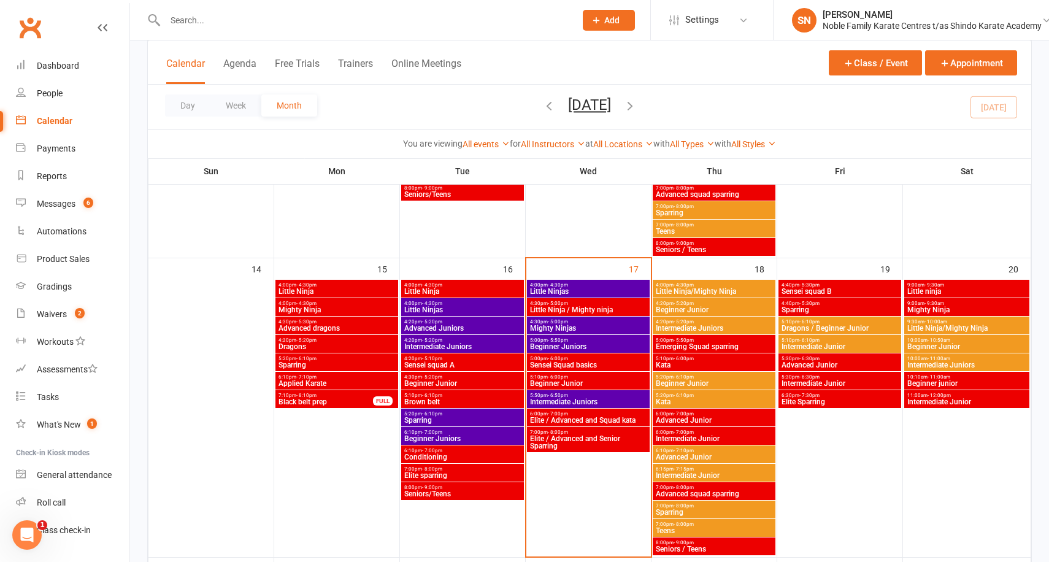
click at [140, 96] on div "Class kiosk mode Member self check-in Roll call kiosk mode Staff check-in for m…" at bounding box center [589, 455] width 919 height 2031
click at [204, 17] on input "text" at bounding box center [363, 20] width 405 height 17
click at [55, 91] on div "People" at bounding box center [50, 93] width 26 height 10
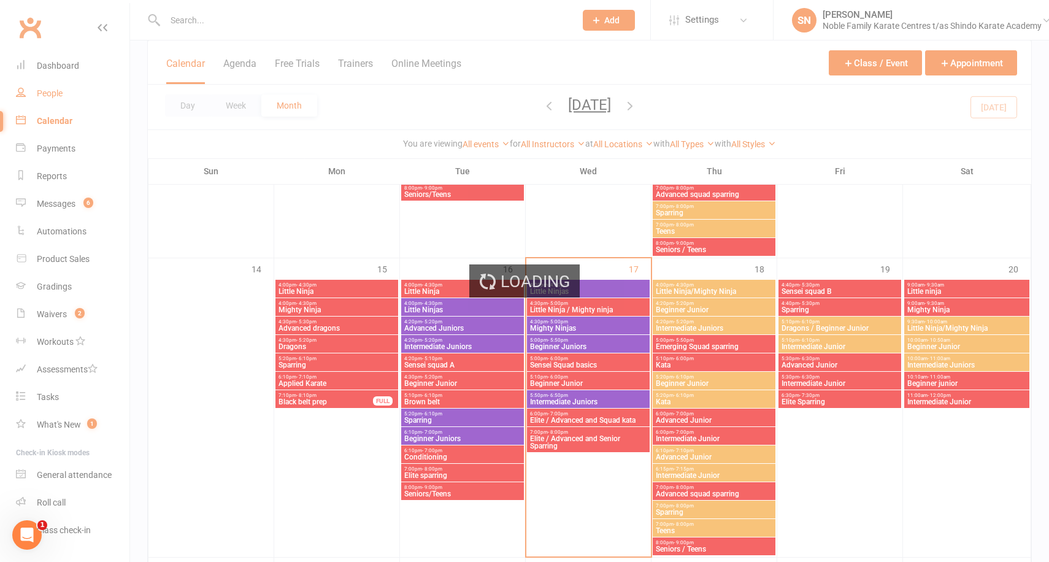
select select "100"
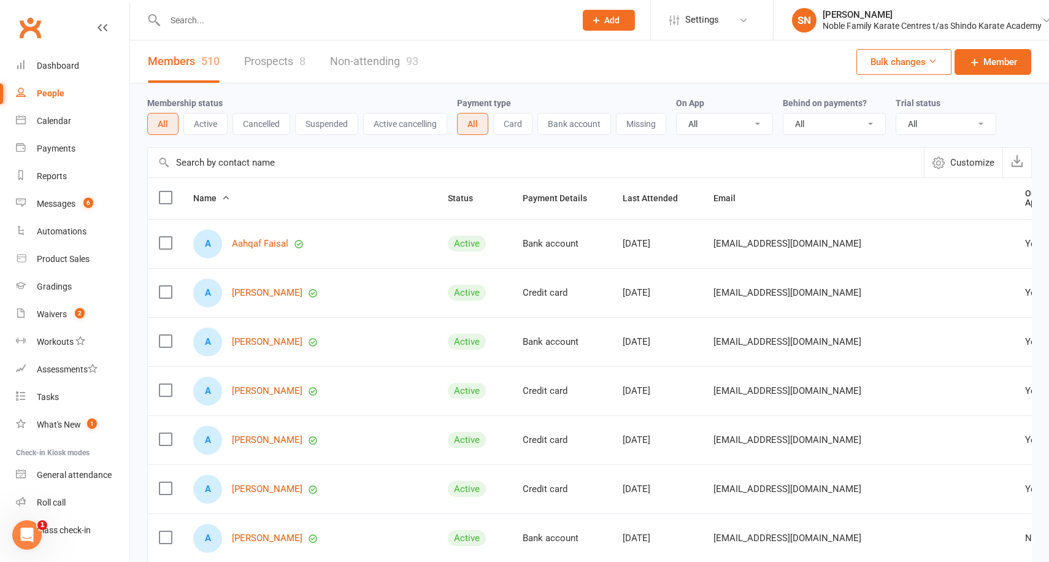
click at [253, 126] on button "Cancelled" at bounding box center [261, 124] width 58 height 22
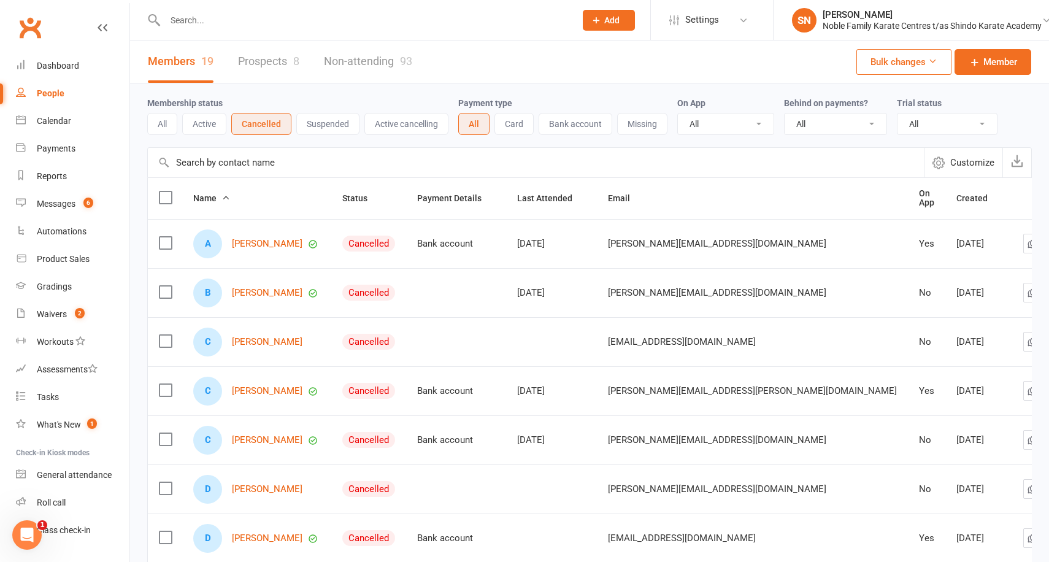
click at [243, 158] on input "text" at bounding box center [536, 162] width 776 height 29
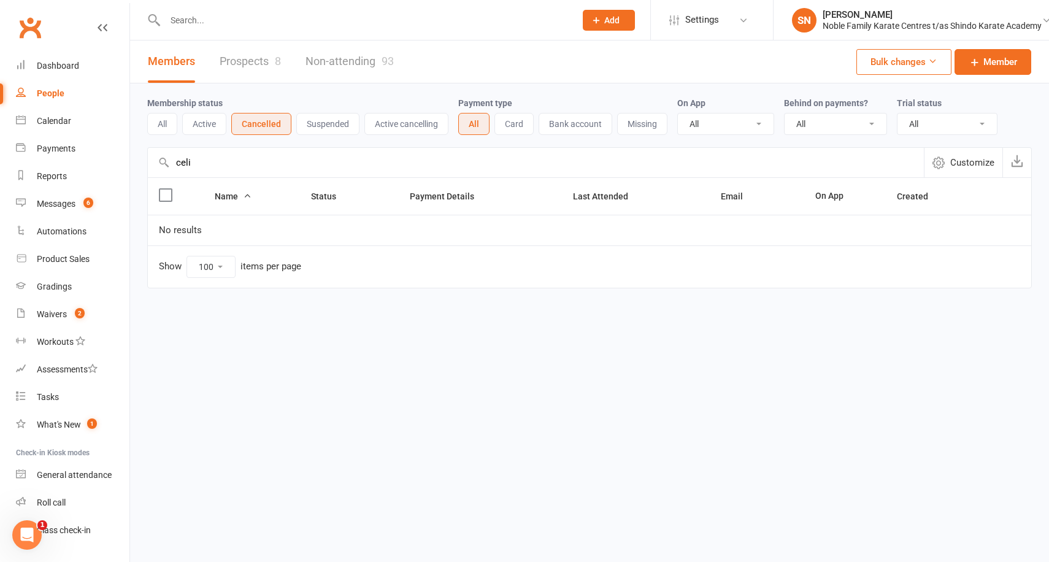
type input "celi"
click at [323, 127] on button "Suspended" at bounding box center [327, 124] width 63 height 22
click at [207, 123] on button "Active" at bounding box center [204, 124] width 44 height 22
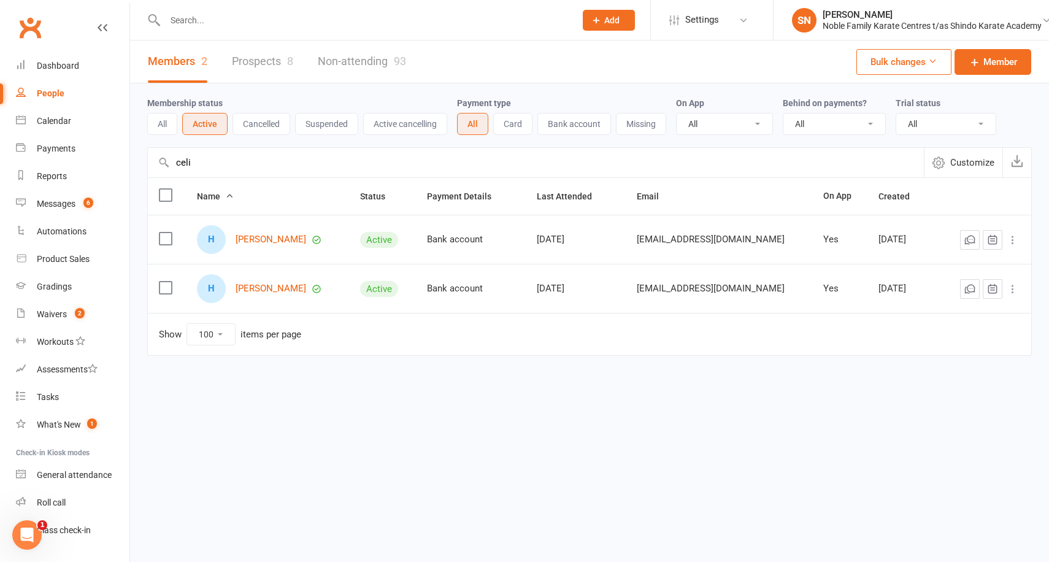
click at [167, 124] on button "All" at bounding box center [162, 124] width 30 height 22
click at [59, 64] on div "Dashboard" at bounding box center [58, 66] width 42 height 10
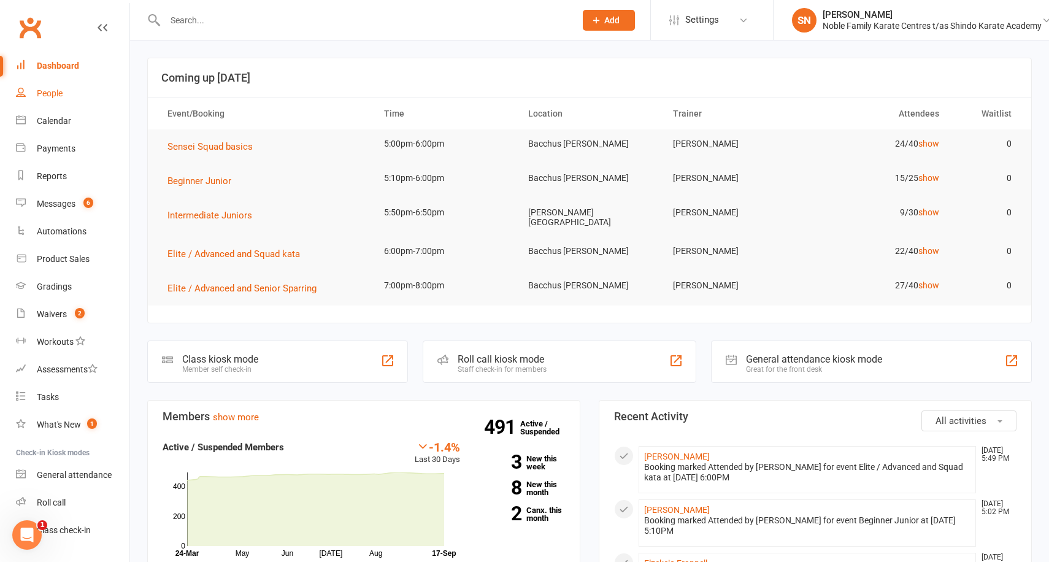
click at [56, 90] on div "People" at bounding box center [50, 93] width 26 height 10
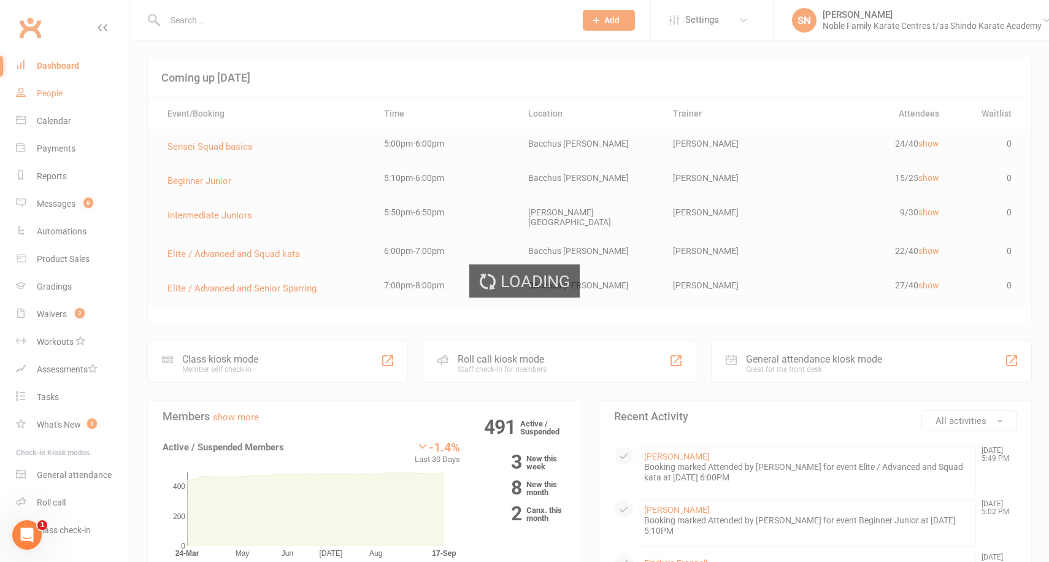
select select "100"
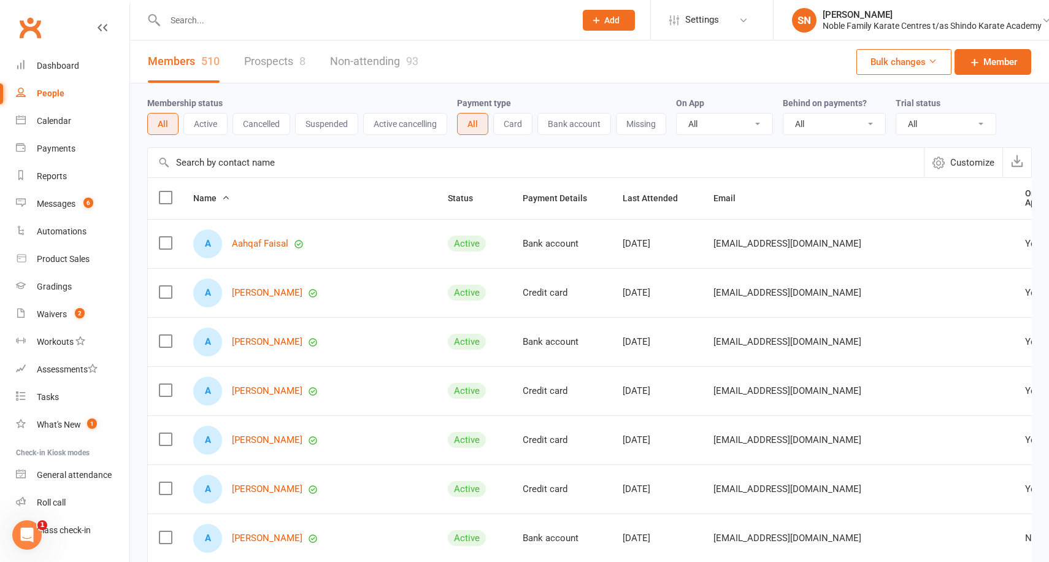
click at [26, 25] on link "Clubworx" at bounding box center [30, 27] width 31 height 31
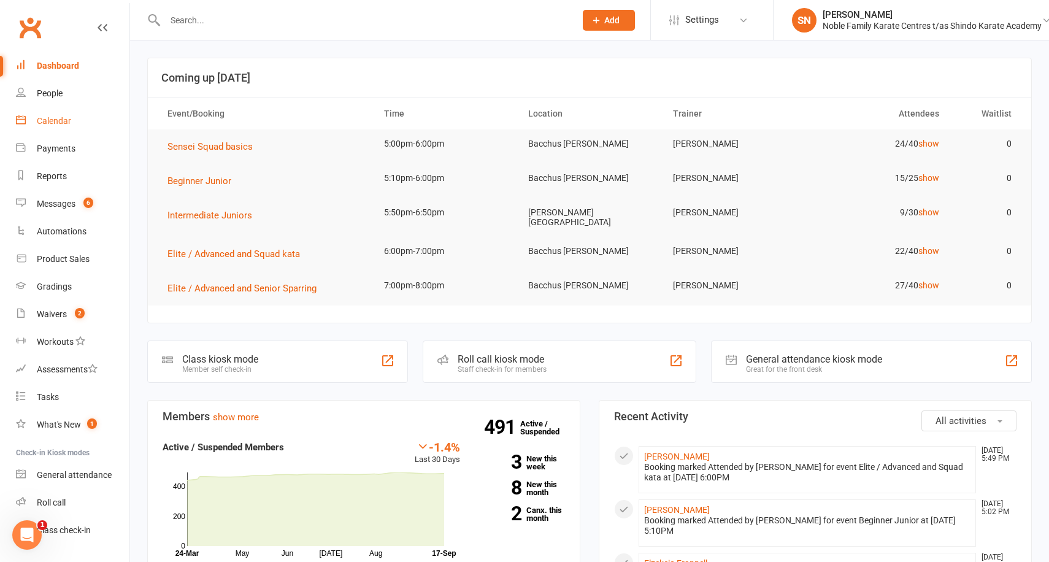
click at [53, 121] on div "Calendar" at bounding box center [54, 121] width 34 height 10
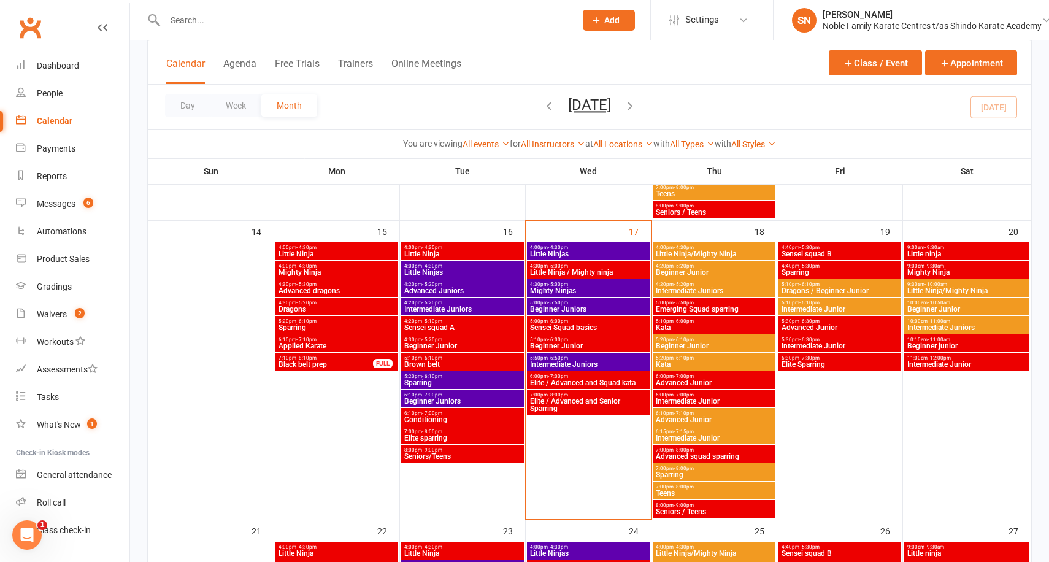
scroll to position [666, 0]
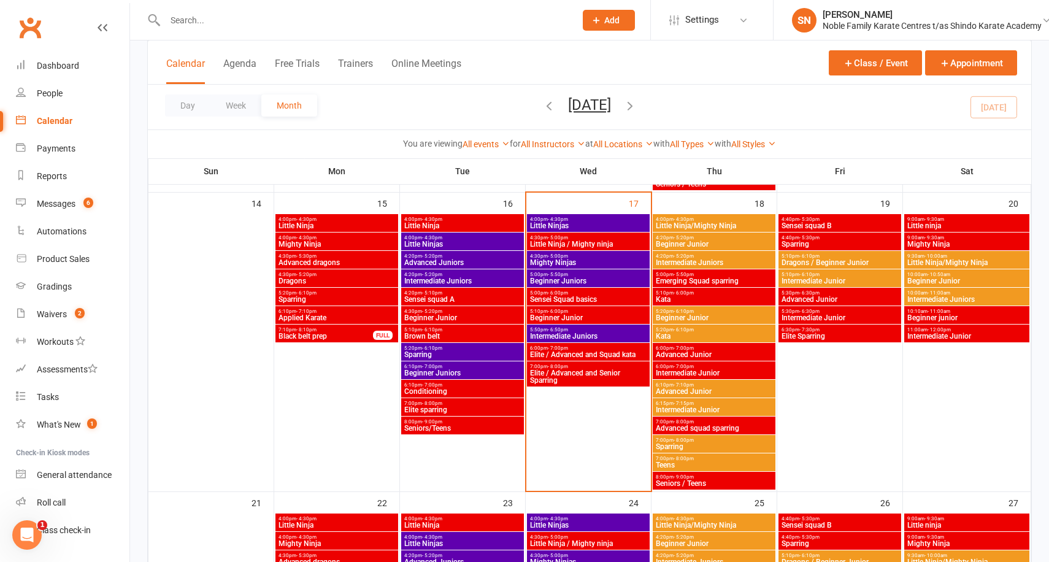
click at [557, 352] on span "Elite / Advanced and Squad kata" at bounding box center [588, 354] width 118 height 7
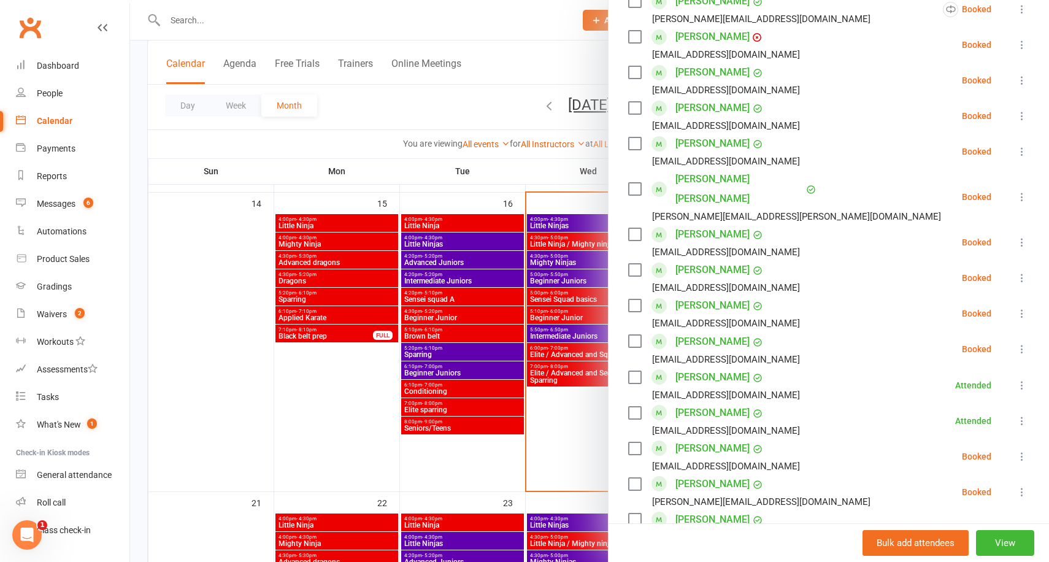
scroll to position [488, 0]
click at [498, 169] on div at bounding box center [589, 281] width 919 height 562
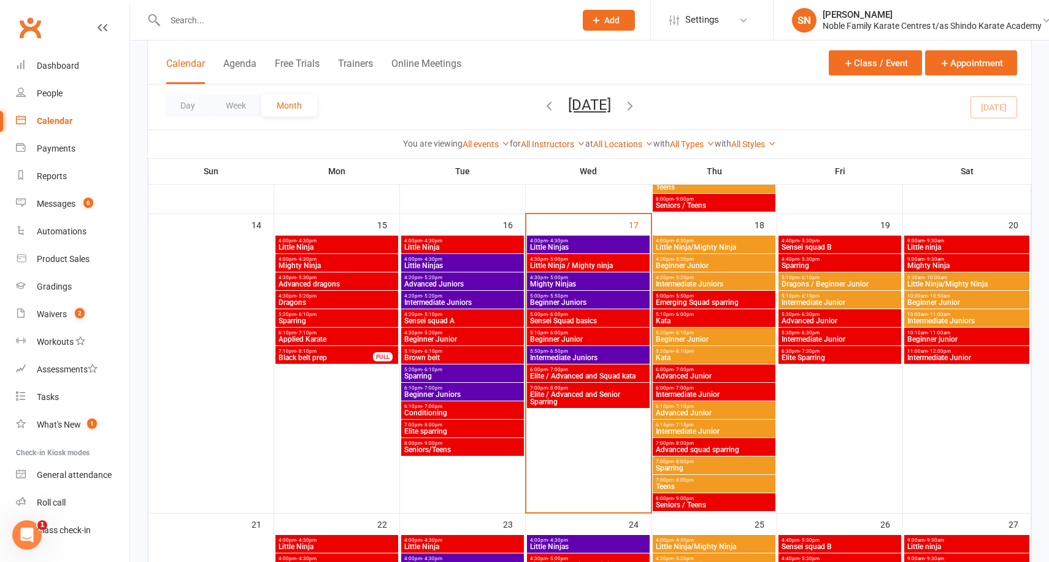
scroll to position [644, 0]
